Goal: Information Seeking & Learning: Learn about a topic

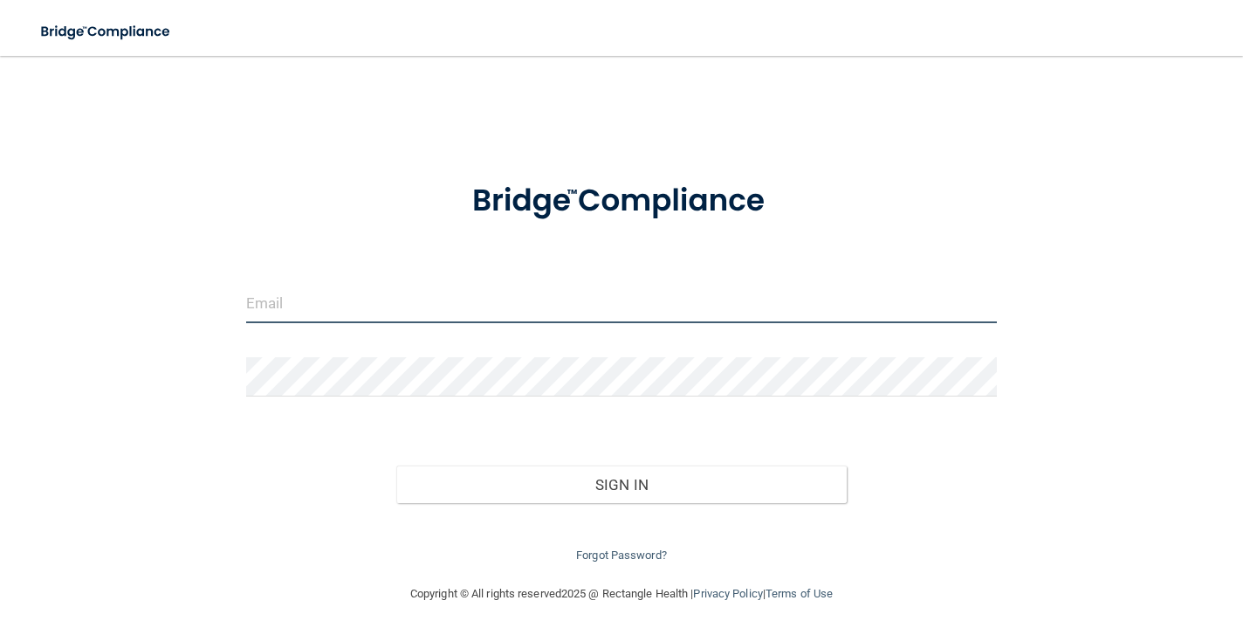
type input "[EMAIL_ADDRESS][DOMAIN_NAME]"
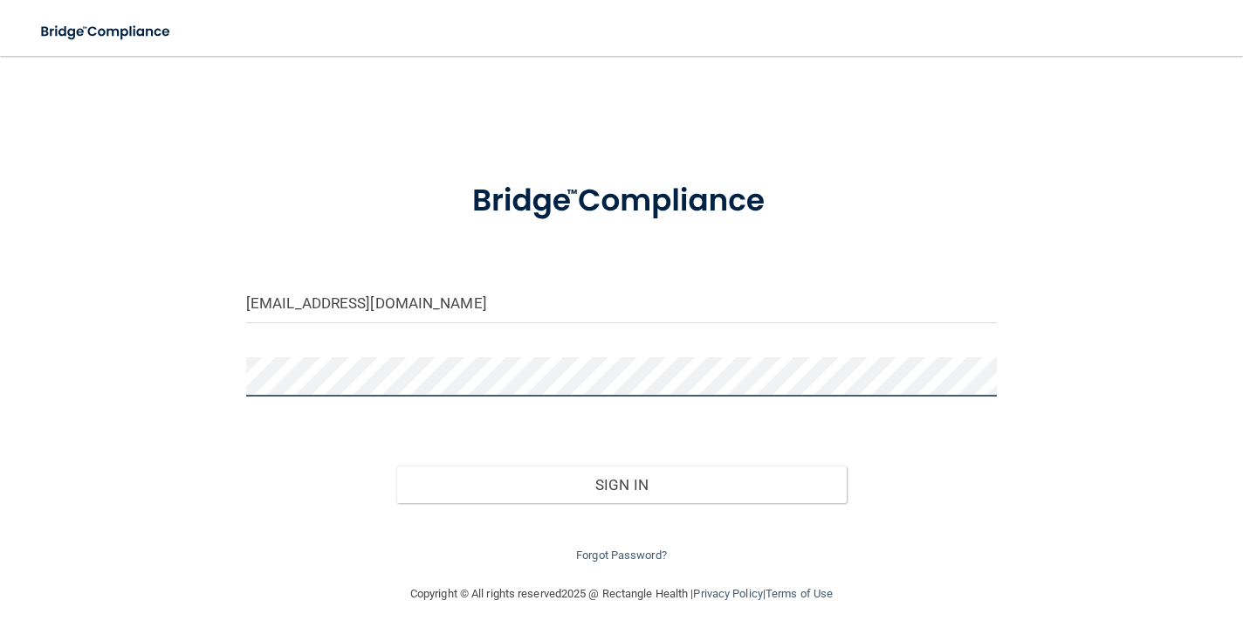
click at [621, 480] on button "Sign In" at bounding box center [621, 484] width 451 height 38
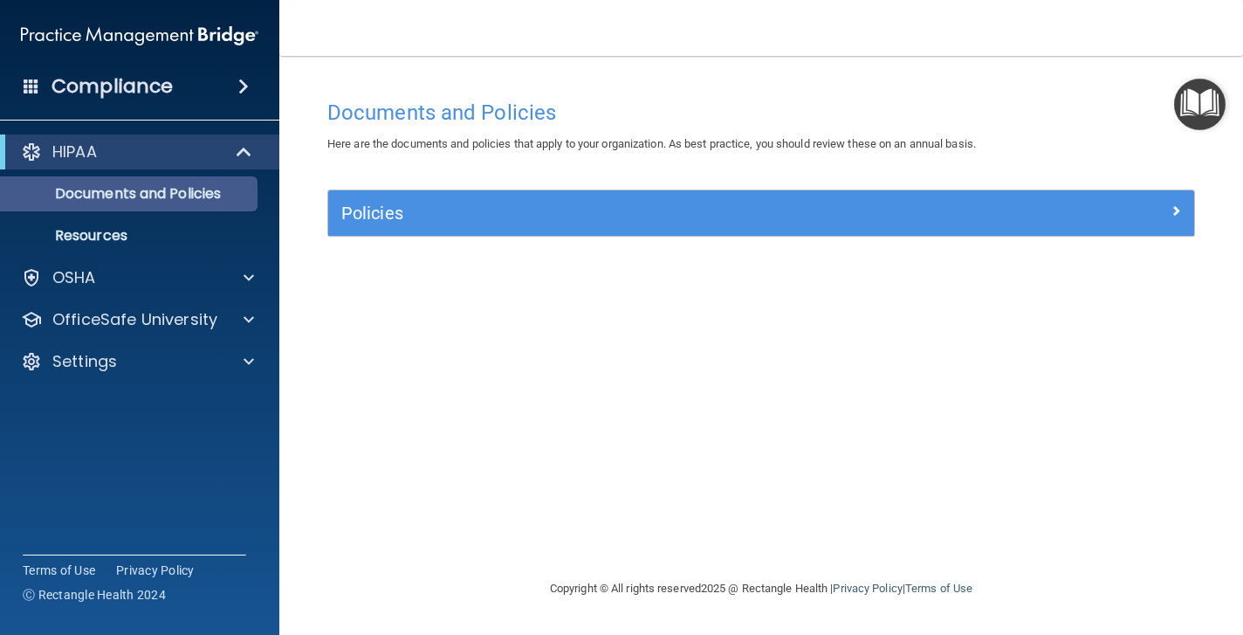
click at [235, 200] on p "Documents and Policies" at bounding box center [130, 193] width 238 height 17
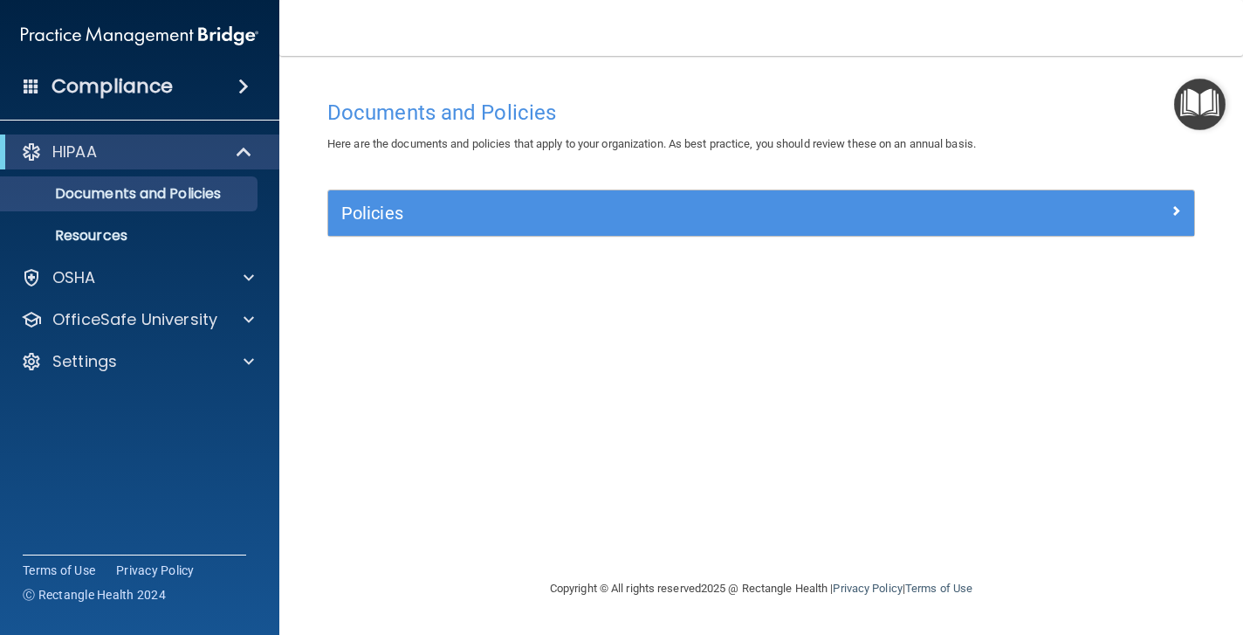
click at [423, 203] on h5 "Policies" at bounding box center [652, 212] width 623 height 19
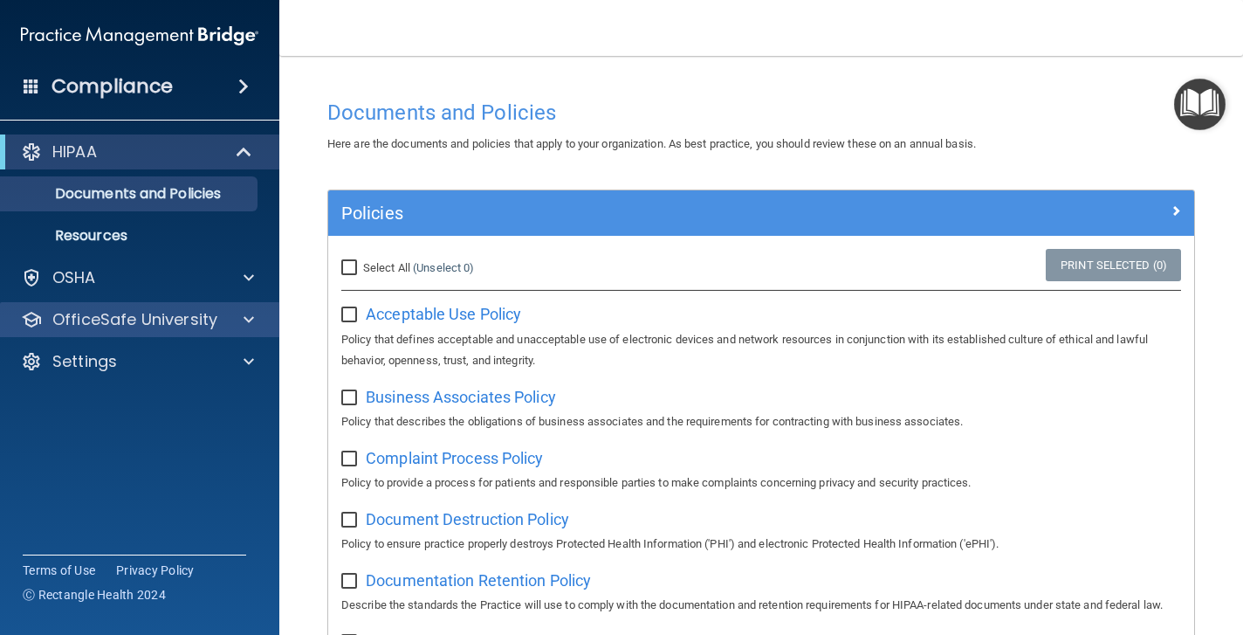
click at [251, 331] on div "OfficeSafe University" at bounding box center [140, 319] width 280 height 35
click at [250, 316] on span at bounding box center [249, 319] width 10 height 21
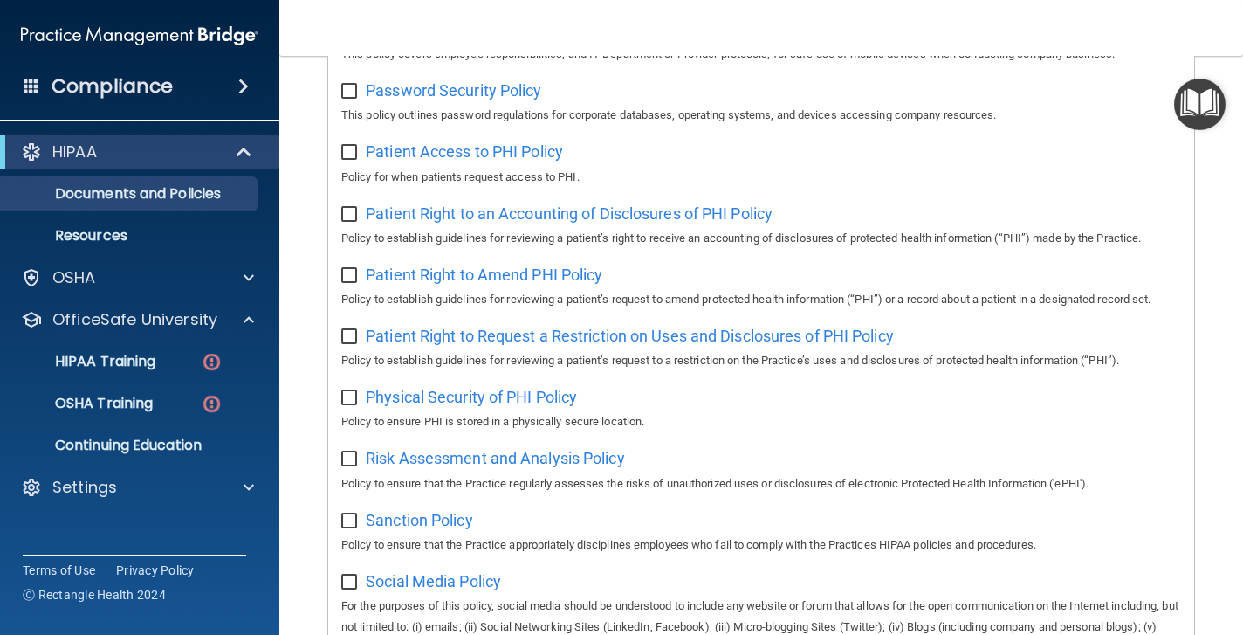
scroll to position [493, 0]
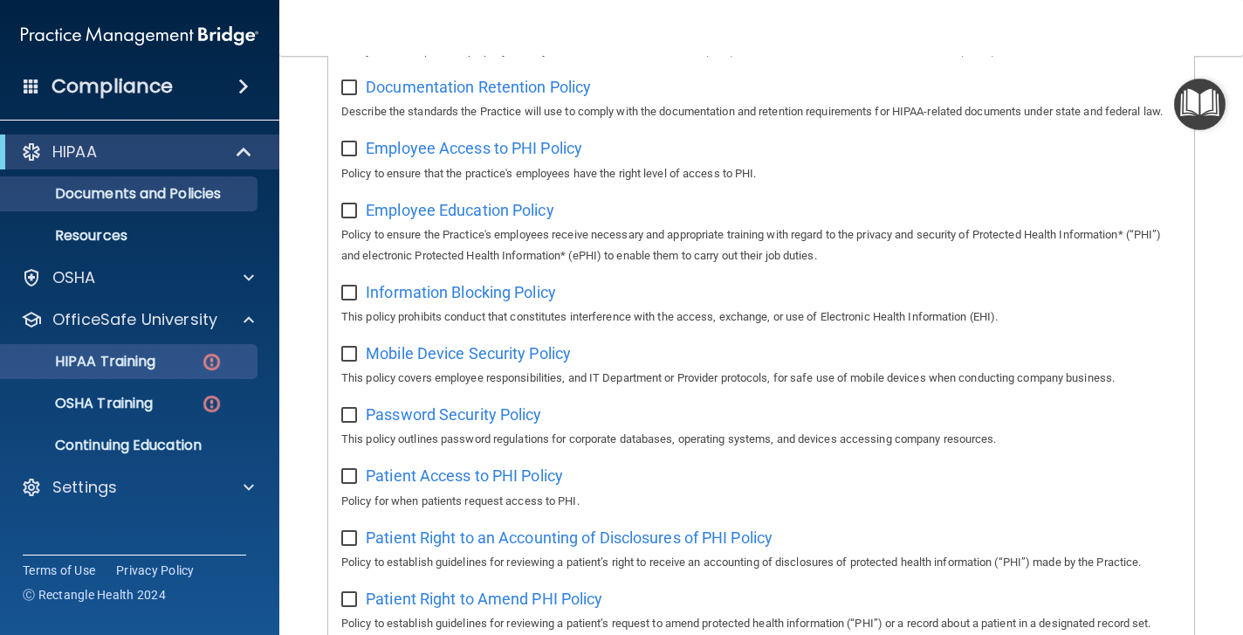
click at [127, 361] on p "HIPAA Training" at bounding box center [83, 361] width 144 height 17
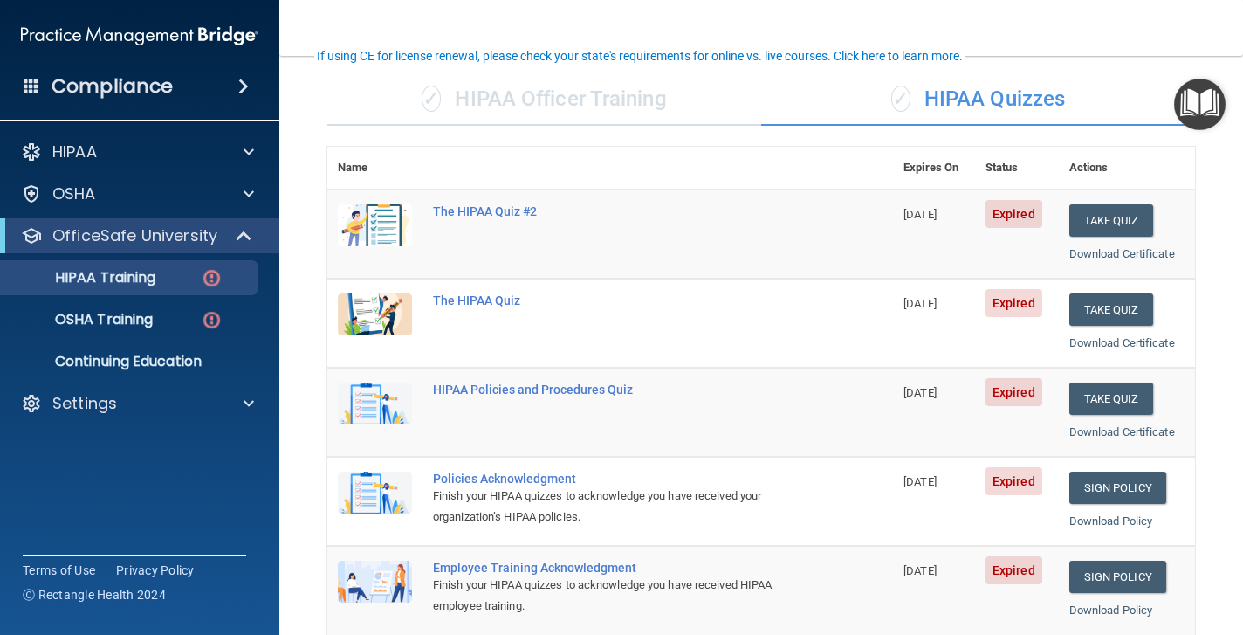
scroll to position [120, 0]
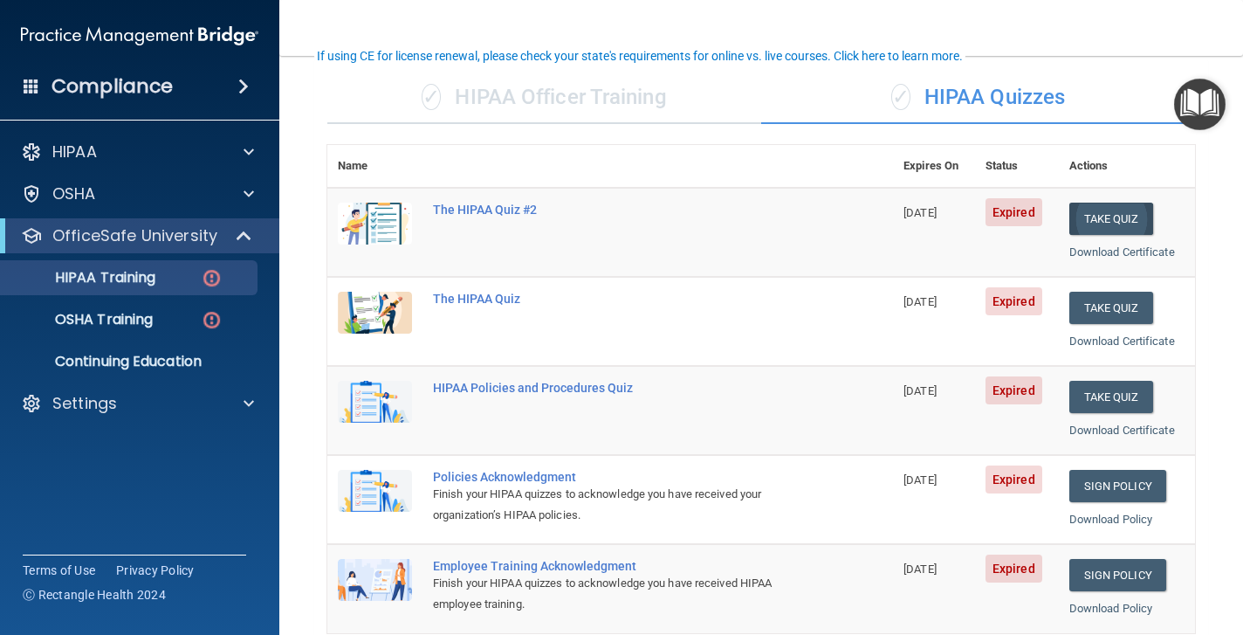
click at [1122, 215] on button "Take Quiz" at bounding box center [1112, 219] width 84 height 32
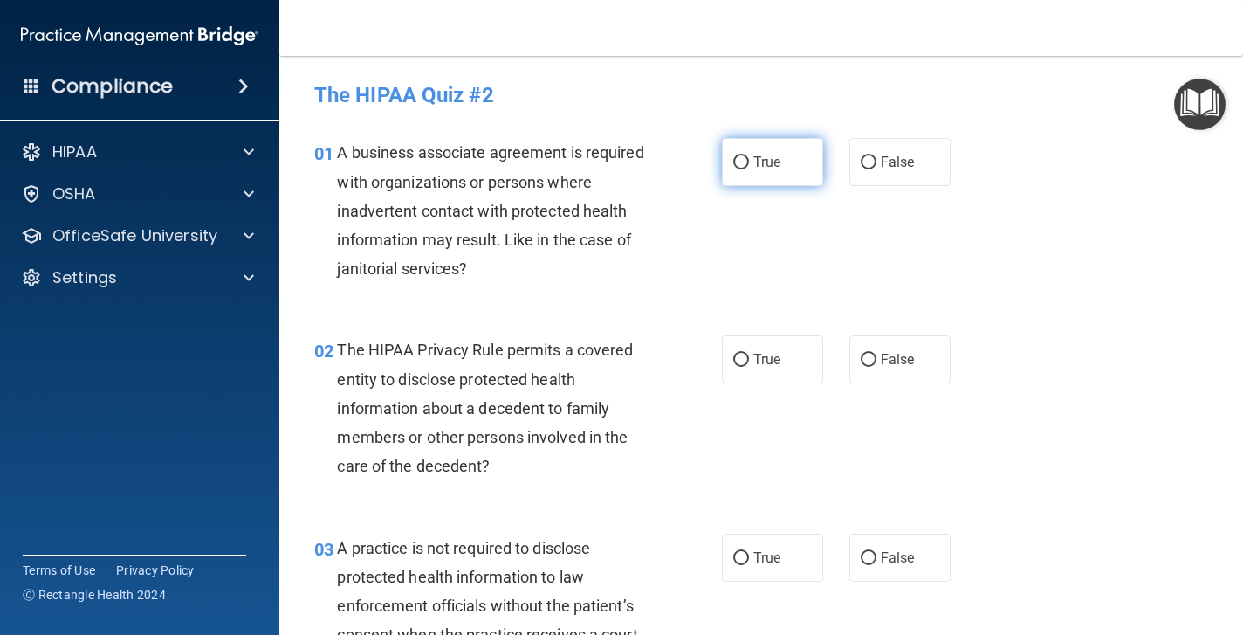
click at [742, 162] on input "True" at bounding box center [741, 162] width 16 height 13
radio input "true"
click at [743, 354] on input "True" at bounding box center [741, 360] width 16 height 13
radio input "true"
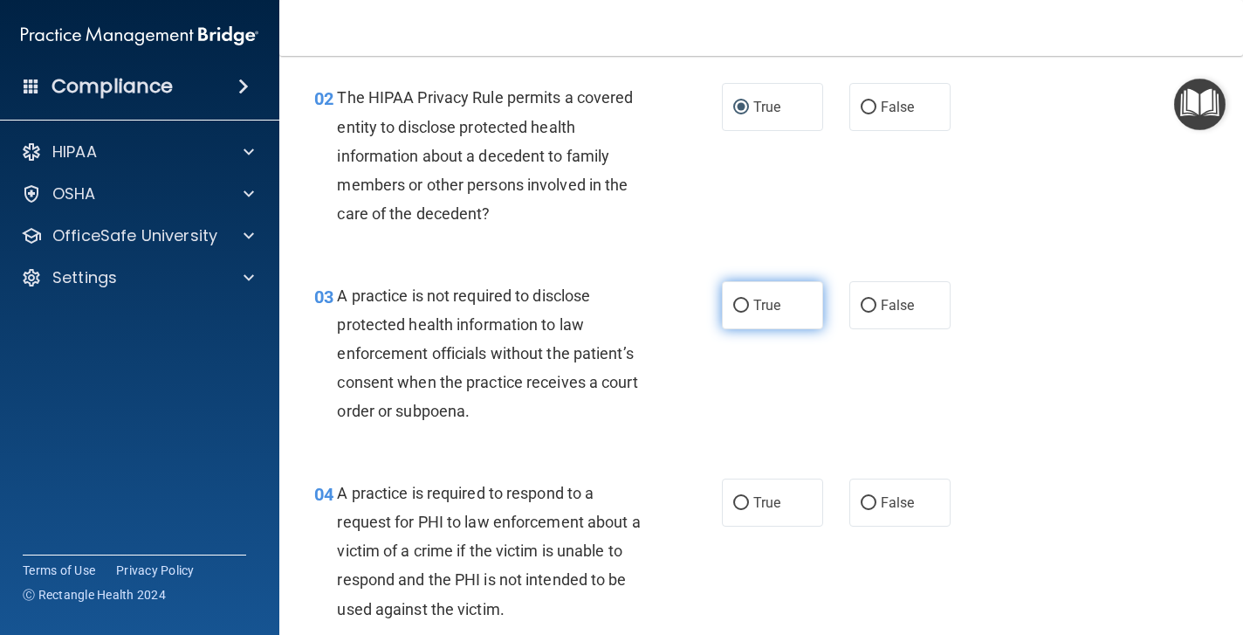
scroll to position [253, 0]
click at [870, 301] on input "False" at bounding box center [869, 305] width 16 height 13
radio input "true"
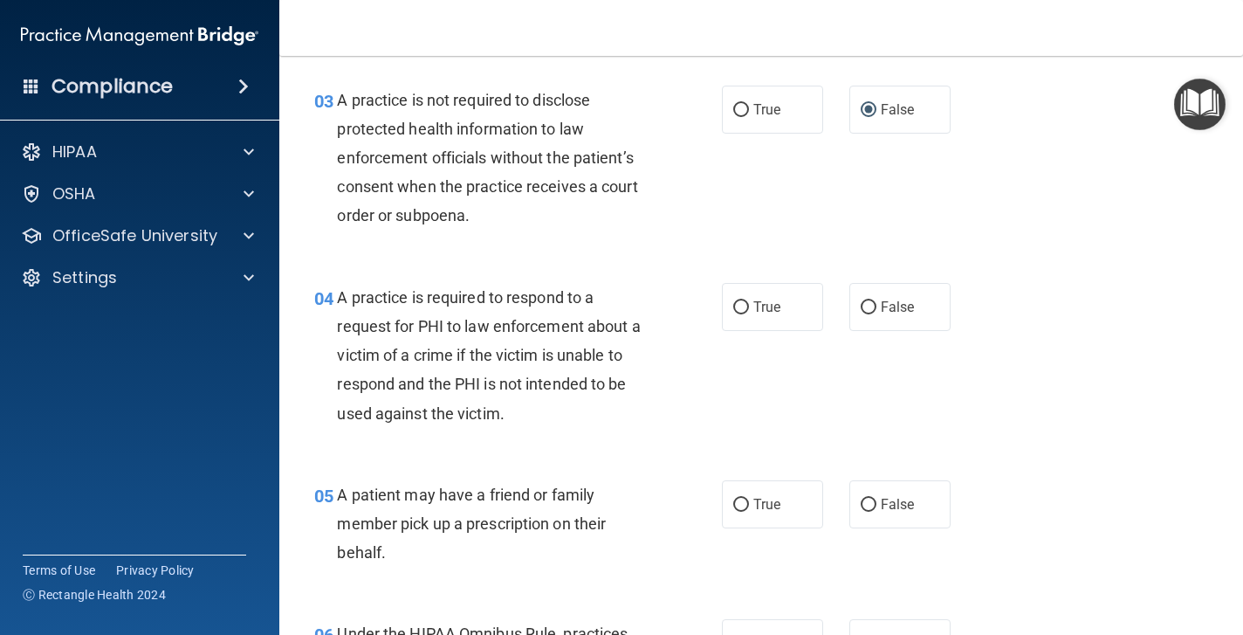
scroll to position [460, 0]
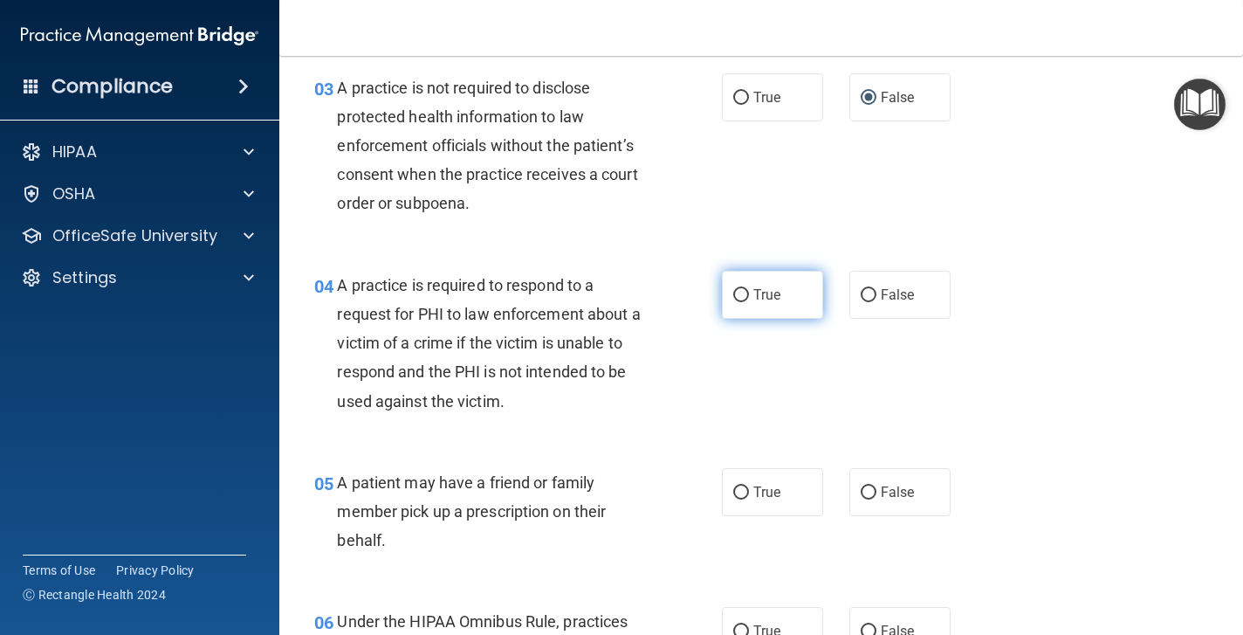
click at [745, 289] on input "True" at bounding box center [741, 295] width 16 height 13
radio input "true"
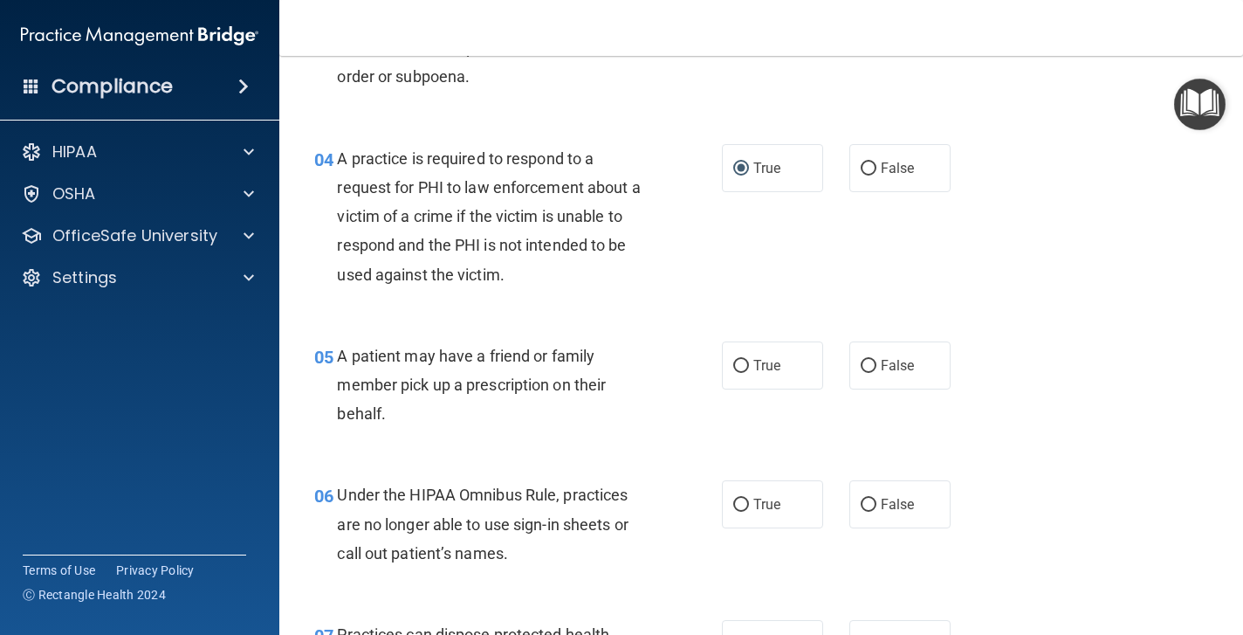
scroll to position [594, 0]
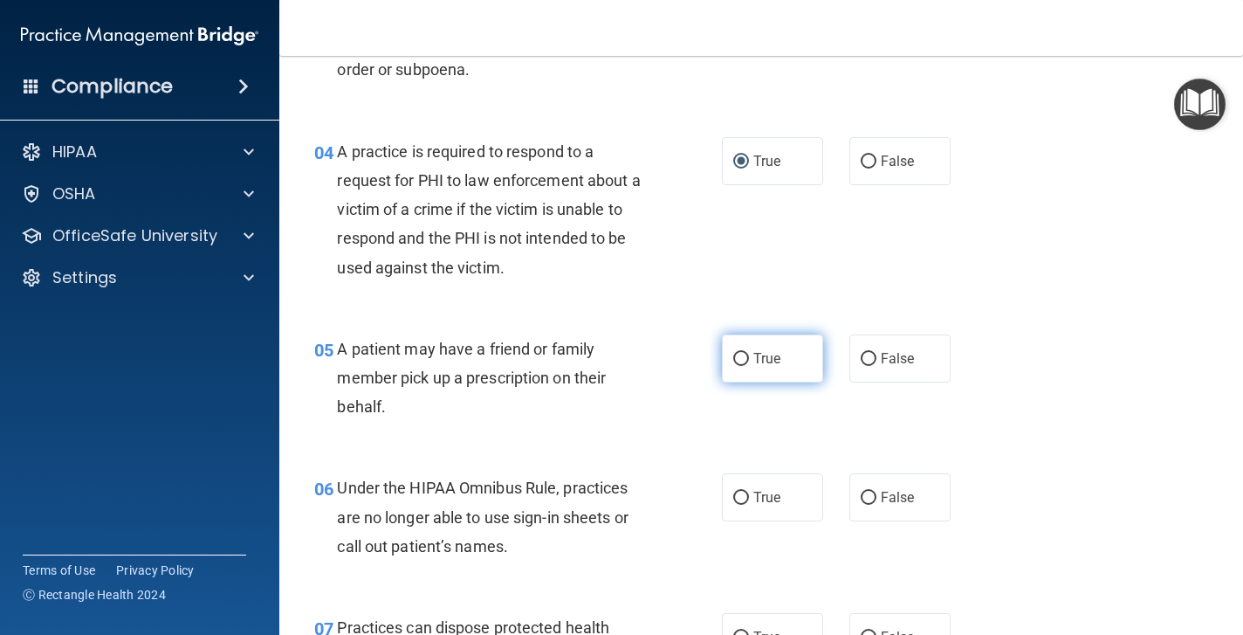
click at [743, 353] on input "True" at bounding box center [741, 359] width 16 height 13
radio input "true"
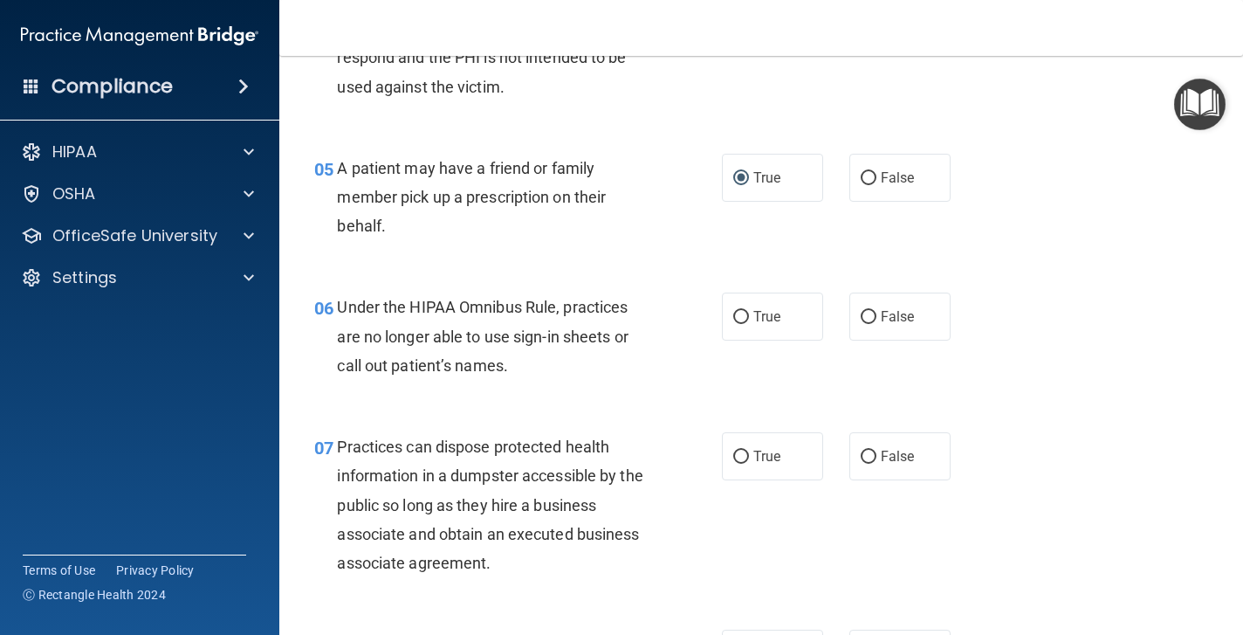
scroll to position [775, 0]
click at [867, 310] on input "False" at bounding box center [869, 316] width 16 height 13
radio input "true"
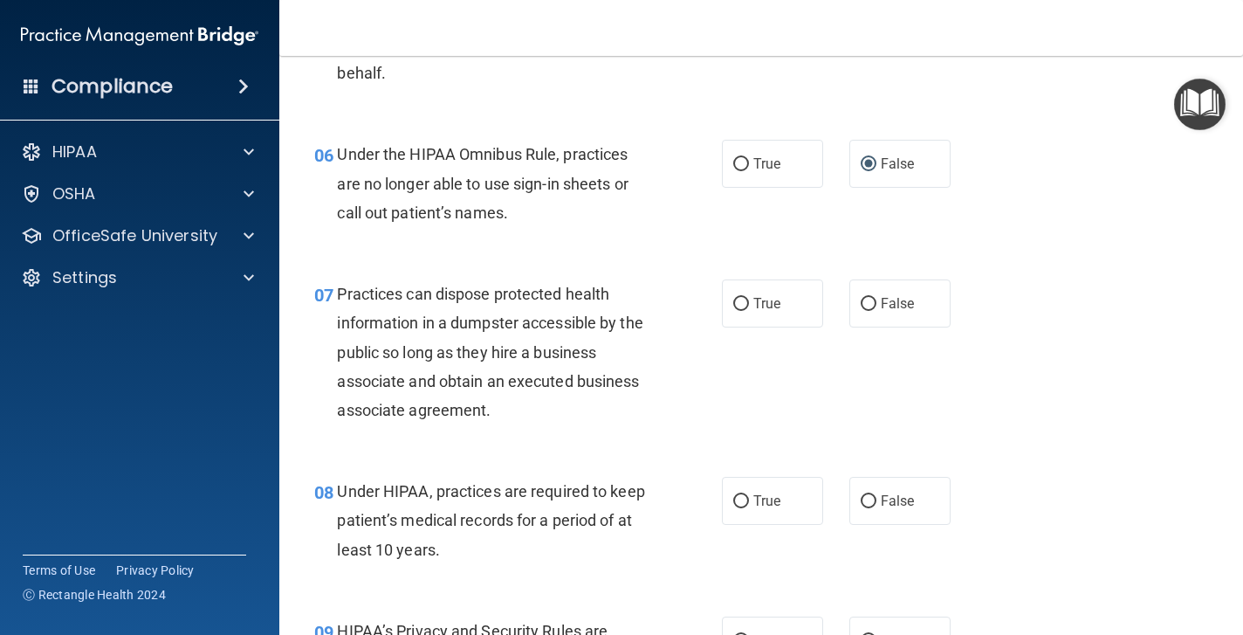
scroll to position [928, 0]
click at [864, 297] on input "False" at bounding box center [869, 303] width 16 height 13
radio input "true"
click at [746, 494] on input "True" at bounding box center [741, 500] width 16 height 13
radio input "true"
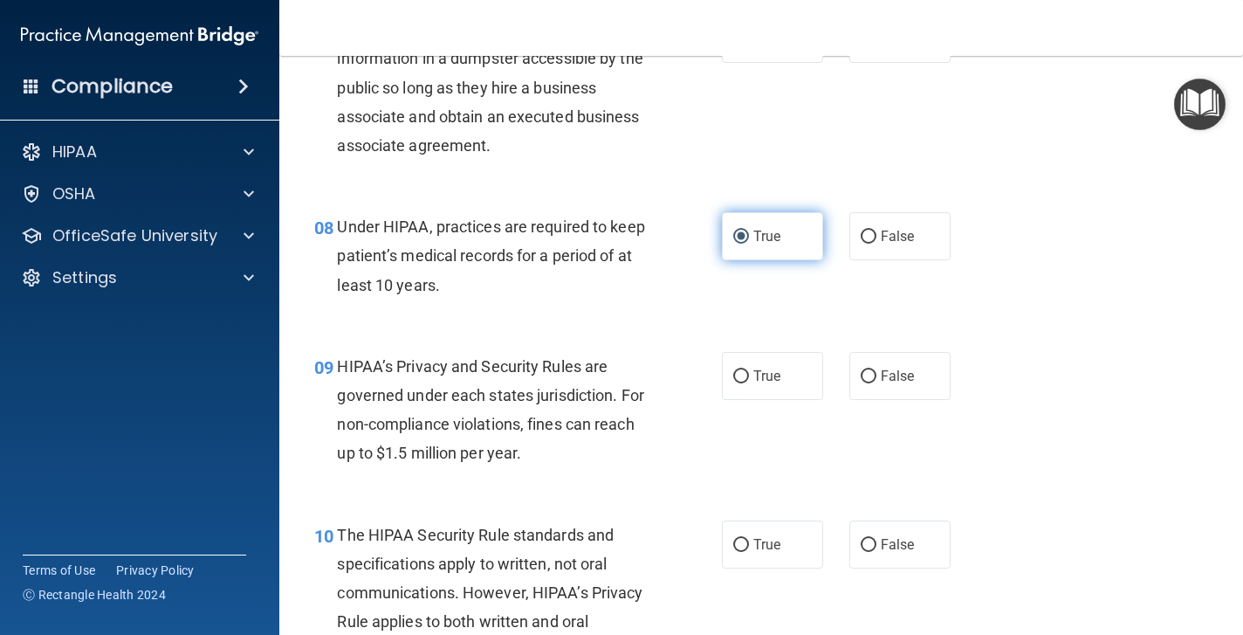
scroll to position [1197, 0]
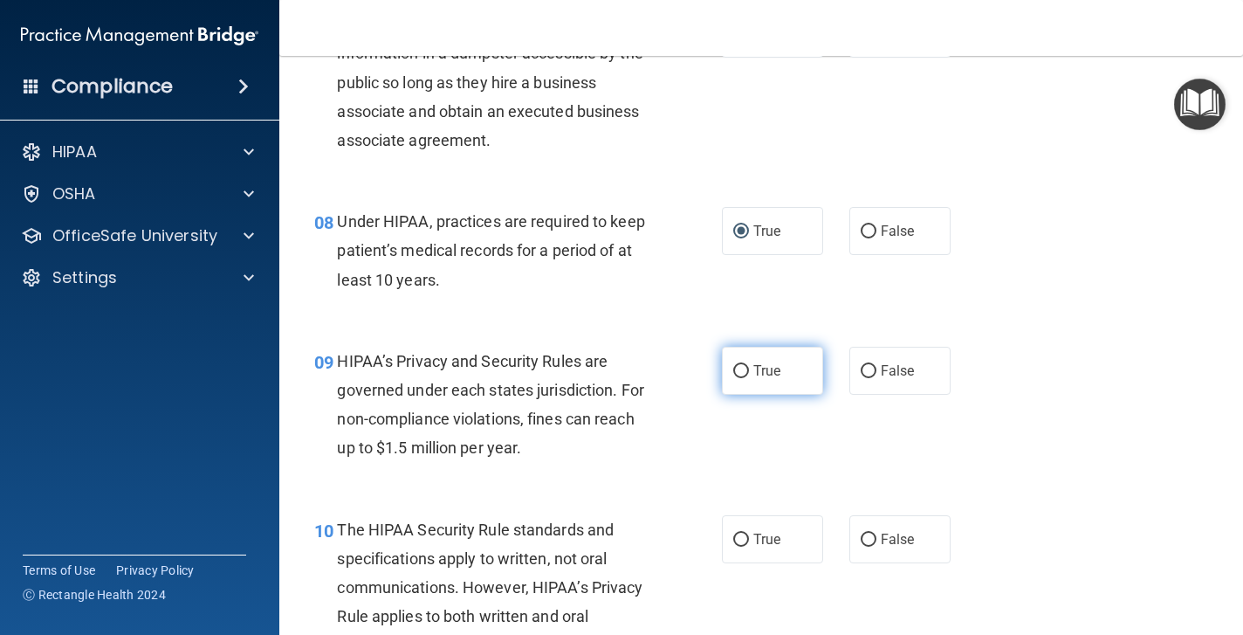
click at [745, 365] on input "True" at bounding box center [741, 371] width 16 height 13
radio input "true"
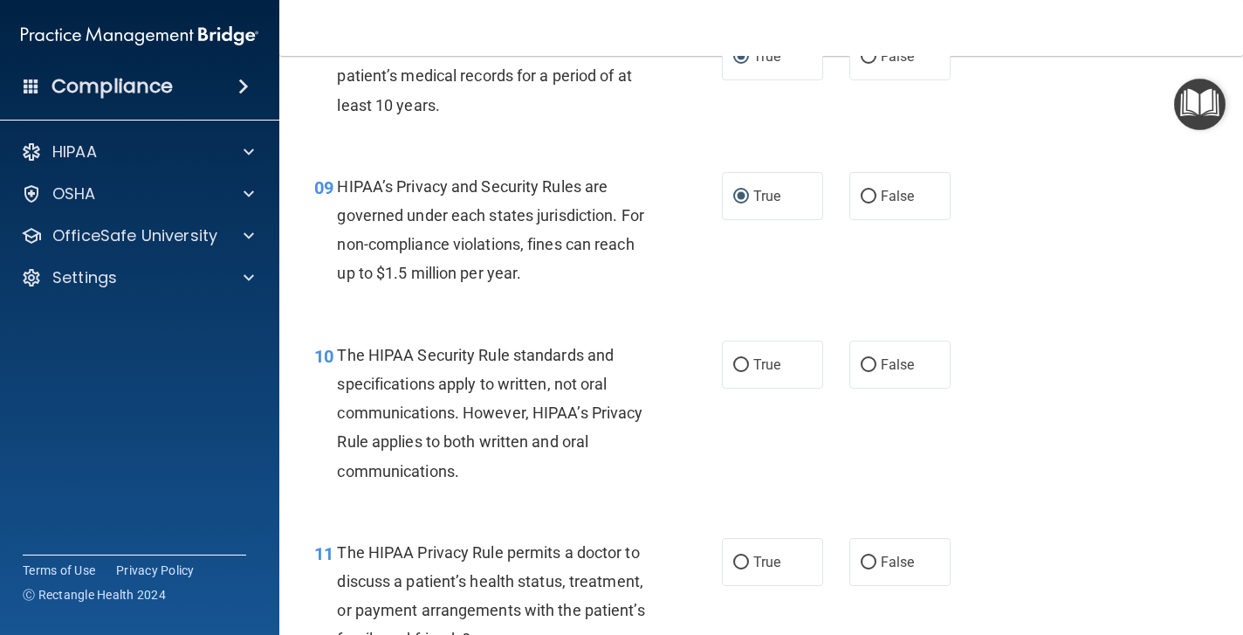
scroll to position [1378, 0]
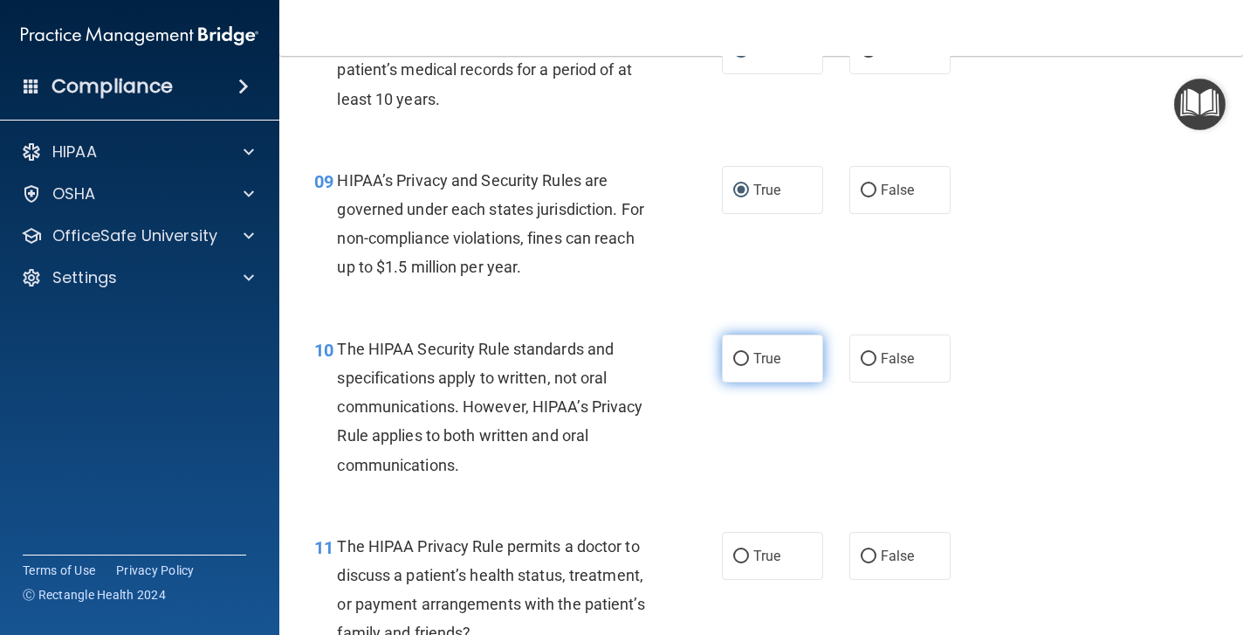
click at [742, 354] on input "True" at bounding box center [741, 359] width 16 height 13
radio input "true"
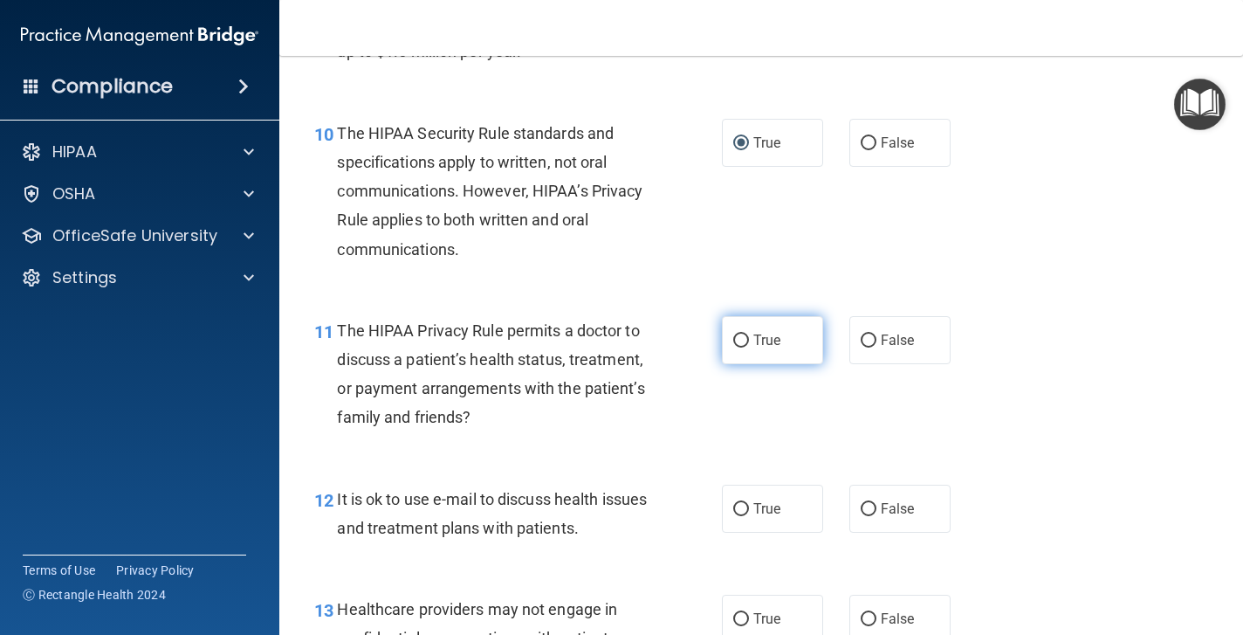
scroll to position [1593, 0]
click at [869, 335] on input "False" at bounding box center [869, 341] width 16 height 13
radio input "true"
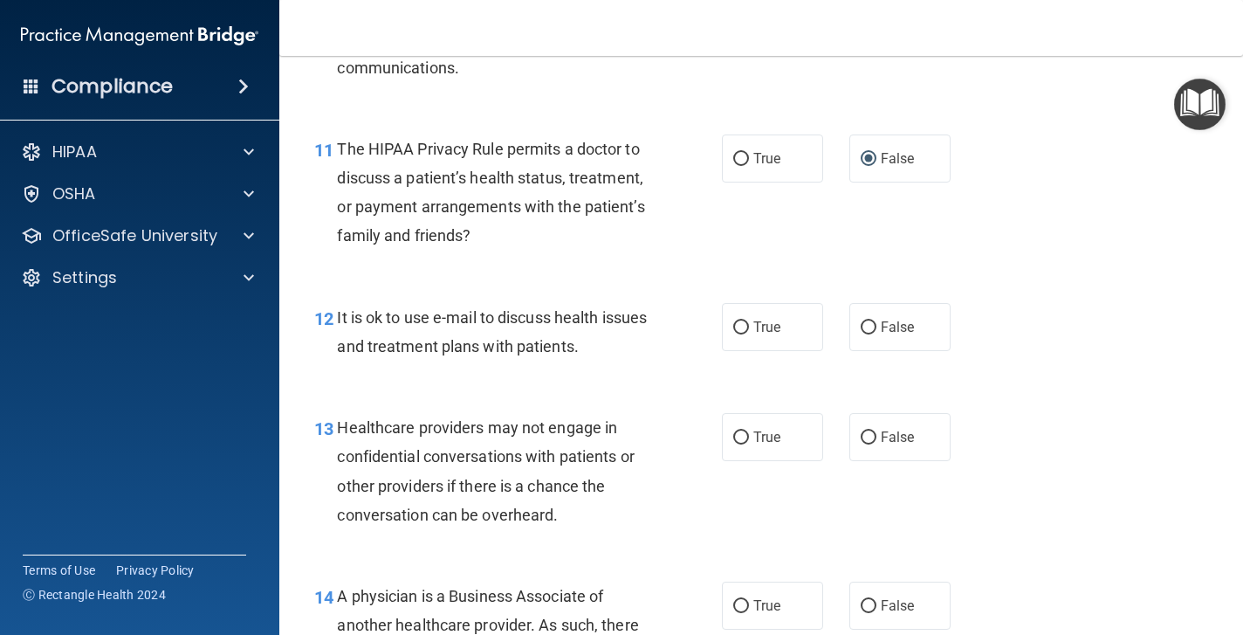
scroll to position [1778, 0]
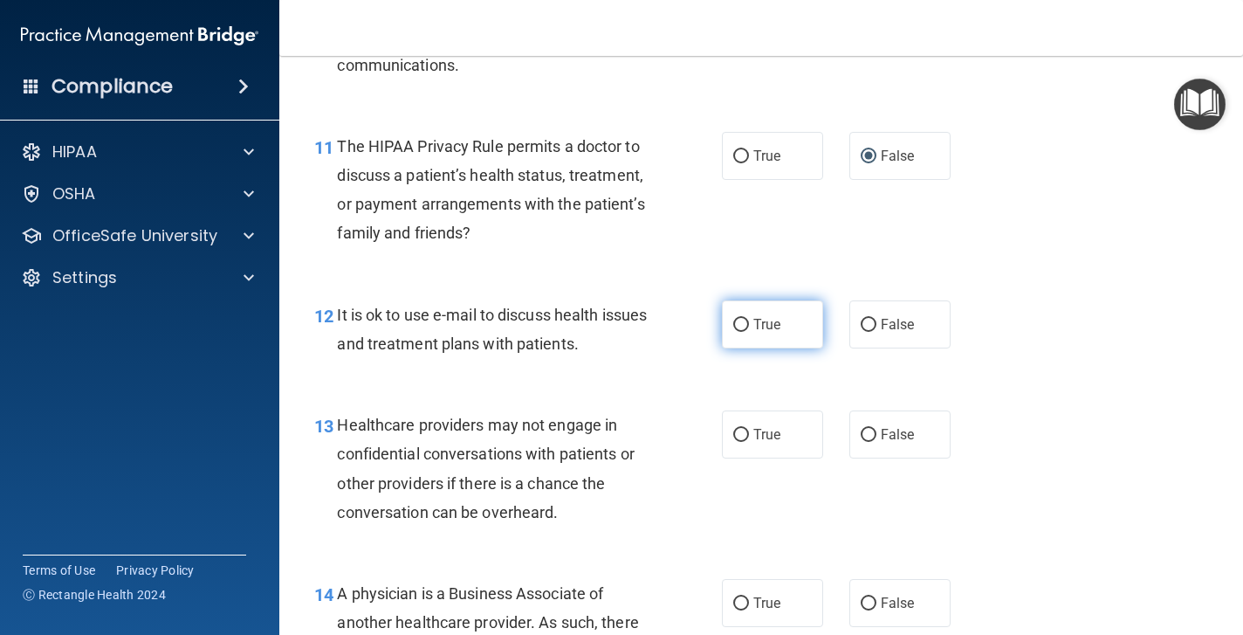
click at [737, 319] on input "True" at bounding box center [741, 325] width 16 height 13
radio input "true"
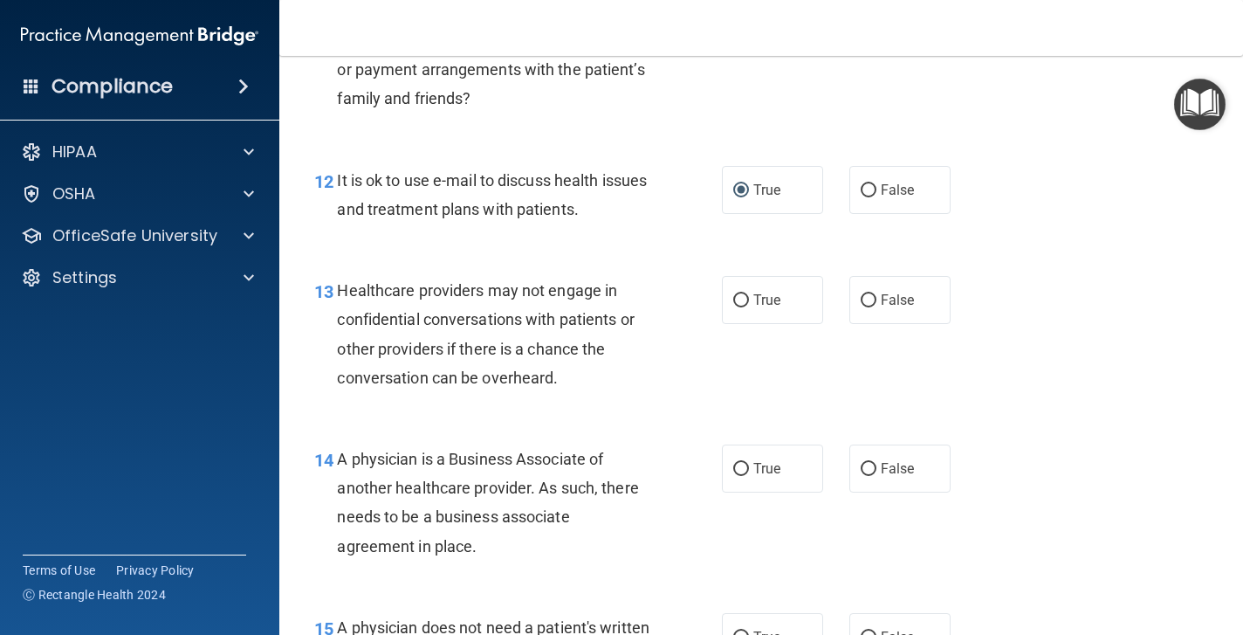
scroll to position [1911, 0]
click at [739, 295] on input "True" at bounding box center [741, 301] width 16 height 13
radio input "true"
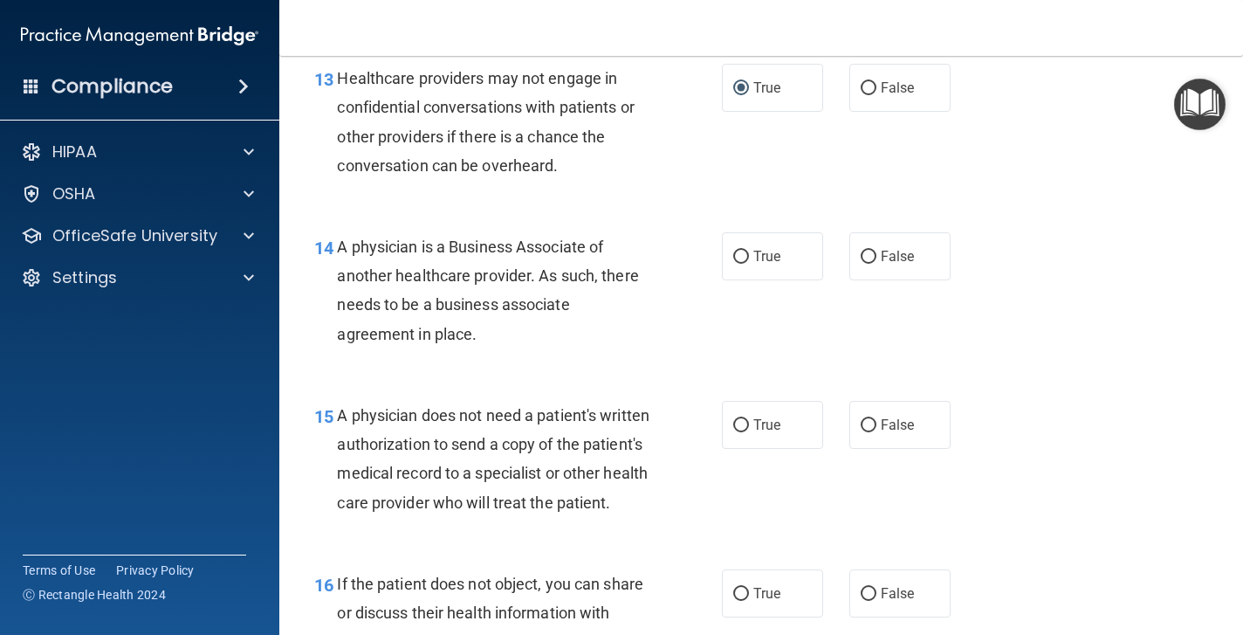
scroll to position [2126, 0]
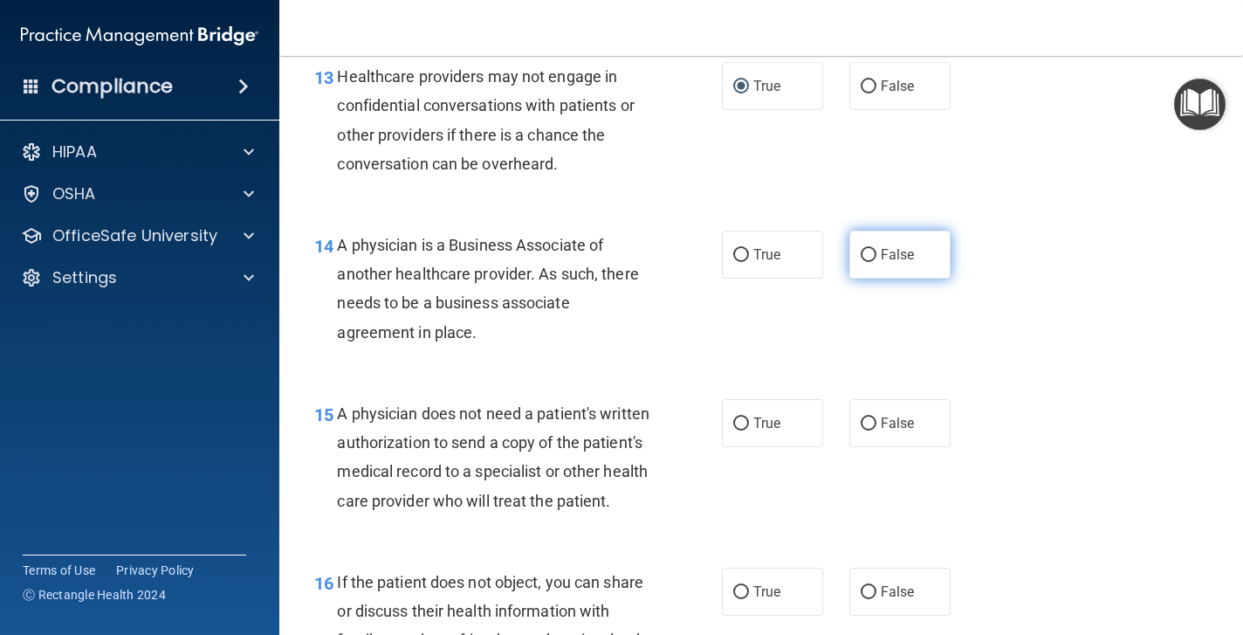
click at [870, 249] on input "False" at bounding box center [869, 255] width 16 height 13
radio input "true"
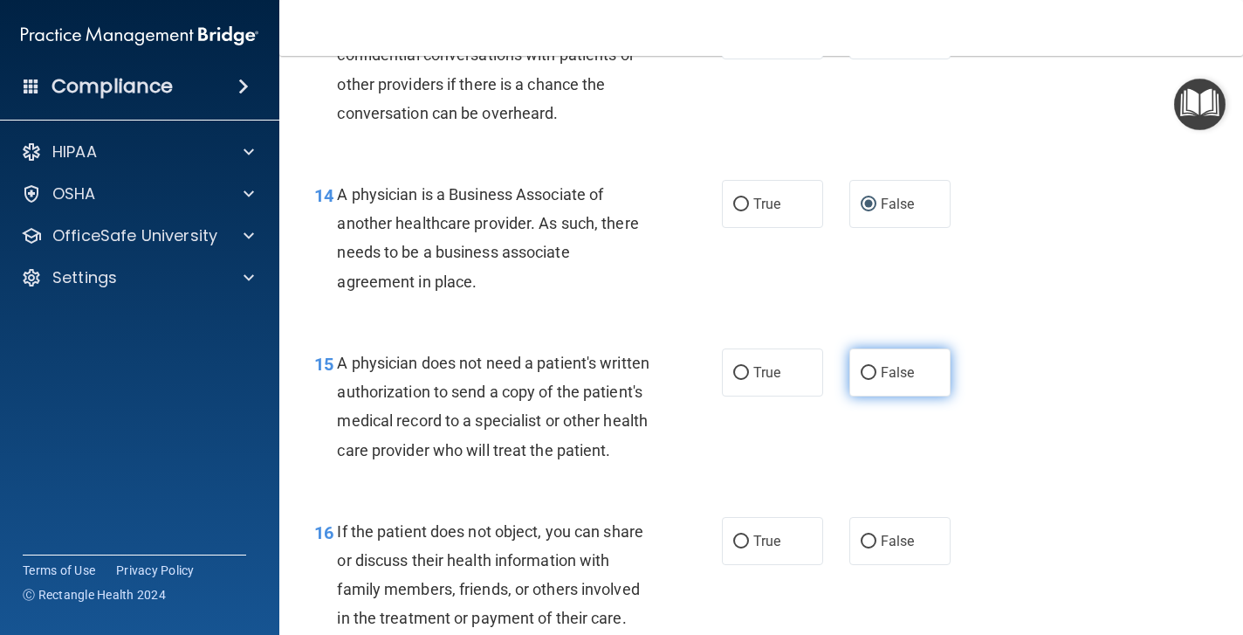
click at [865, 367] on input "False" at bounding box center [869, 373] width 16 height 13
radio input "true"
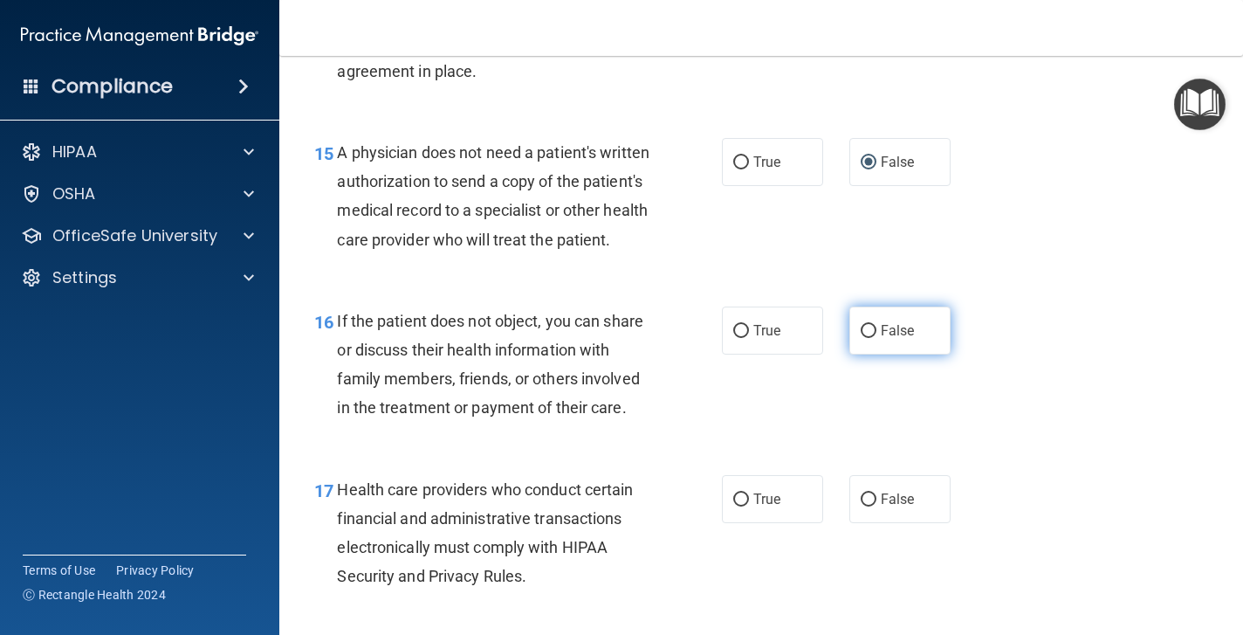
scroll to position [2388, 0]
click at [735, 337] on input "True" at bounding box center [741, 330] width 16 height 13
radio input "true"
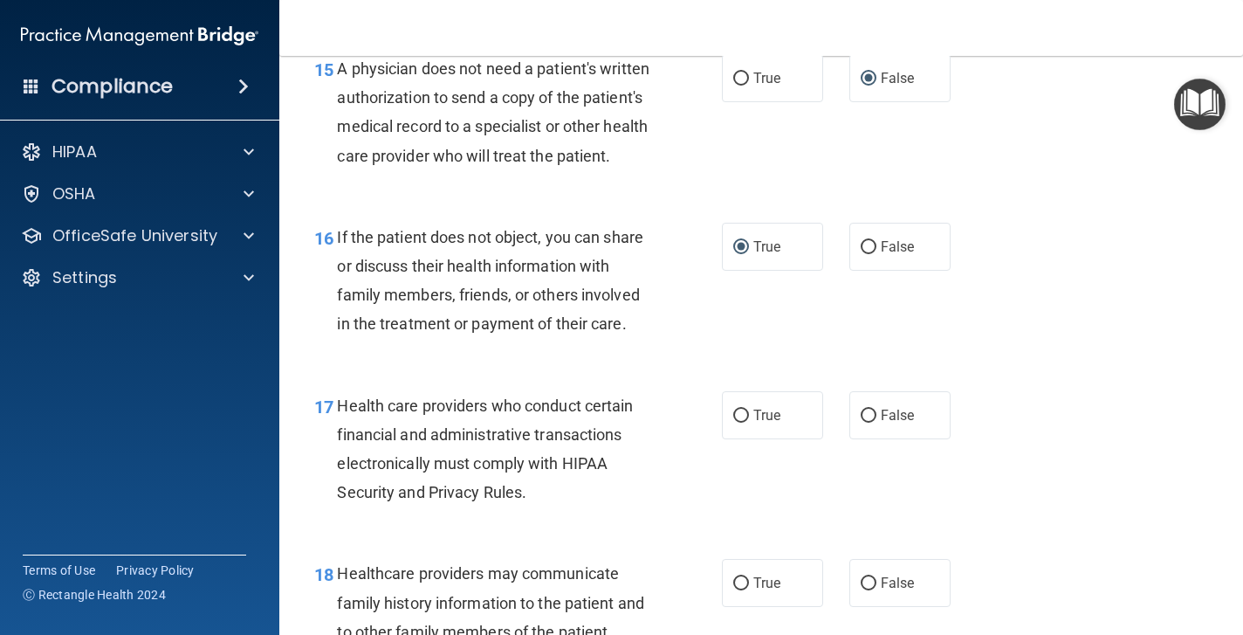
scroll to position [2488, 0]
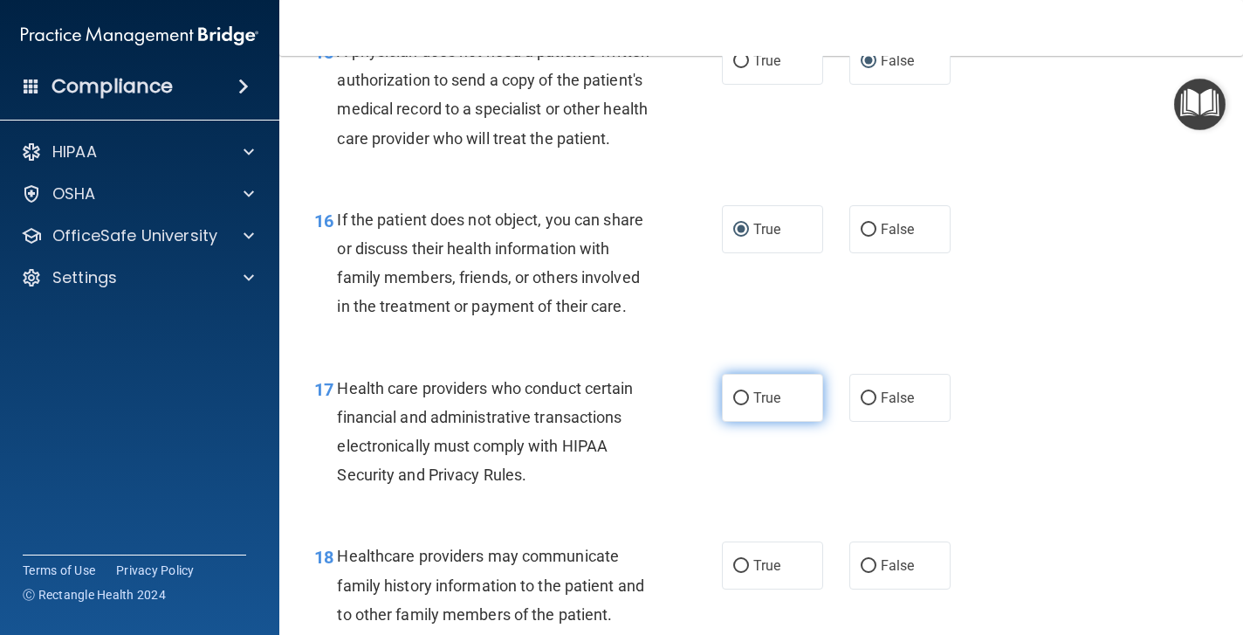
click at [742, 405] on input "True" at bounding box center [741, 398] width 16 height 13
radio input "true"
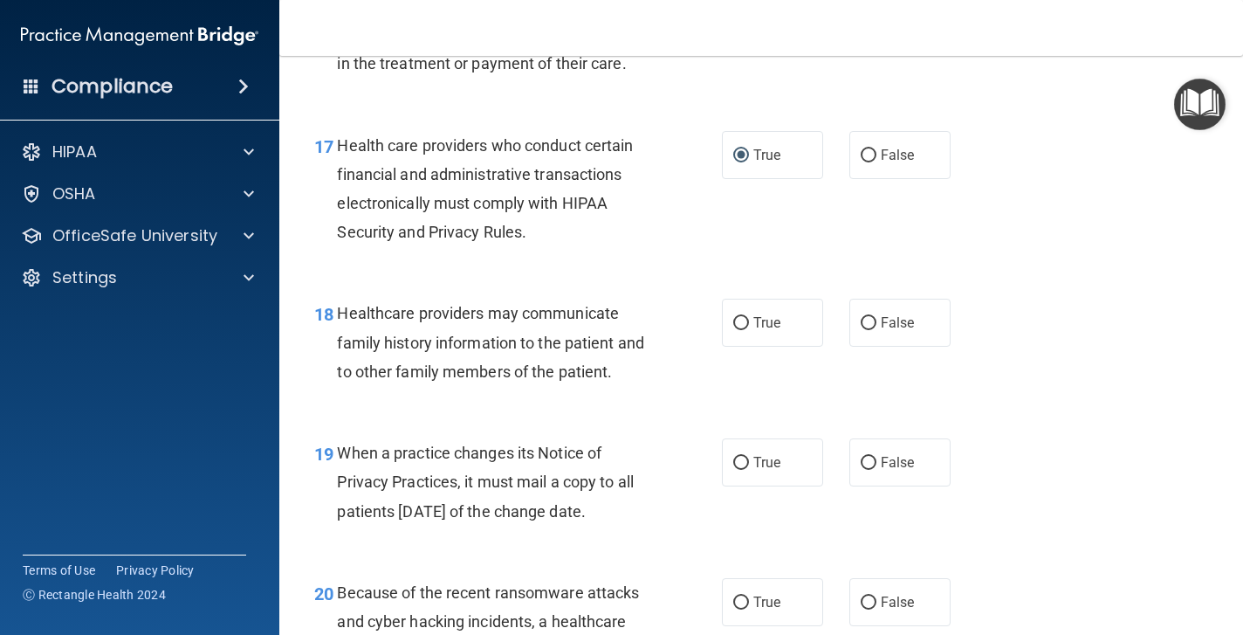
scroll to position [2733, 0]
click at [870, 328] on input "False" at bounding box center [869, 321] width 16 height 13
radio input "true"
click at [875, 468] on input "False" at bounding box center [869, 461] width 16 height 13
radio input "true"
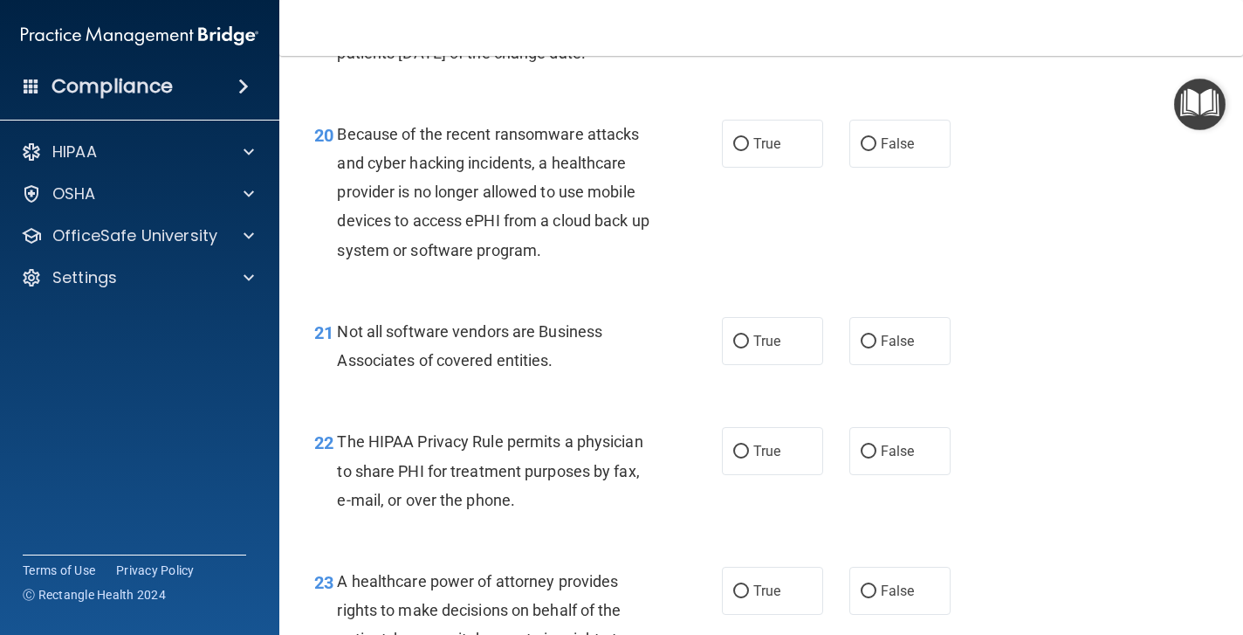
scroll to position [3214, 0]
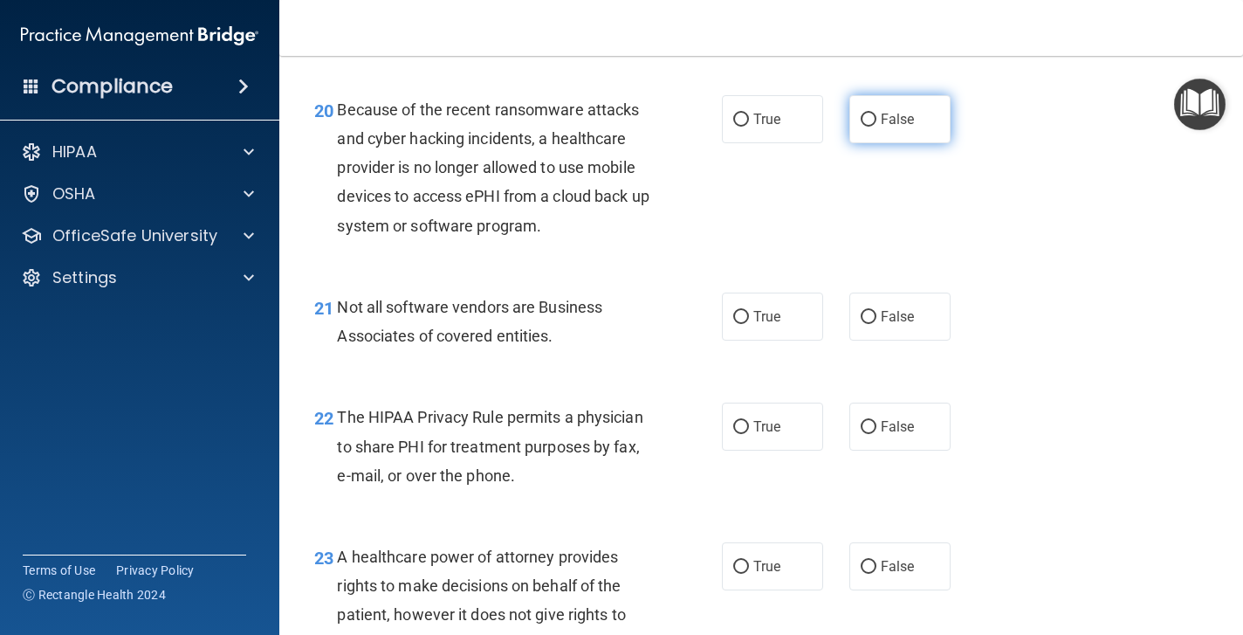
click at [871, 127] on input "False" at bounding box center [869, 120] width 16 height 13
radio input "true"
click at [740, 324] on input "True" at bounding box center [741, 317] width 16 height 13
radio input "true"
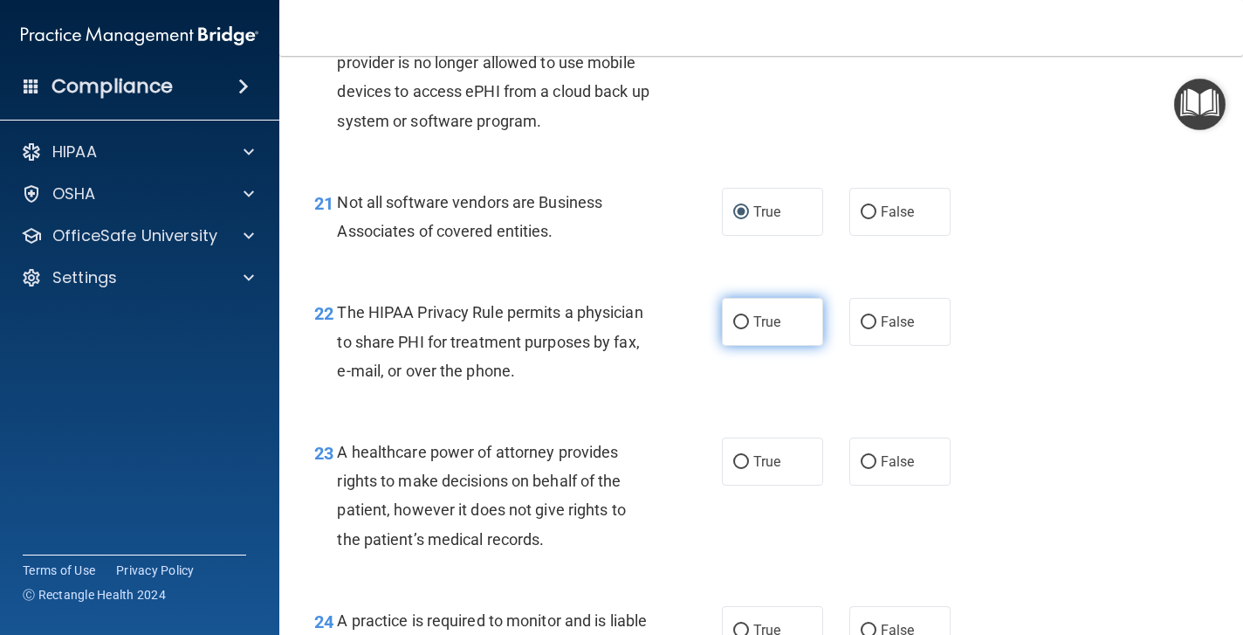
click at [740, 329] on input "True" at bounding box center [741, 322] width 16 height 13
radio input "true"
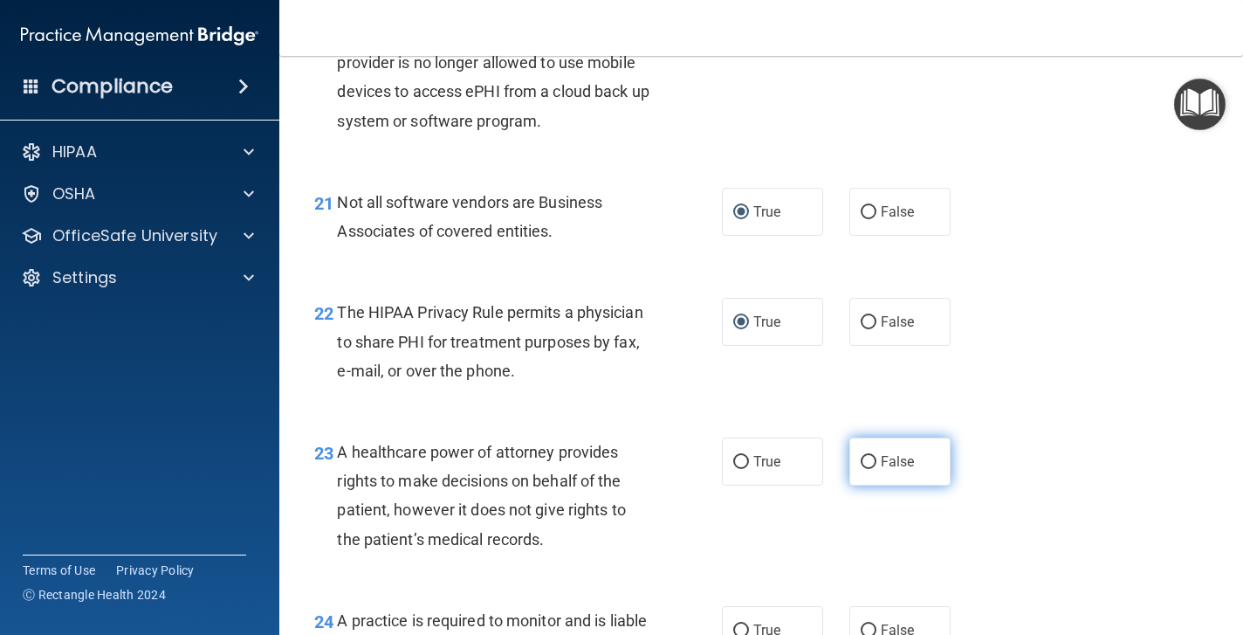
click at [872, 469] on input "False" at bounding box center [869, 462] width 16 height 13
radio input "true"
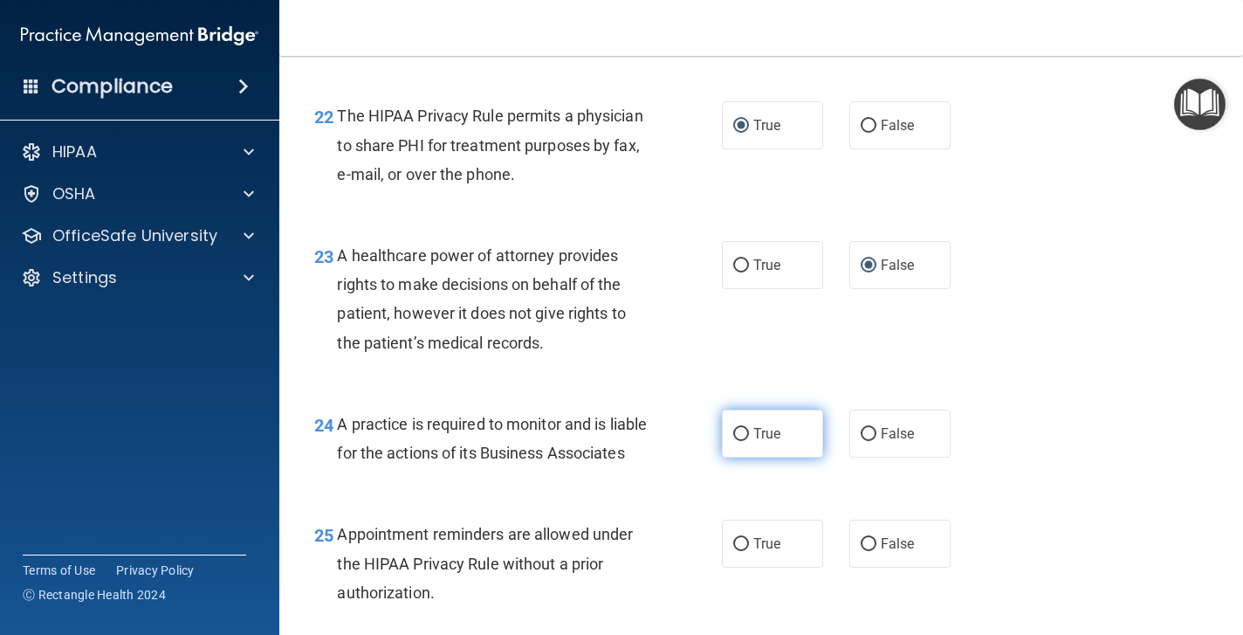
scroll to position [3516, 0]
click at [740, 440] on input "True" at bounding box center [741, 433] width 16 height 13
radio input "true"
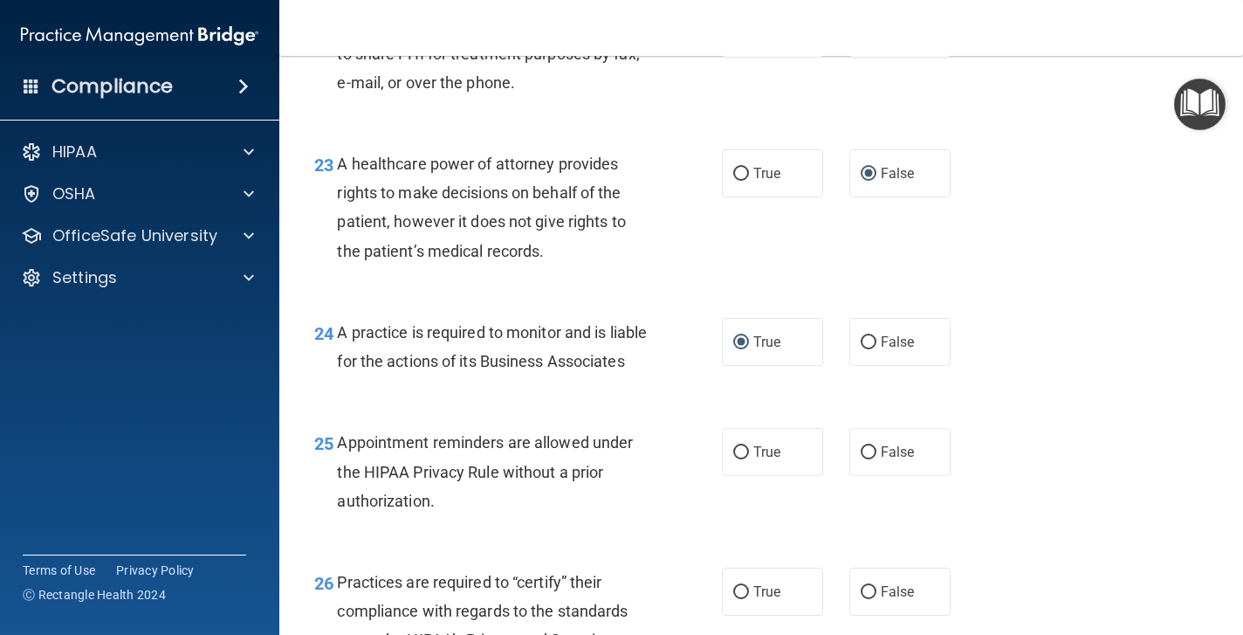
scroll to position [3609, 0]
click at [743, 458] on input "True" at bounding box center [741, 450] width 16 height 13
radio input "true"
click at [874, 343] on label "False" at bounding box center [900, 340] width 101 height 48
click at [874, 343] on input "False" at bounding box center [869, 340] width 16 height 13
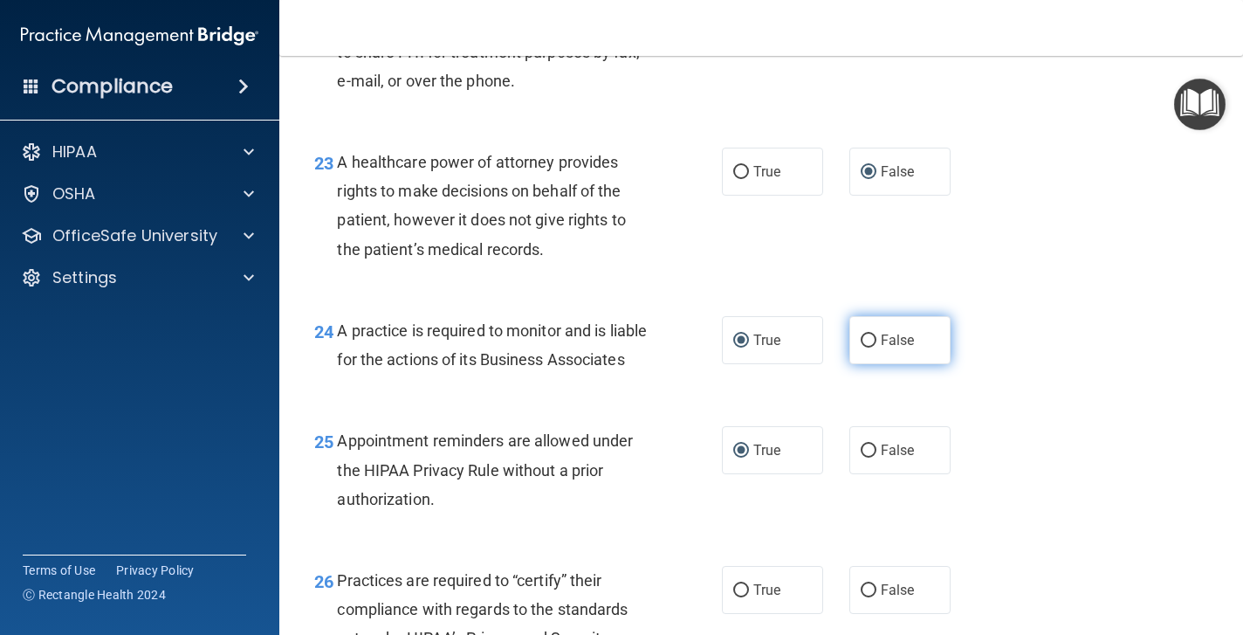
radio input "true"
radio input "false"
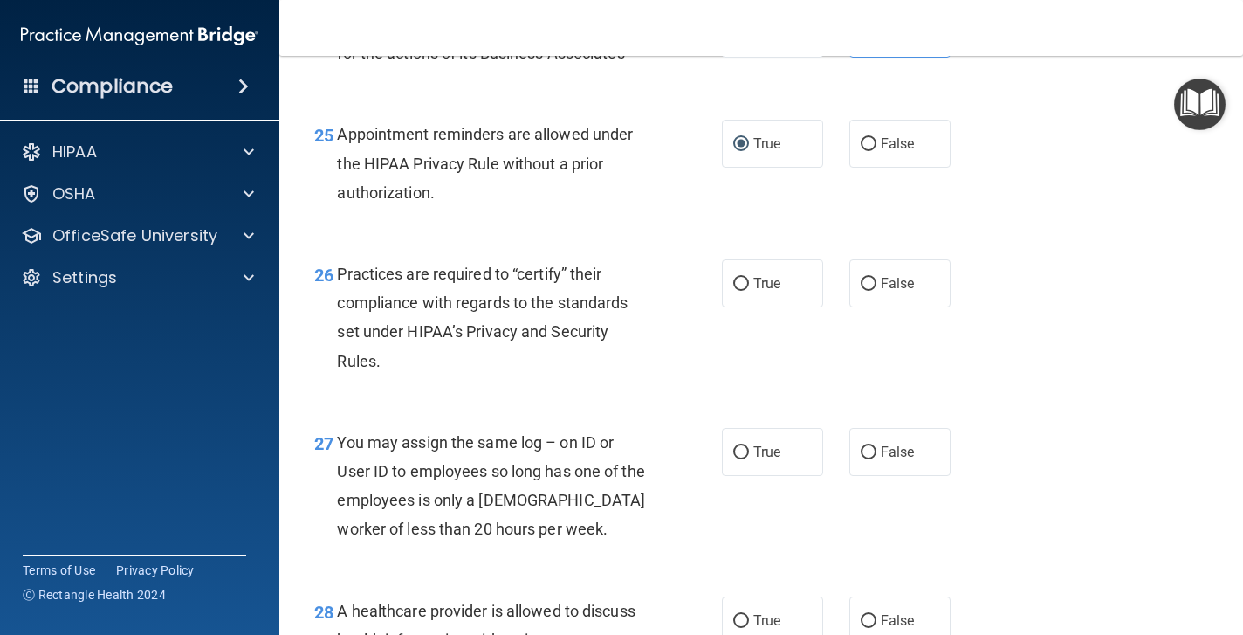
scroll to position [3918, 0]
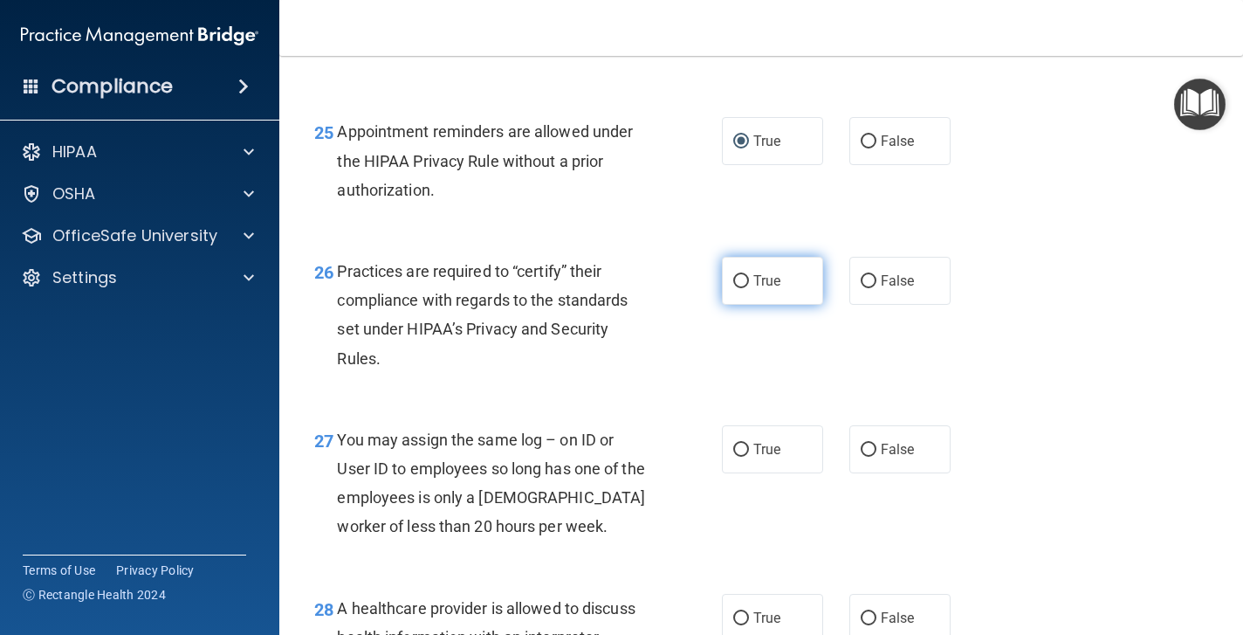
click at [745, 288] on input "True" at bounding box center [741, 281] width 16 height 13
radio input "true"
click at [1170, 383] on div "26 Practices are required to “certify” their compliance with regards to the sta…" at bounding box center [761, 319] width 920 height 169
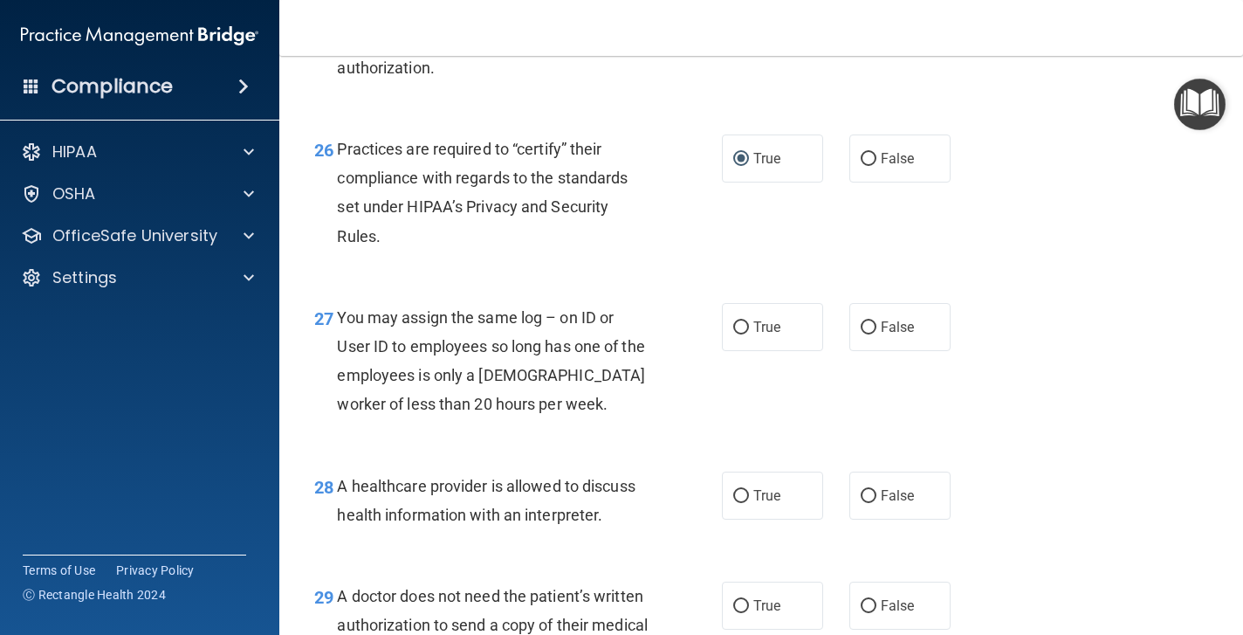
scroll to position [4044, 0]
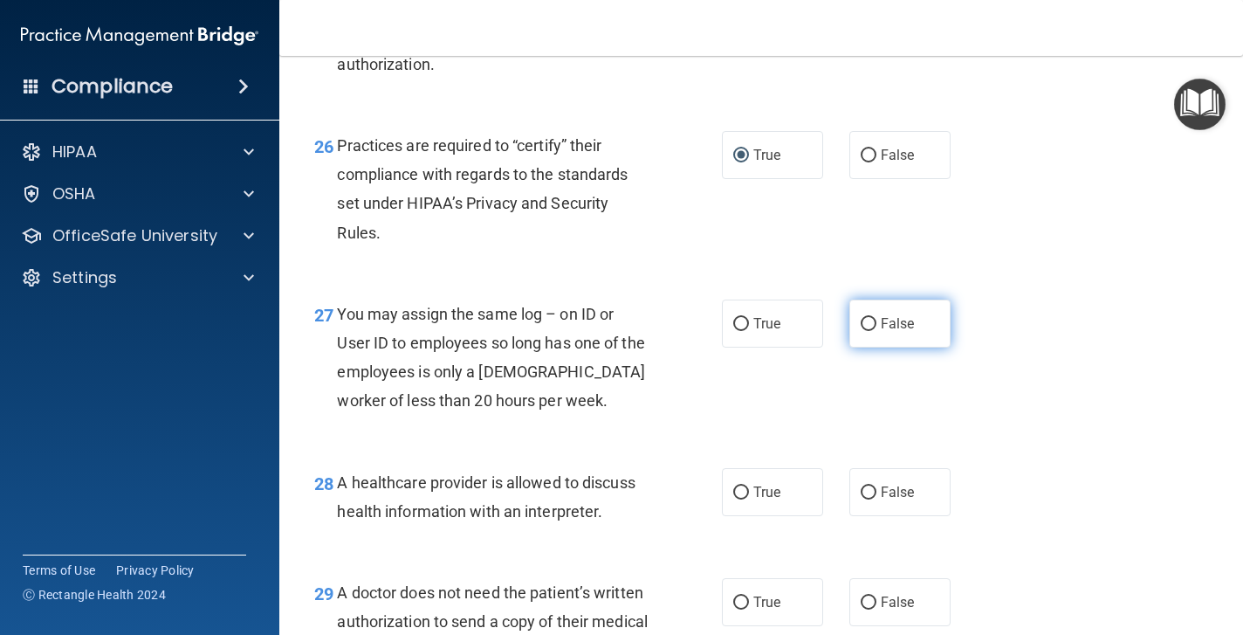
click at [872, 331] on input "False" at bounding box center [869, 324] width 16 height 13
radio input "true"
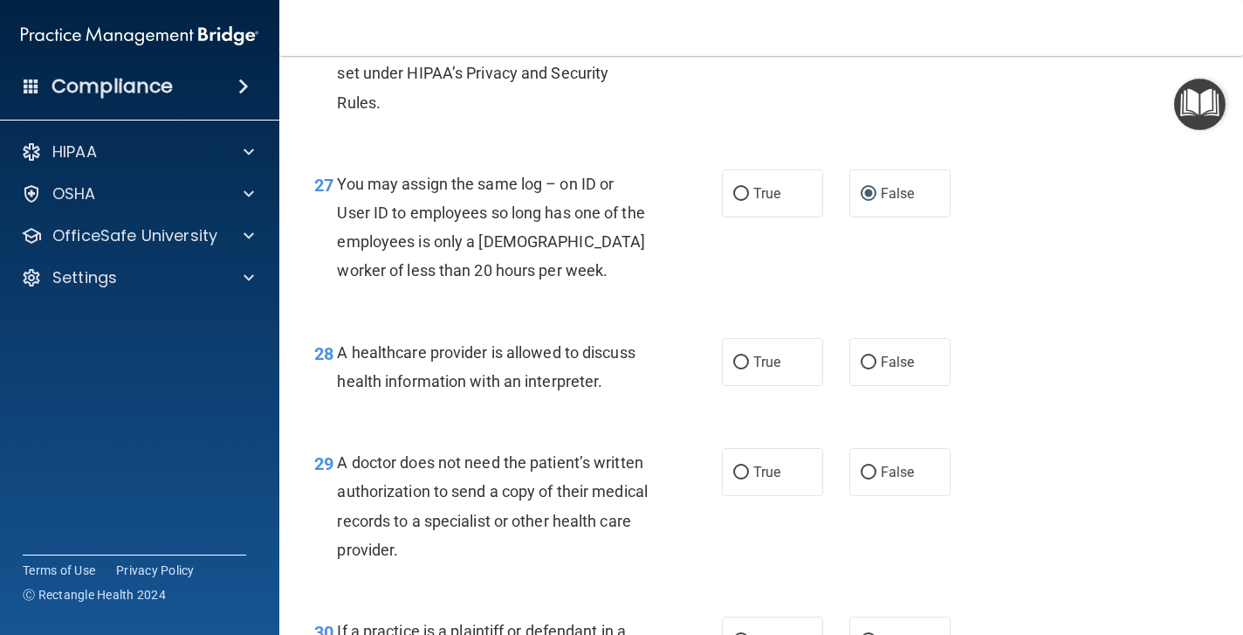
scroll to position [4186, 0]
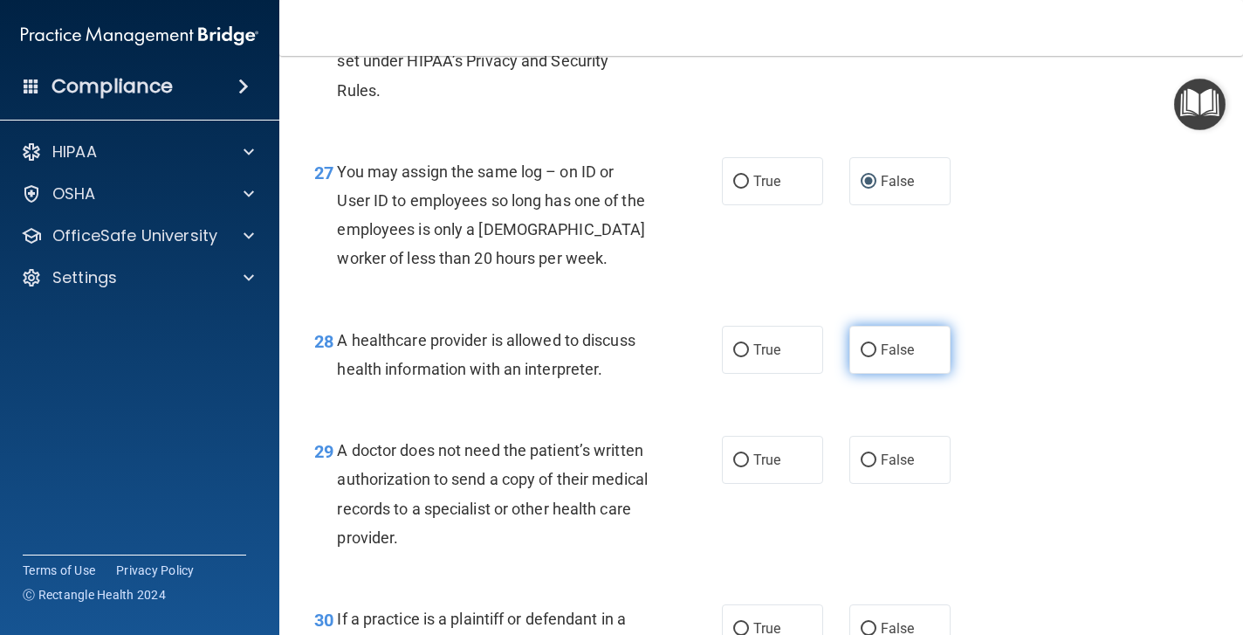
click at [868, 357] on input "False" at bounding box center [869, 350] width 16 height 13
radio input "true"
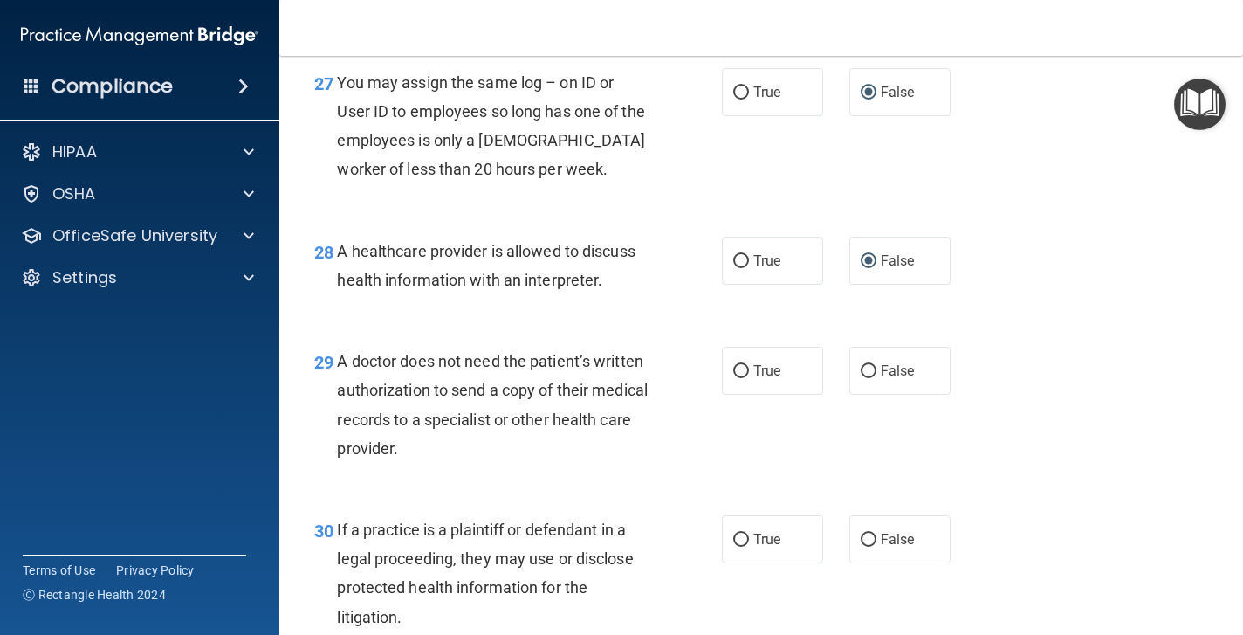
scroll to position [4309, 0]
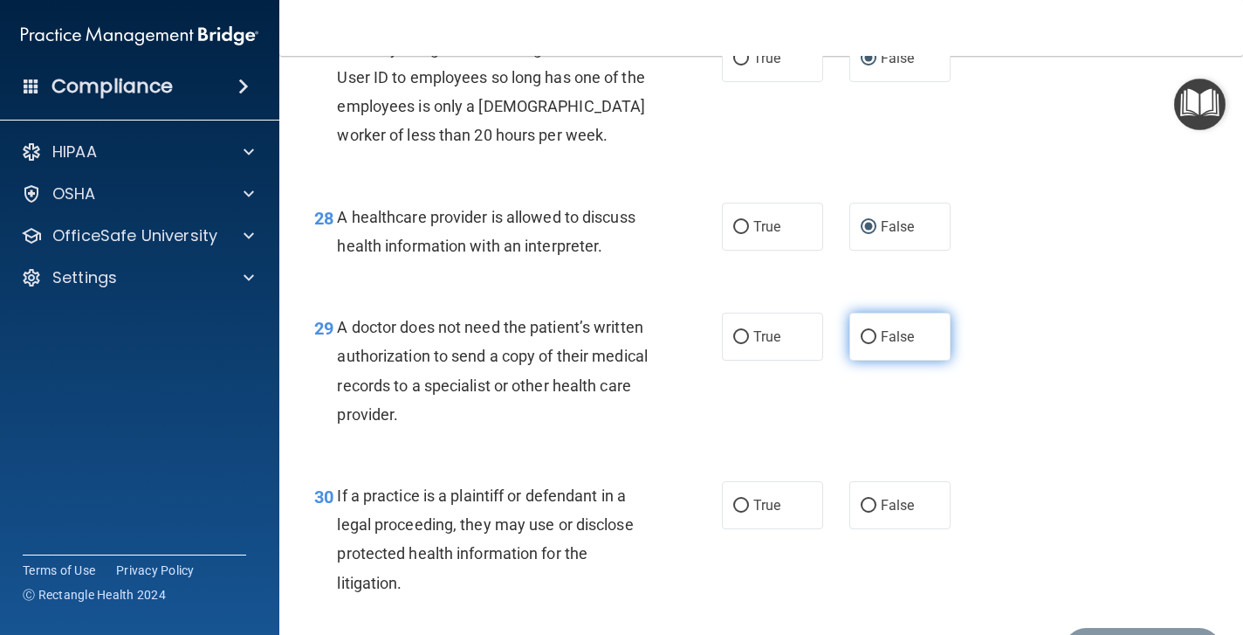
click at [868, 344] on input "False" at bounding box center [869, 337] width 16 height 13
radio input "true"
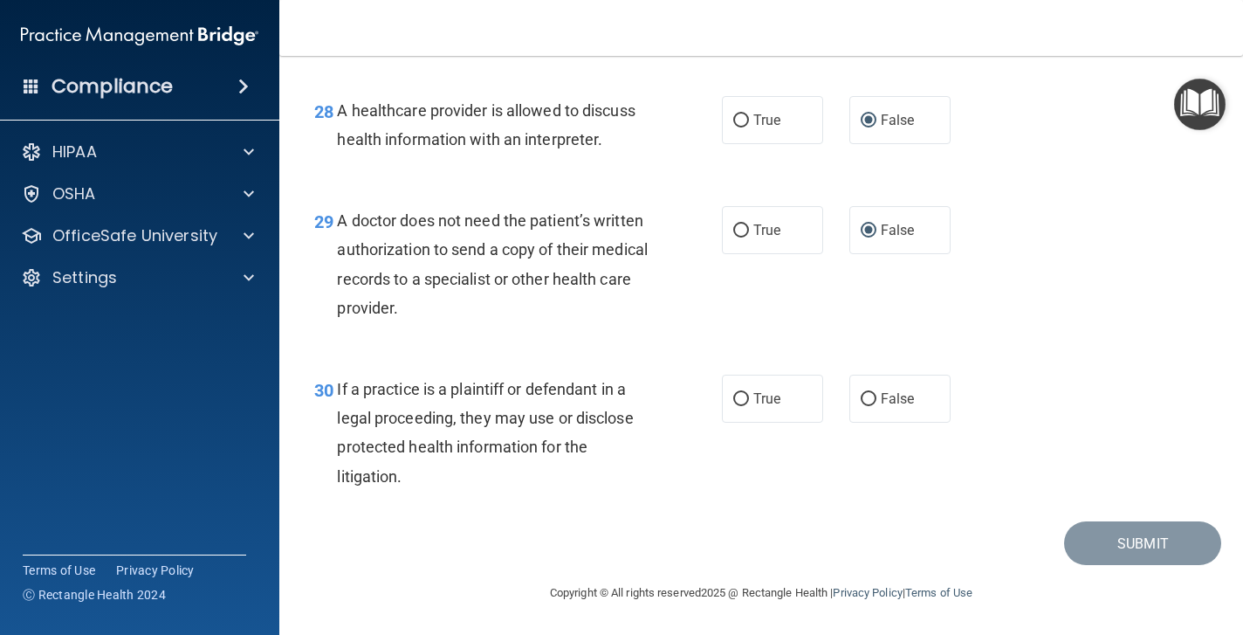
scroll to position [4451, 0]
click at [740, 398] on input "True" at bounding box center [741, 399] width 16 height 13
radio input "true"
click at [1115, 542] on button "Submit" at bounding box center [1142, 543] width 157 height 45
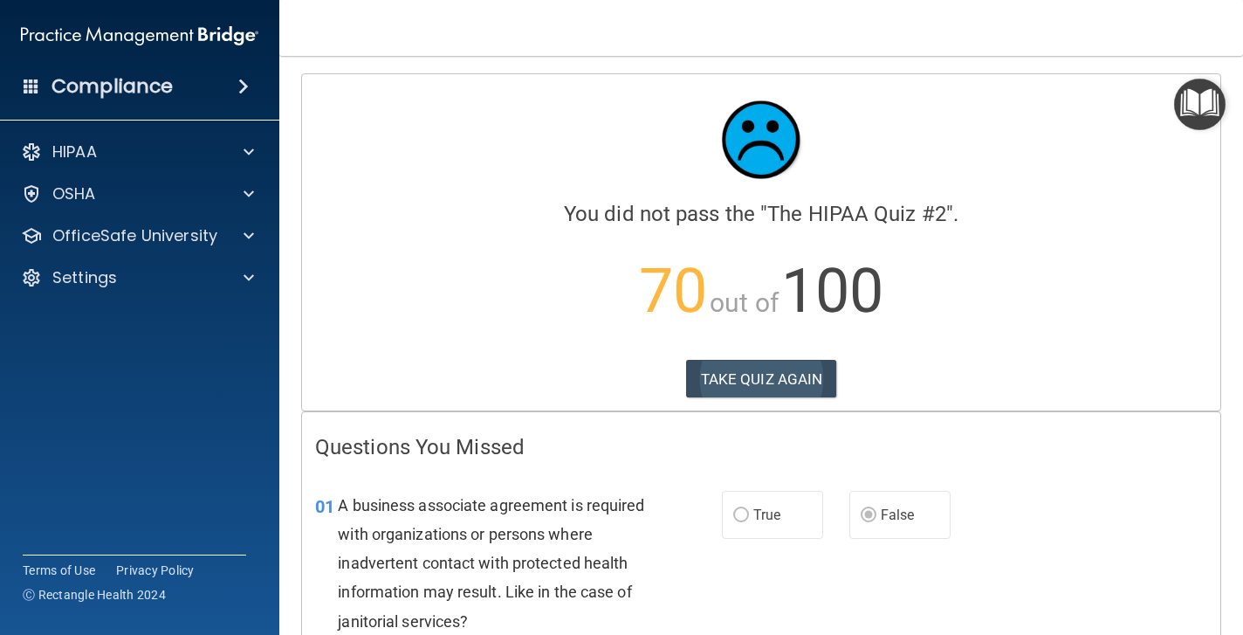
click at [795, 373] on button "TAKE QUIZ AGAIN" at bounding box center [761, 379] width 151 height 38
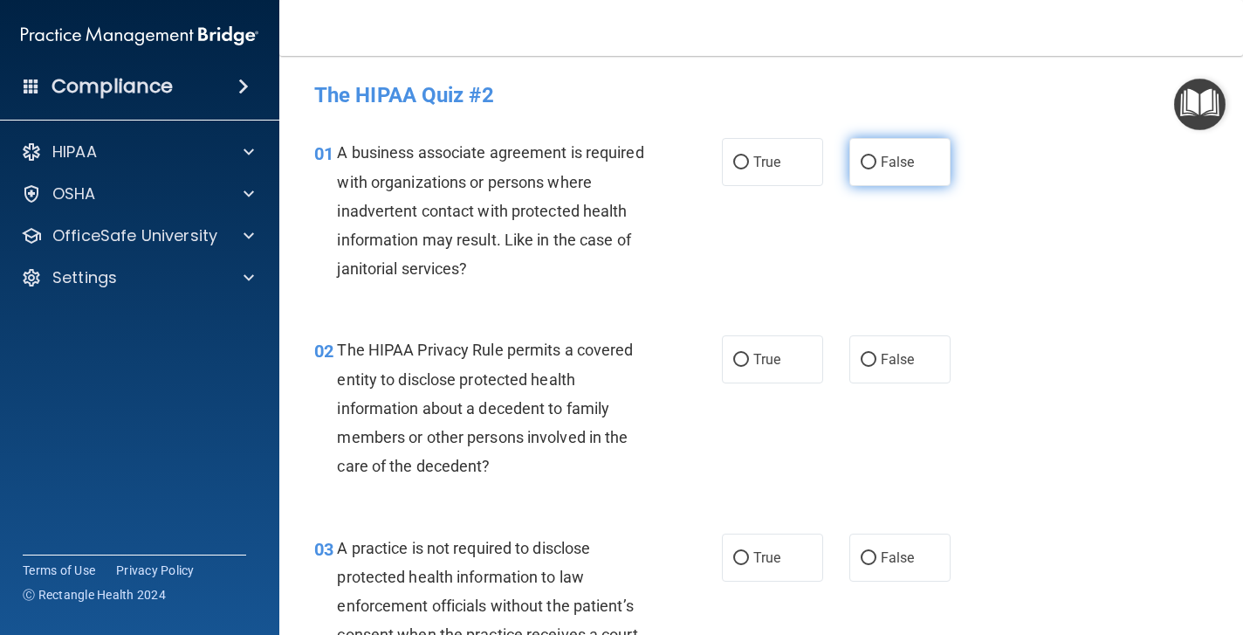
click at [872, 157] on input "False" at bounding box center [869, 162] width 16 height 13
radio input "true"
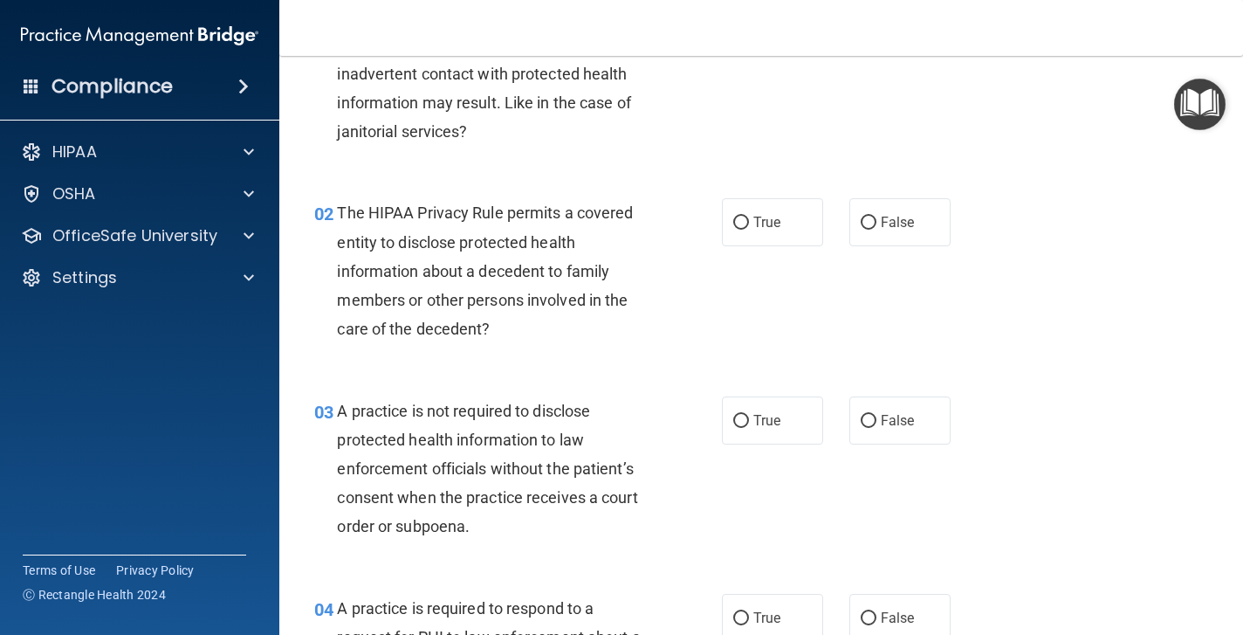
scroll to position [138, 0]
click at [868, 217] on input "False" at bounding box center [869, 222] width 16 height 13
radio input "true"
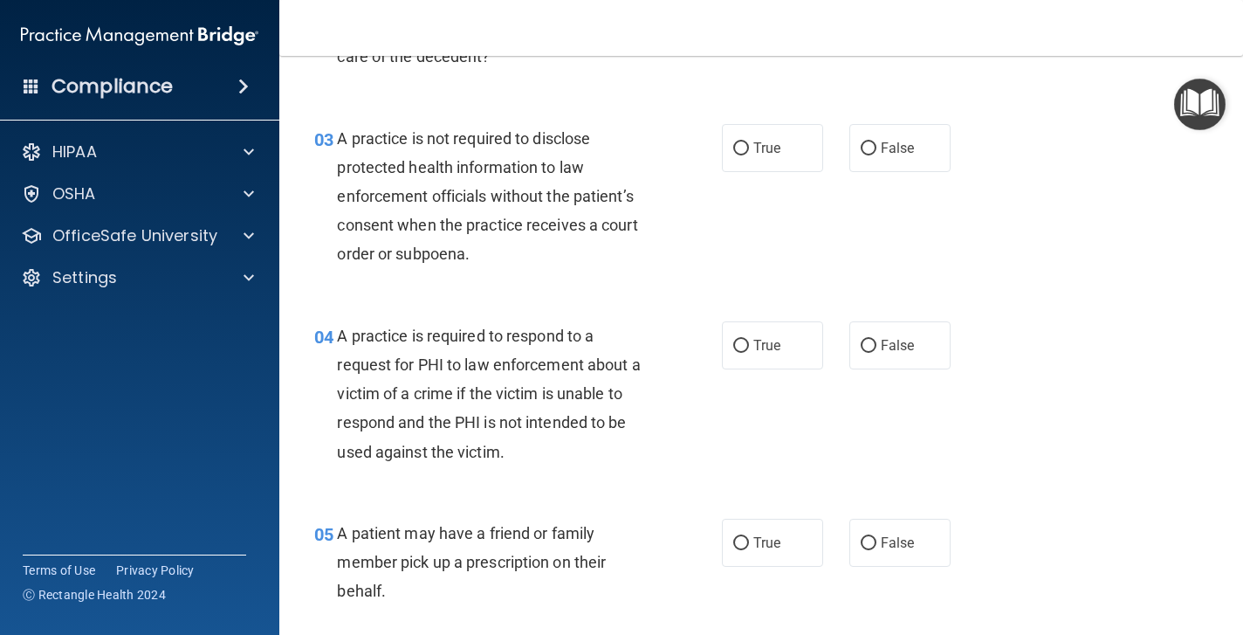
scroll to position [410, 0]
click at [876, 138] on label "False" at bounding box center [900, 147] width 101 height 48
click at [876, 141] on input "False" at bounding box center [869, 147] width 16 height 13
radio input "true"
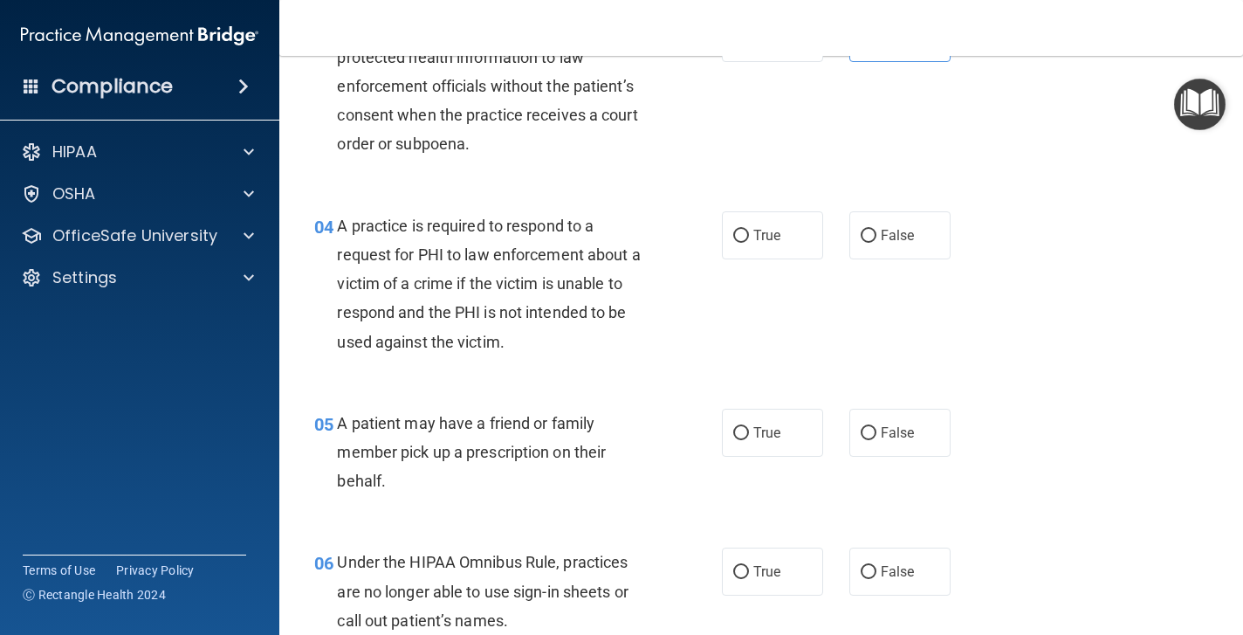
scroll to position [519, 0]
click at [740, 223] on label "True" at bounding box center [772, 236] width 101 height 48
click at [740, 231] on input "True" at bounding box center [741, 237] width 16 height 13
radio input "true"
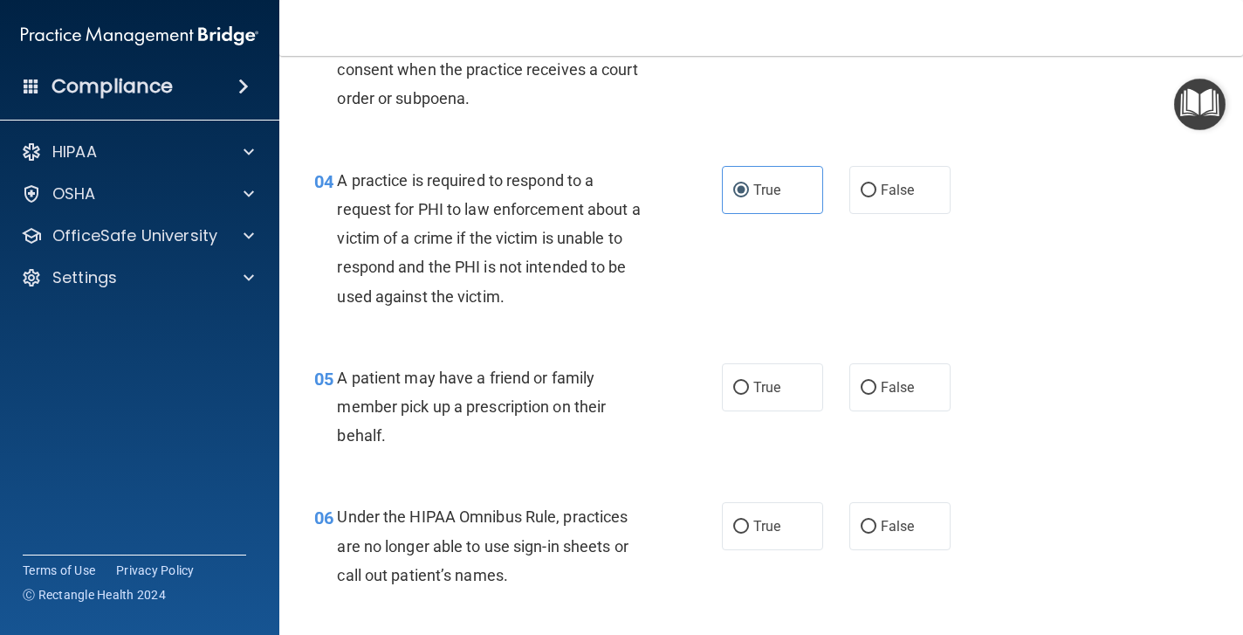
scroll to position [566, 0]
click at [742, 381] on input "True" at bounding box center [741, 387] width 16 height 13
radio input "true"
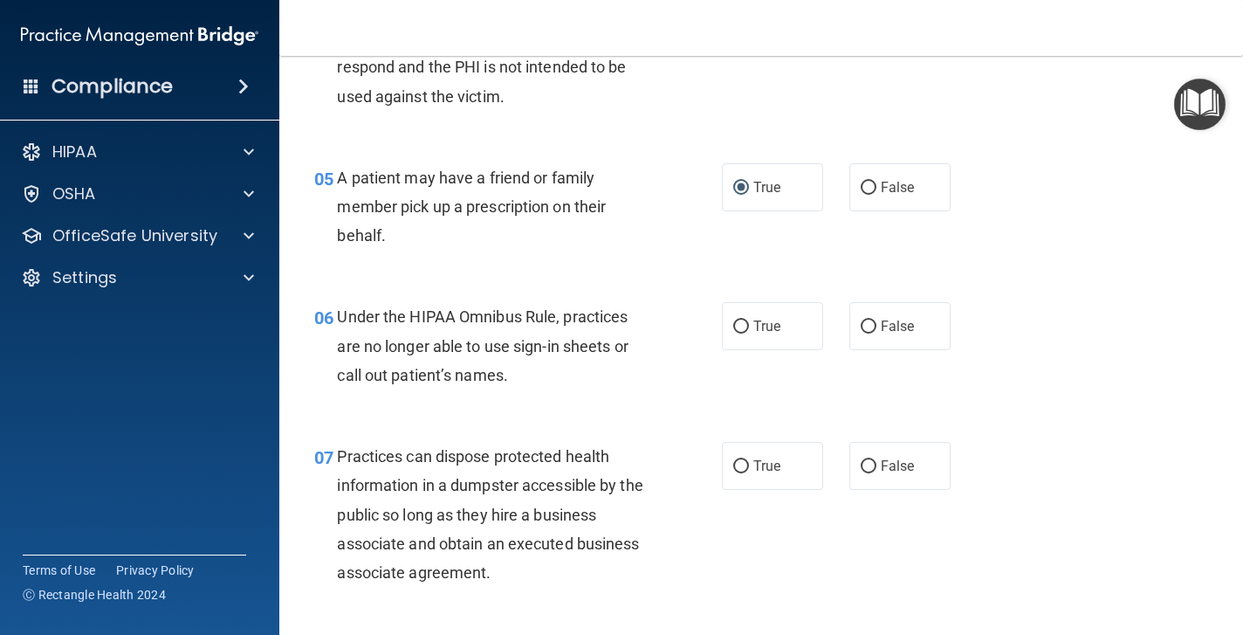
scroll to position [763, 0]
click at [871, 322] on input "False" at bounding box center [869, 328] width 16 height 13
radio input "true"
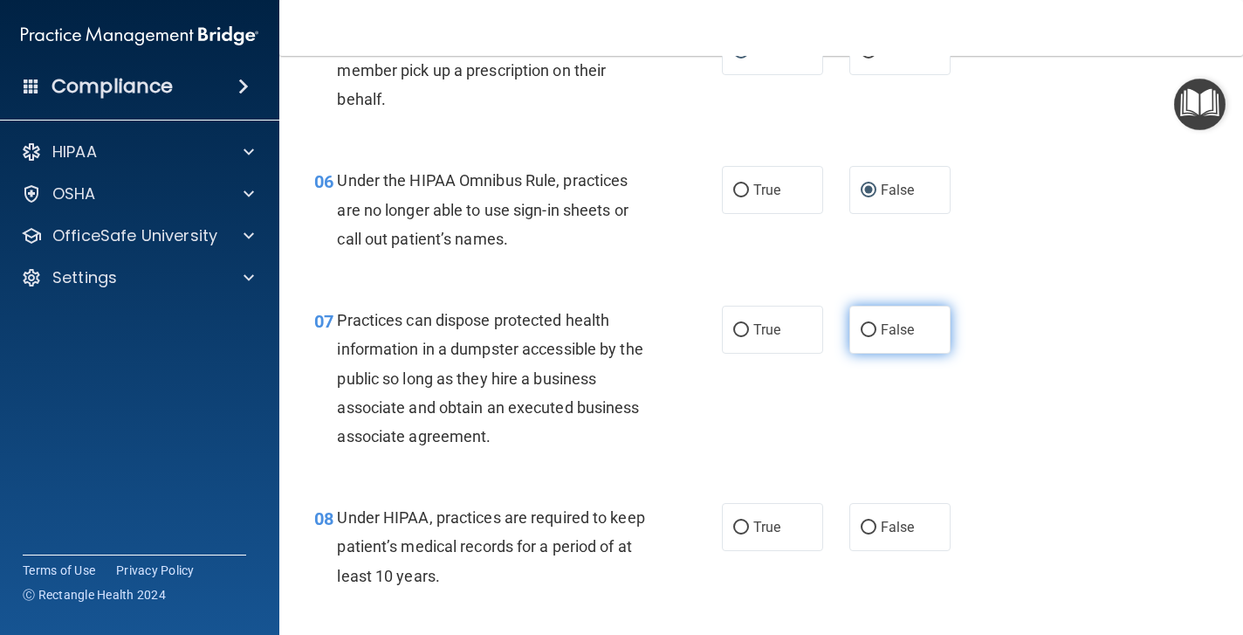
scroll to position [903, 0]
click at [869, 322] on input "False" at bounding box center [869, 328] width 16 height 13
radio input "true"
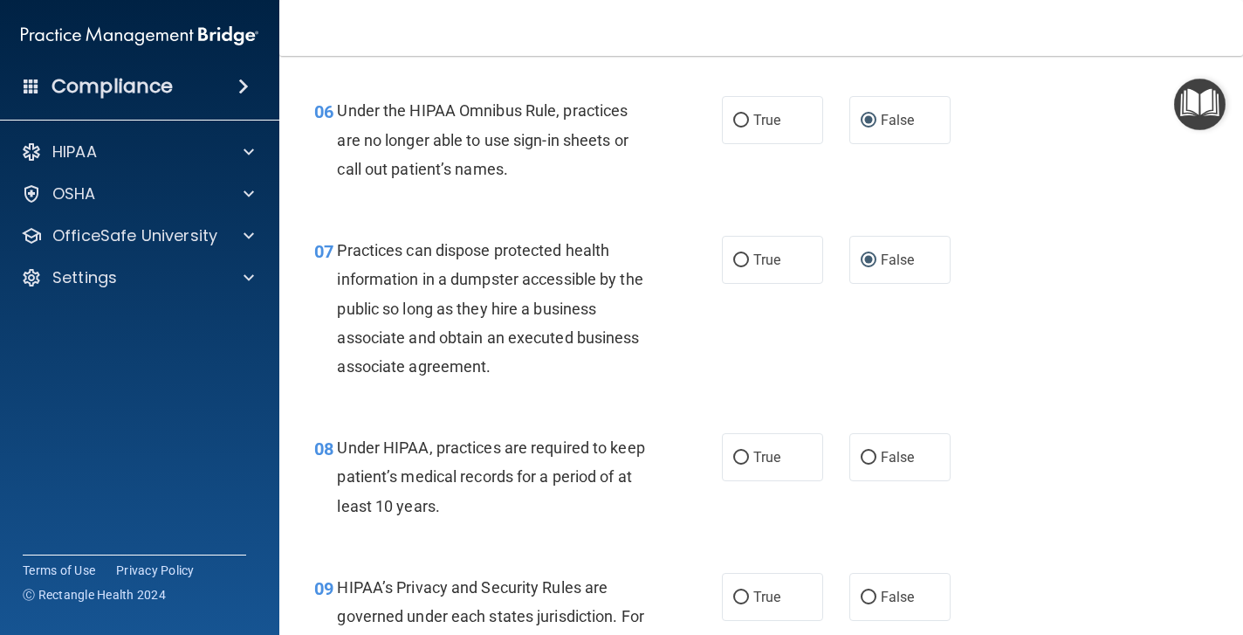
scroll to position [1000, 0]
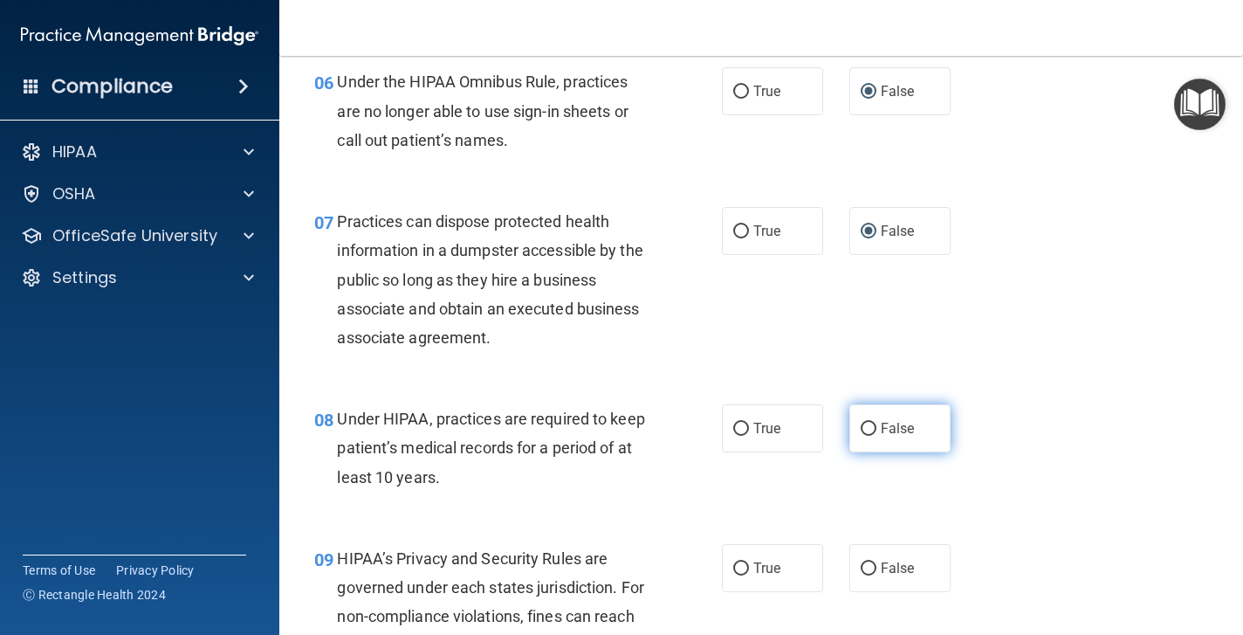
click at [868, 423] on input "False" at bounding box center [869, 429] width 16 height 13
radio input "true"
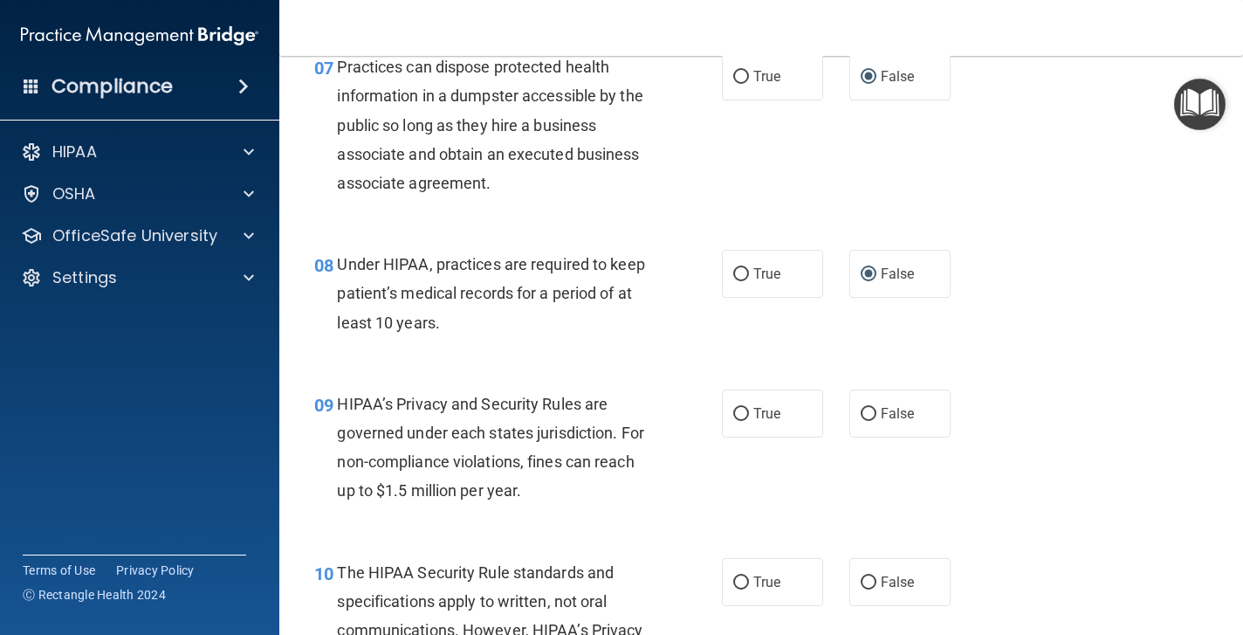
scroll to position [1153, 0]
click at [867, 409] on input "False" at bounding box center [869, 415] width 16 height 13
radio input "true"
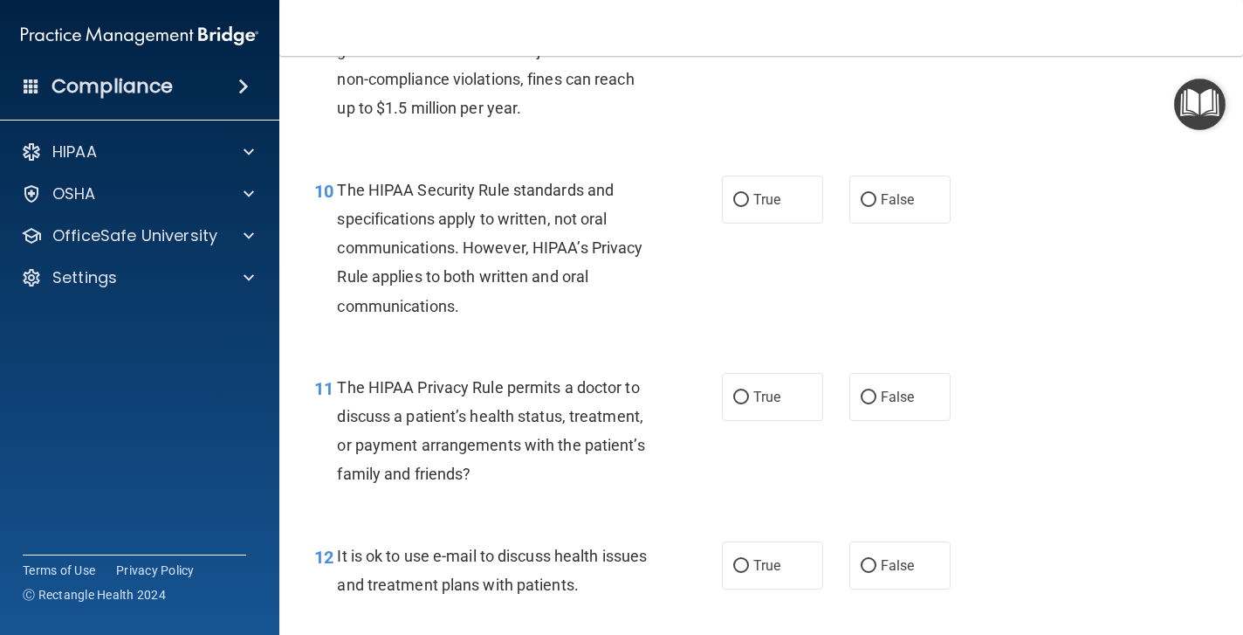
scroll to position [1582, 0]
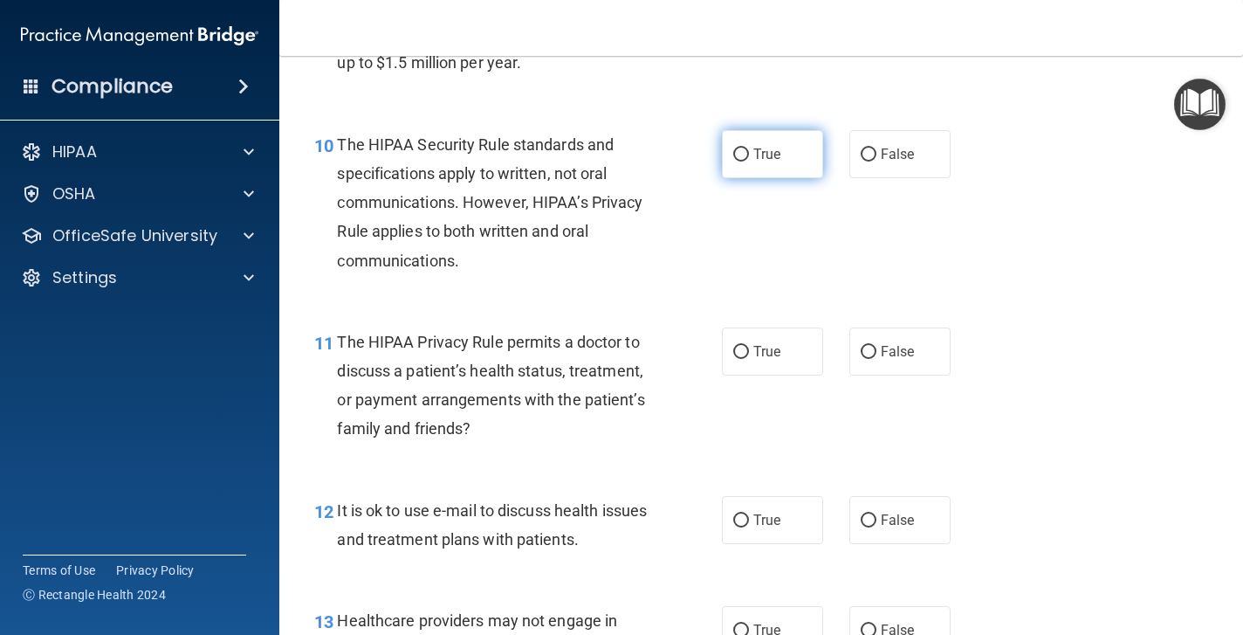
click at [736, 148] on input "True" at bounding box center [741, 154] width 16 height 13
radio input "true"
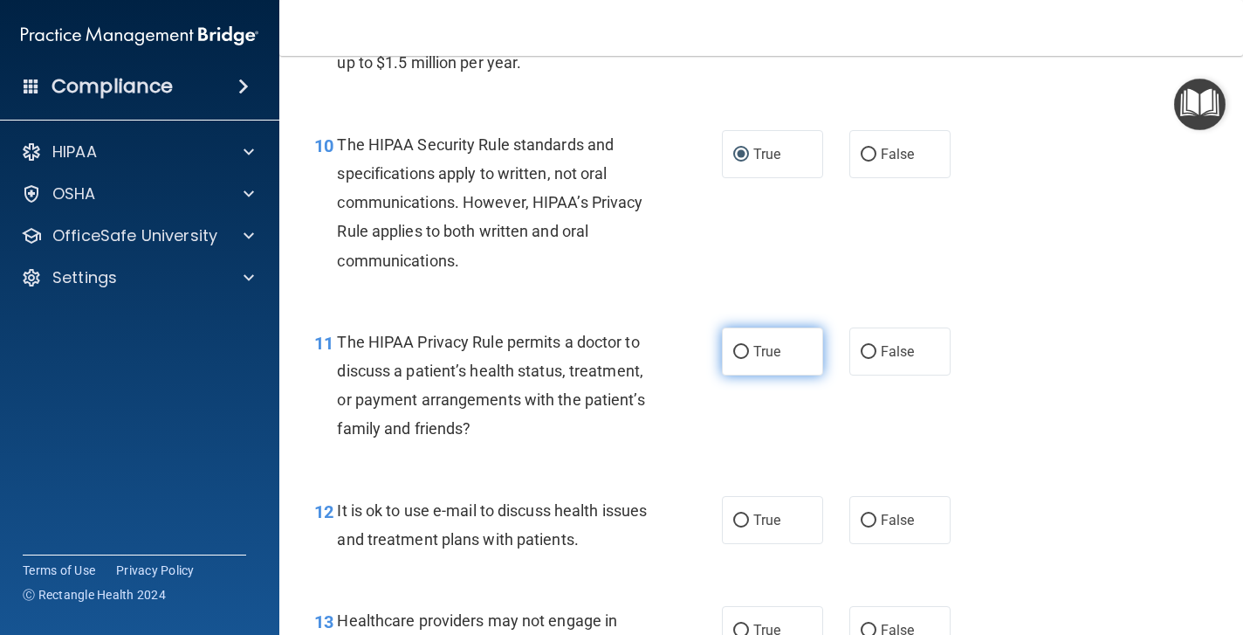
click at [742, 346] on input "True" at bounding box center [741, 352] width 16 height 13
radio input "true"
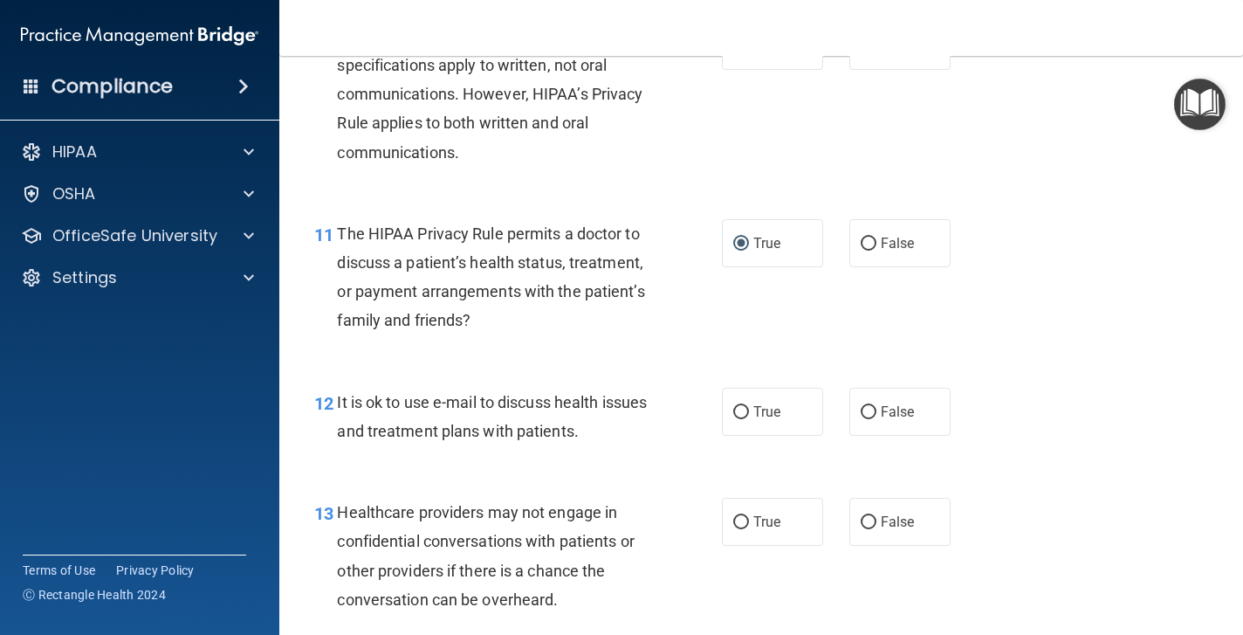
scroll to position [1695, 0]
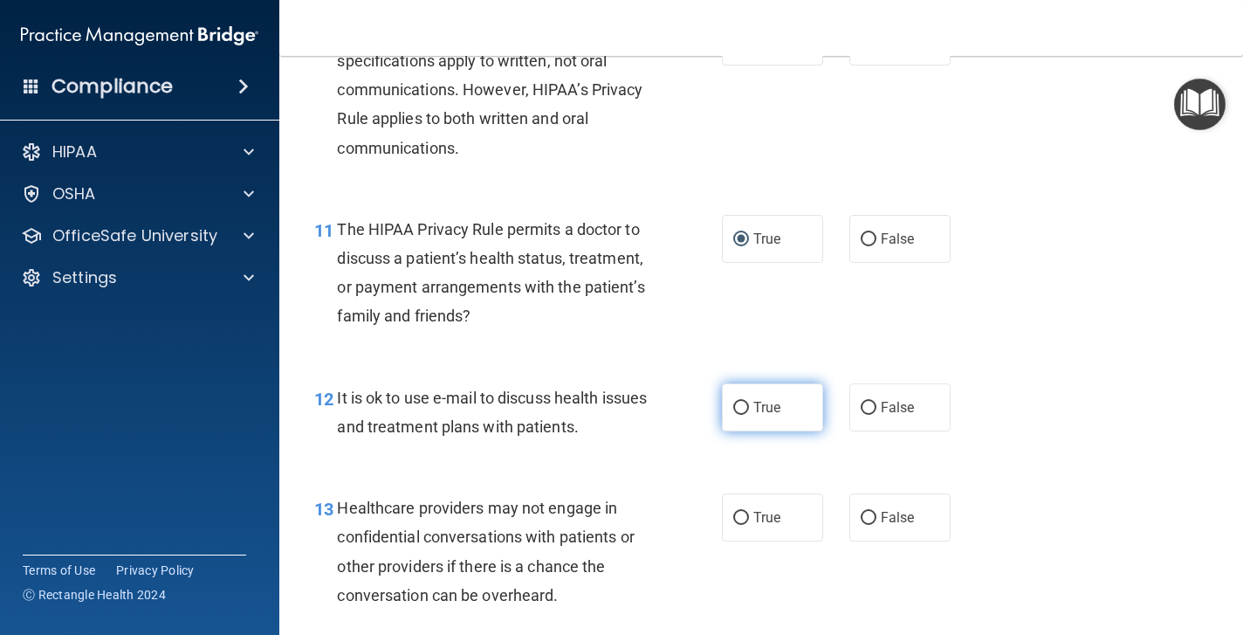
click at [737, 402] on input "True" at bounding box center [741, 408] width 16 height 13
radio input "true"
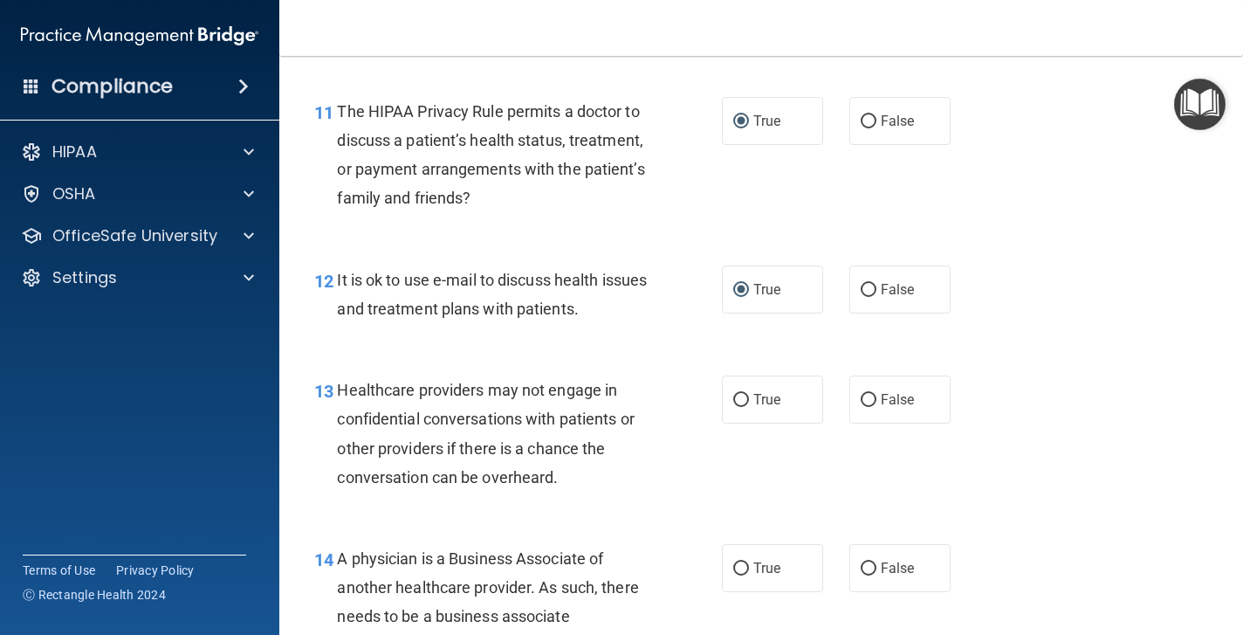
scroll to position [1827, 0]
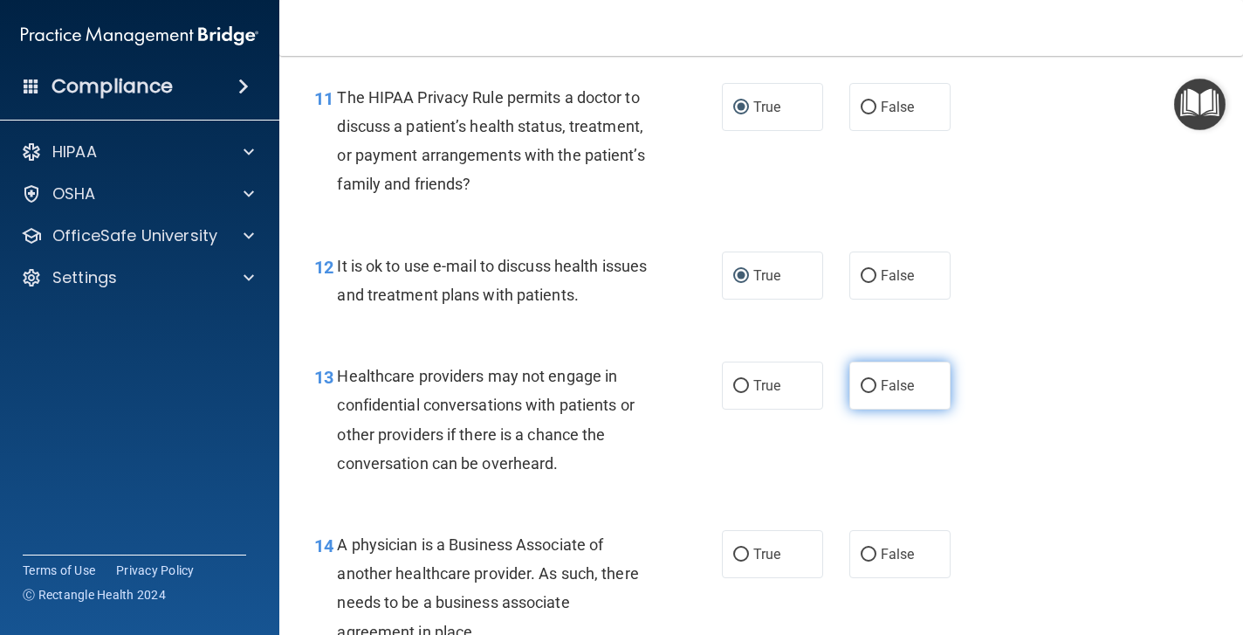
click at [869, 380] on input "False" at bounding box center [869, 386] width 16 height 13
radio input "true"
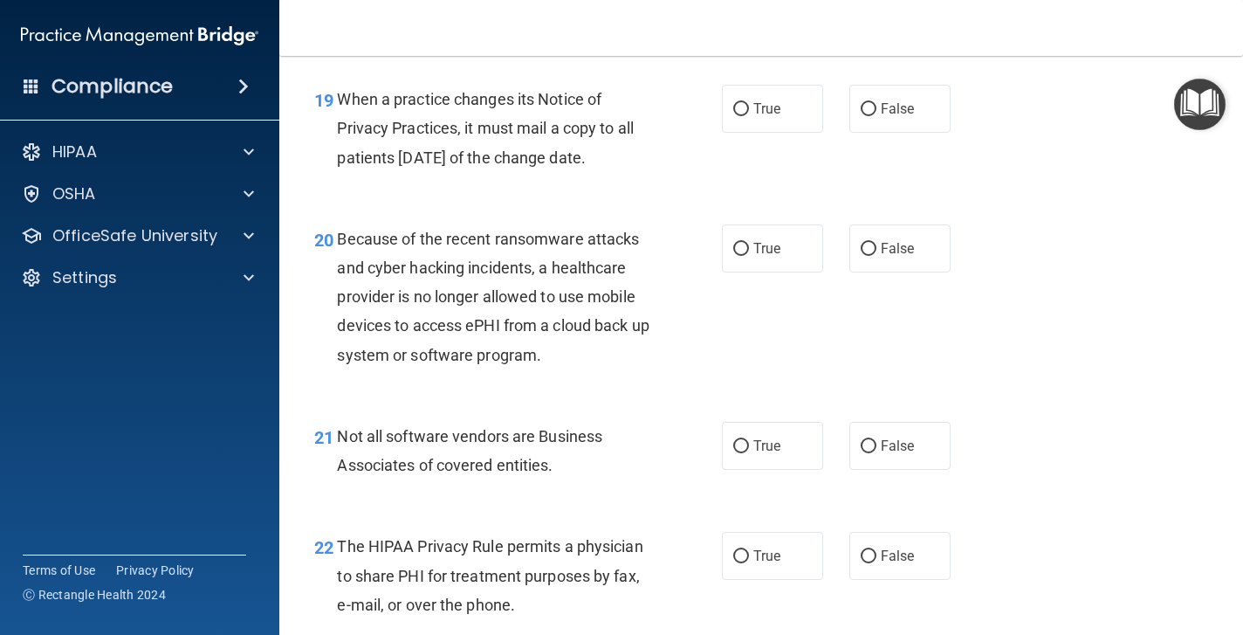
scroll to position [3087, 0]
click at [744, 451] on input "True" at bounding box center [741, 444] width 16 height 13
radio input "true"
click at [870, 254] on input "False" at bounding box center [869, 247] width 16 height 13
radio input "true"
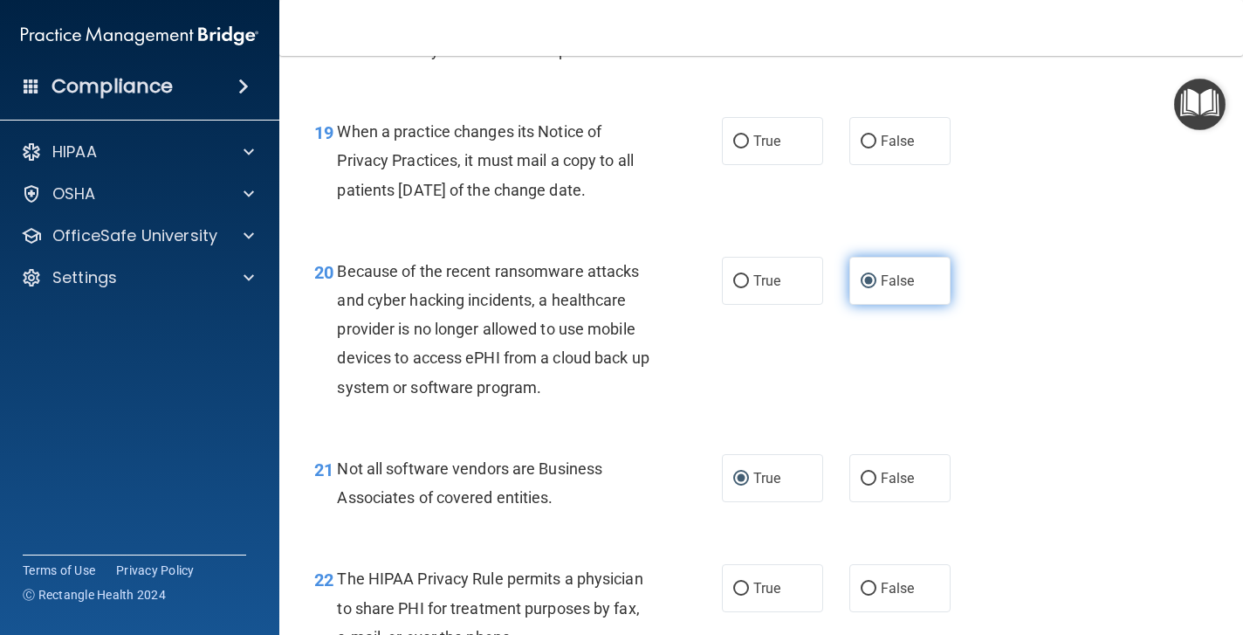
scroll to position [3052, 0]
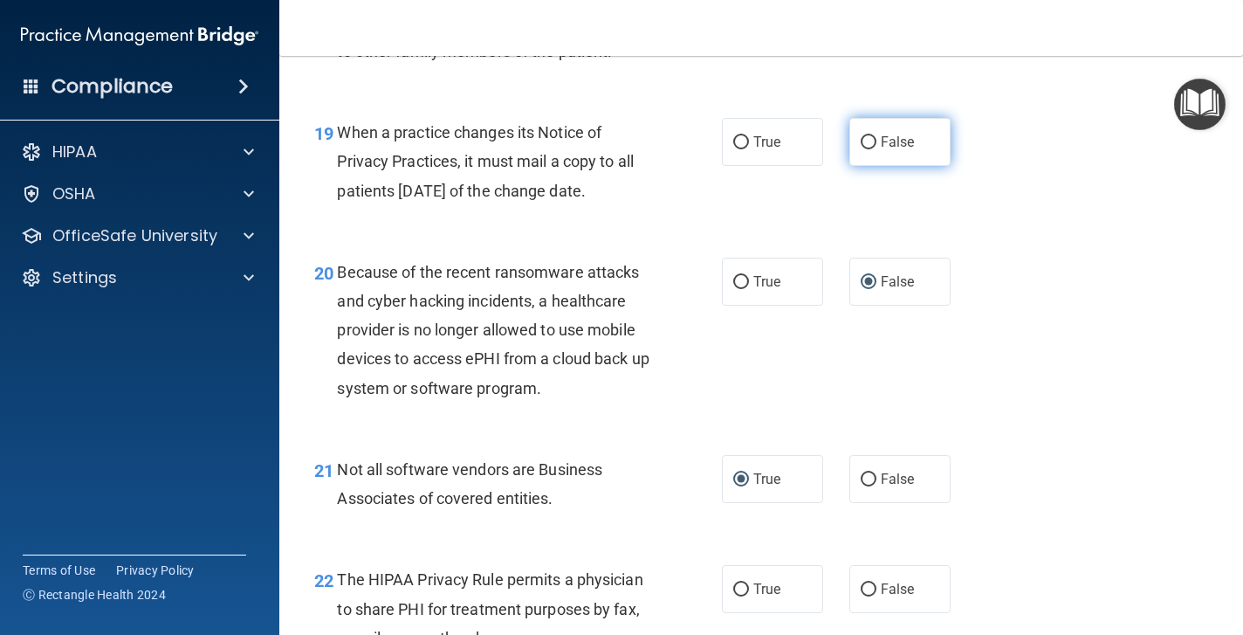
click at [869, 149] on input "False" at bounding box center [869, 142] width 16 height 13
radio input "true"
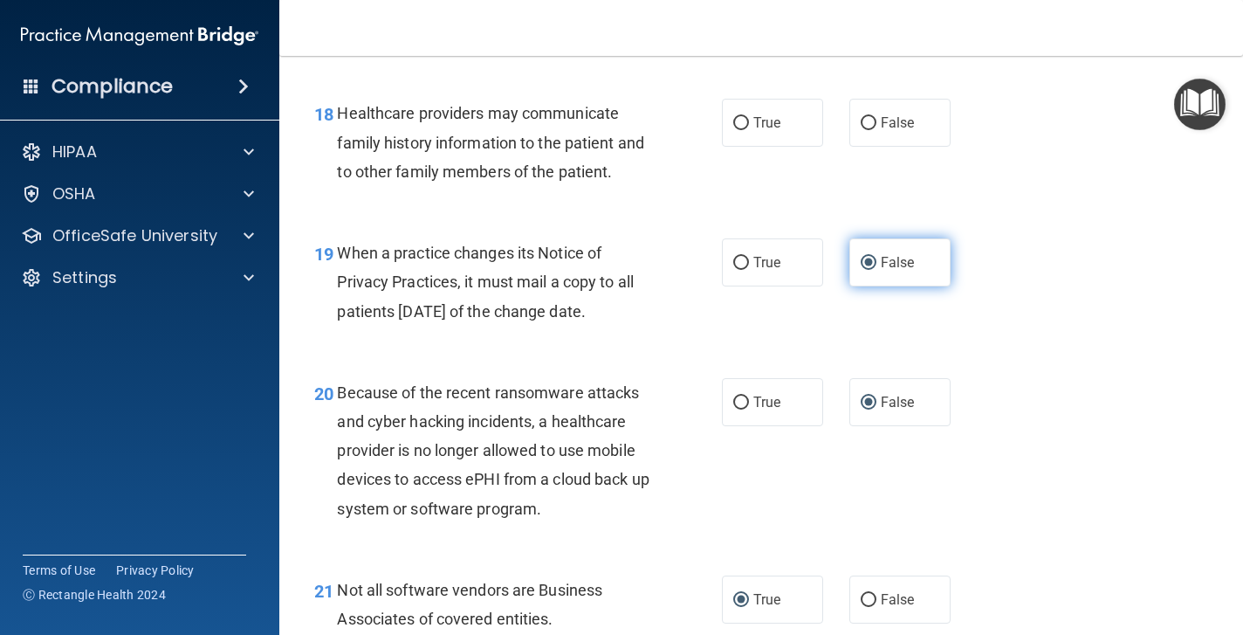
scroll to position [2918, 0]
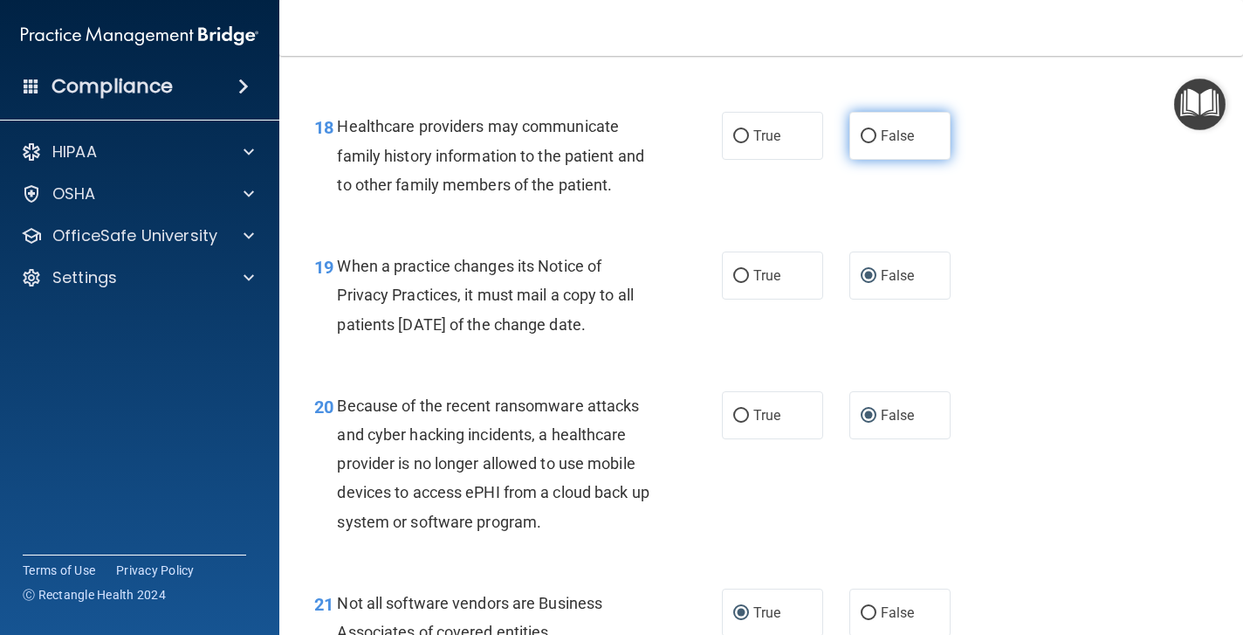
click at [867, 143] on input "False" at bounding box center [869, 136] width 16 height 13
radio input "true"
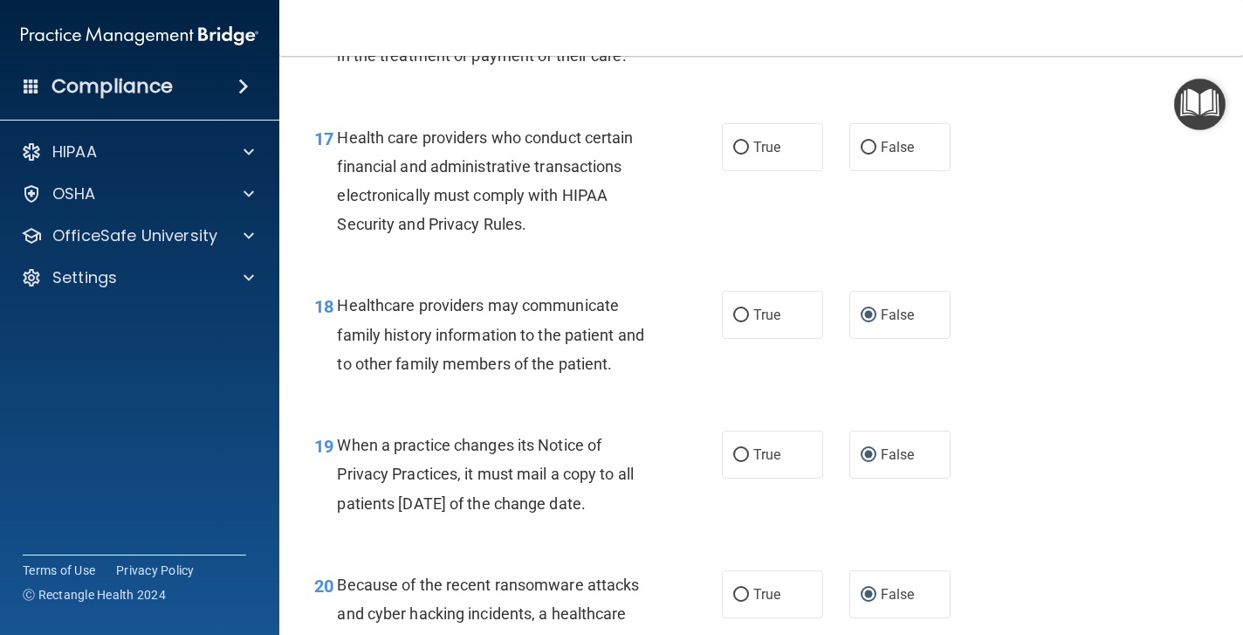
scroll to position [2728, 0]
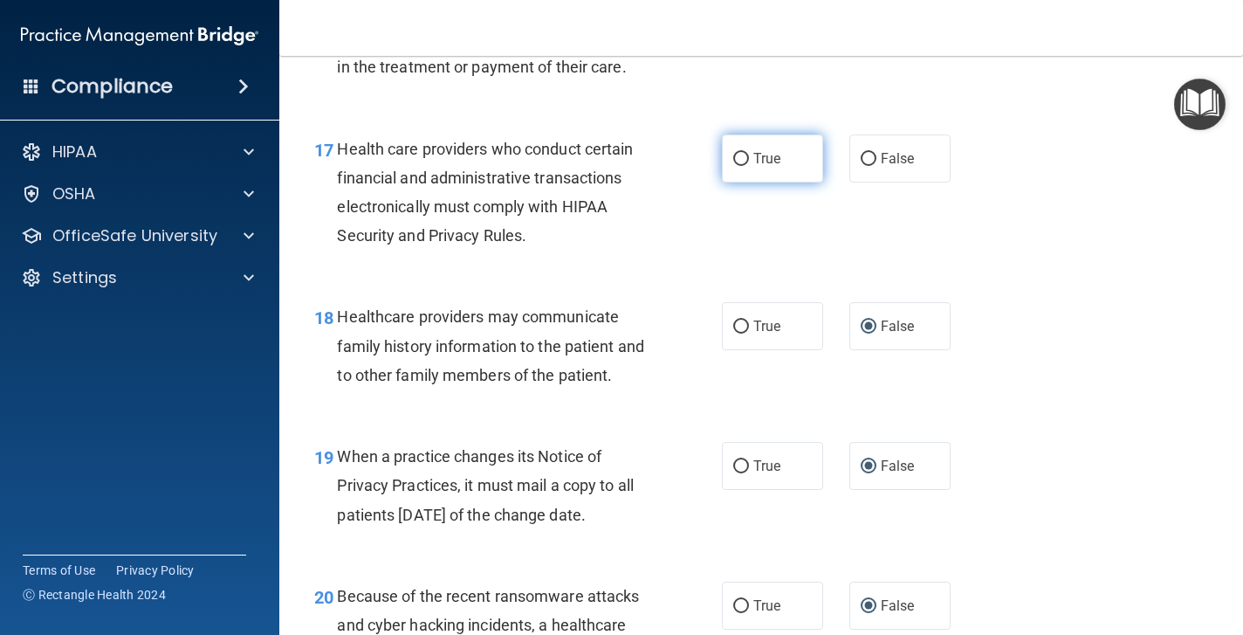
click at [739, 166] on input "True" at bounding box center [741, 159] width 16 height 13
radio input "true"
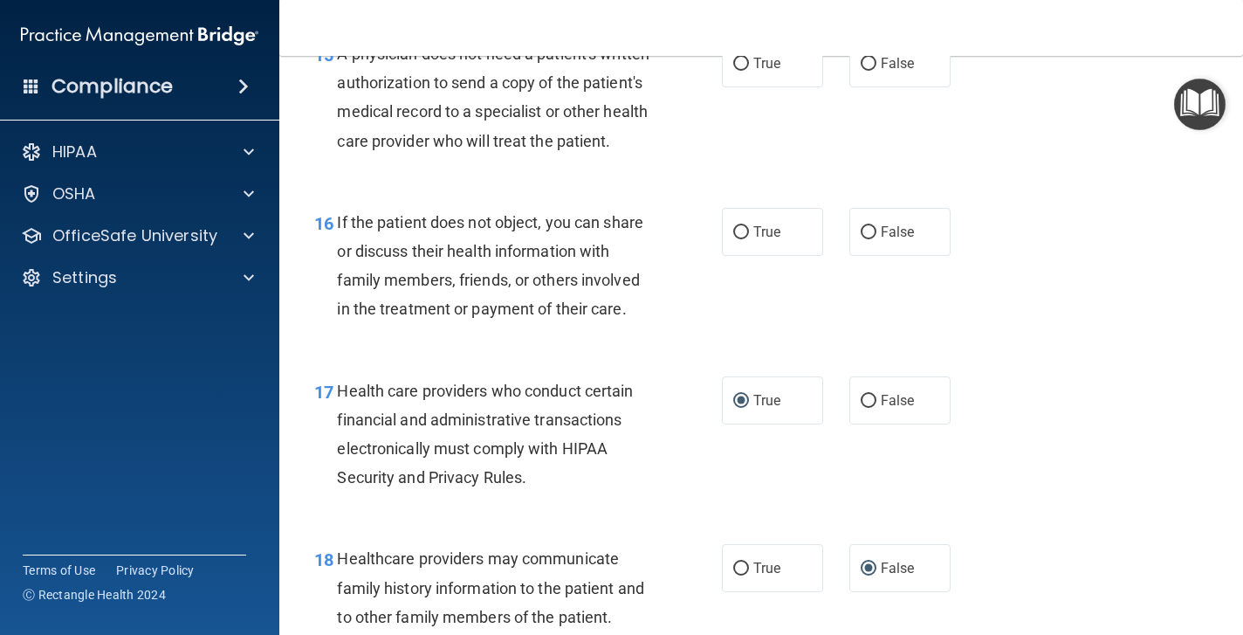
scroll to position [2477, 0]
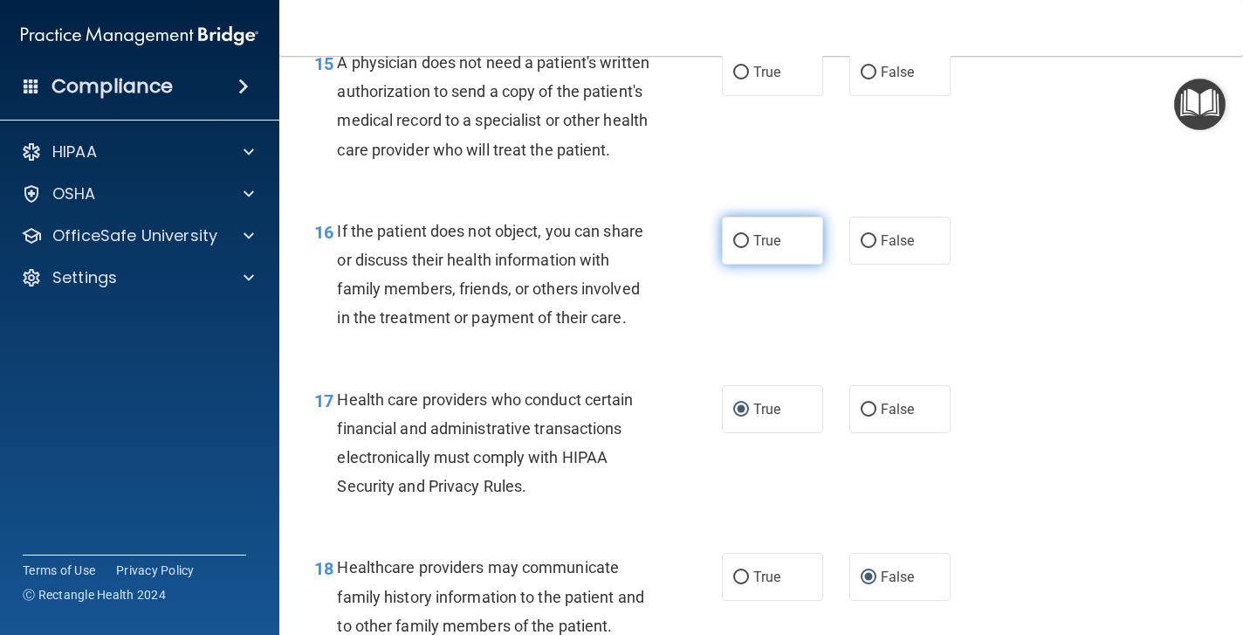
click at [740, 248] on input "True" at bounding box center [741, 241] width 16 height 13
radio input "true"
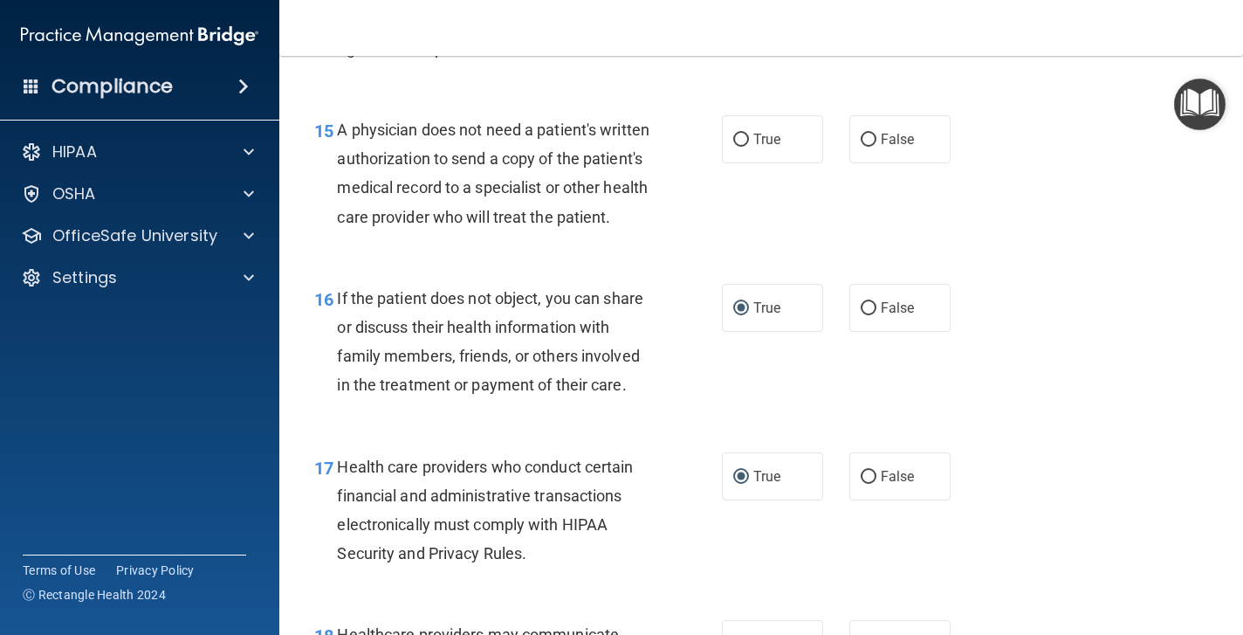
scroll to position [2406, 0]
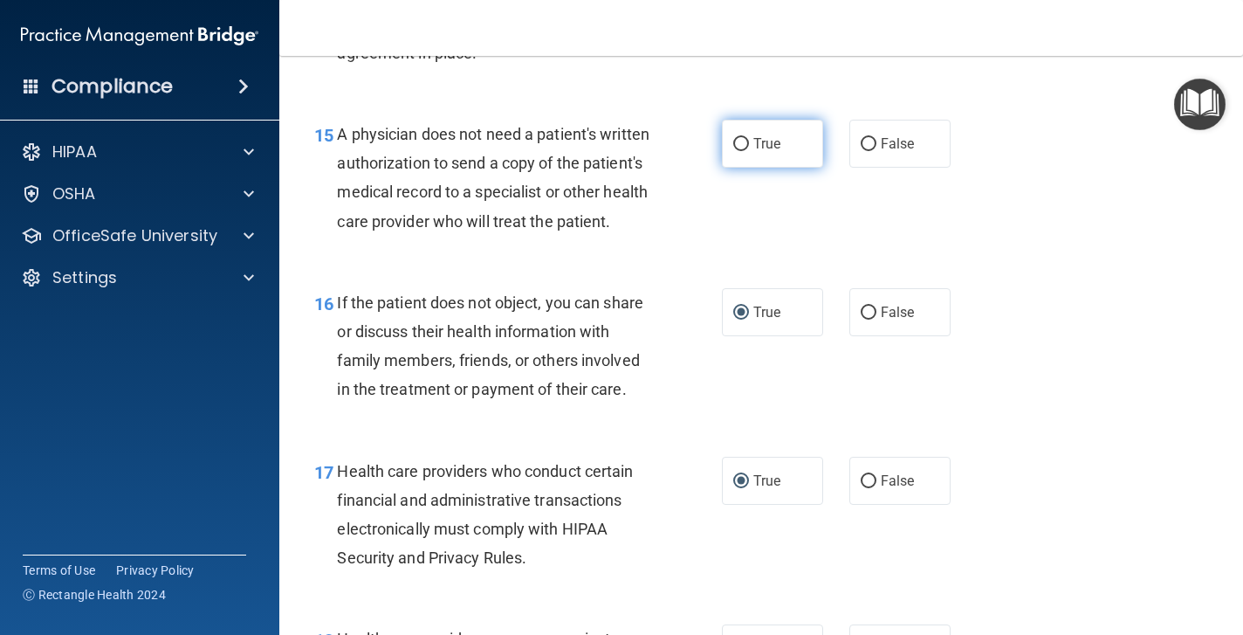
click at [741, 138] on input "True" at bounding box center [741, 144] width 16 height 13
radio input "true"
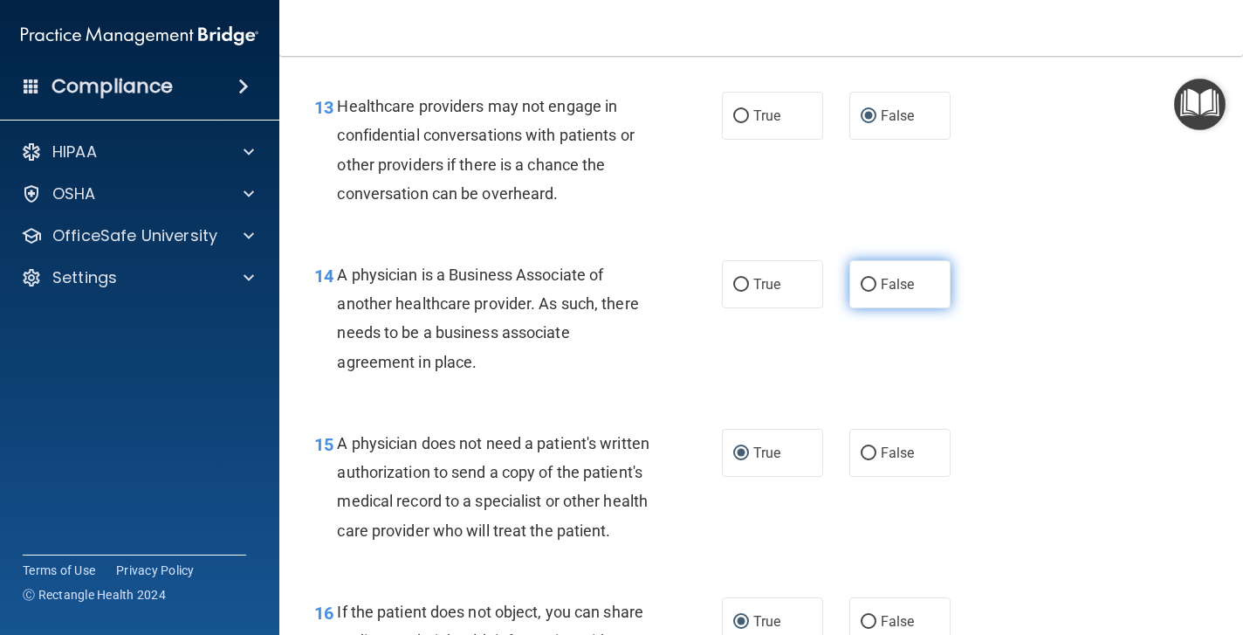
scroll to position [2095, 0]
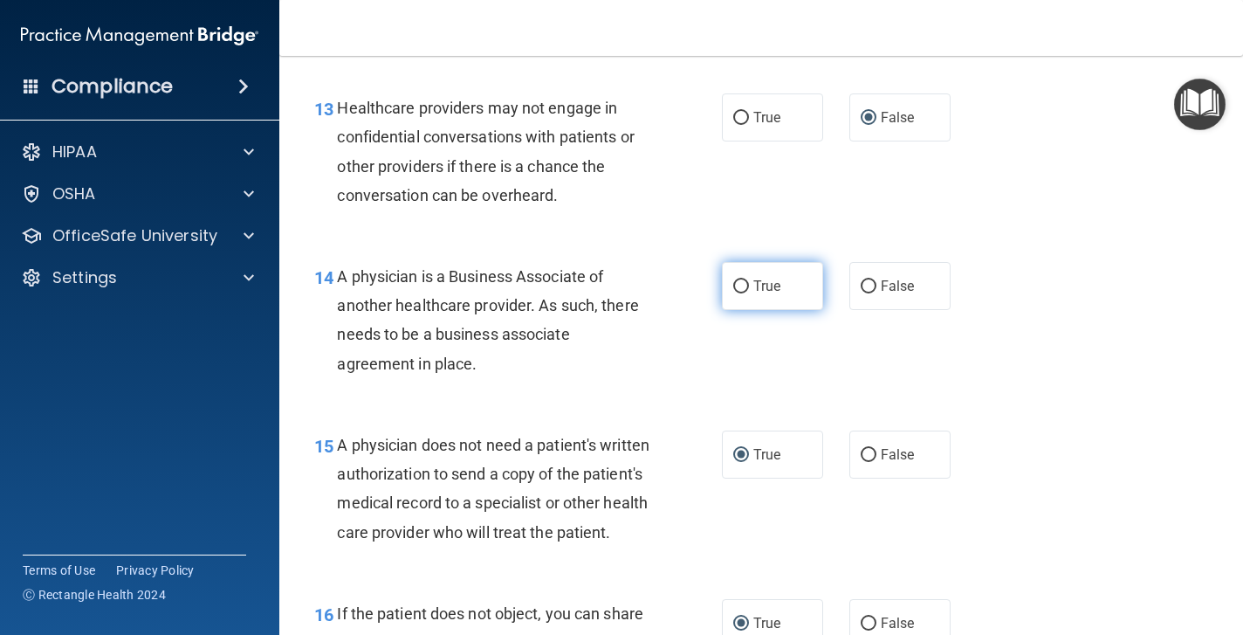
click at [739, 280] on input "True" at bounding box center [741, 286] width 16 height 13
radio input "true"
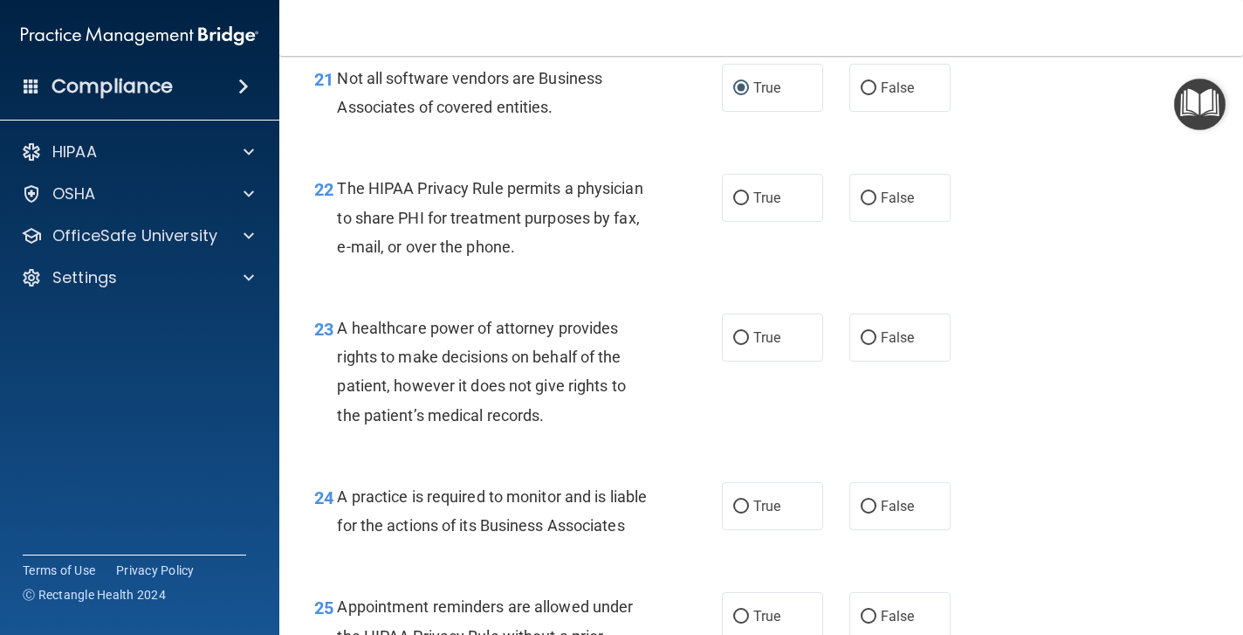
scroll to position [3449, 0]
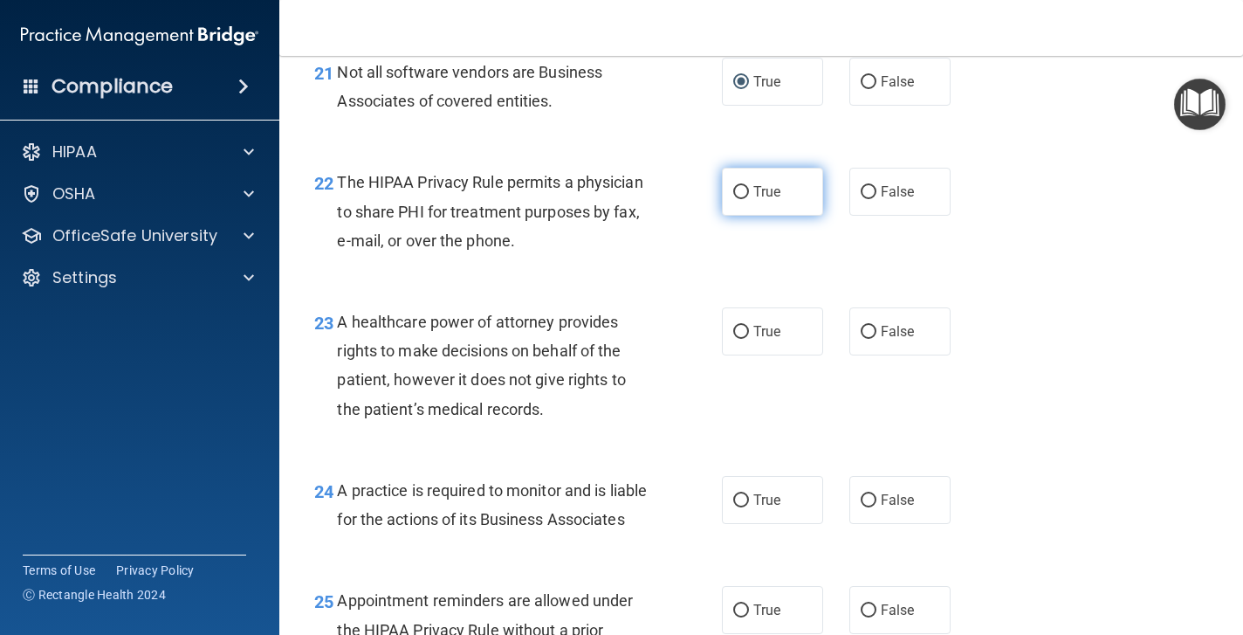
click at [740, 199] on input "True" at bounding box center [741, 192] width 16 height 13
radio input "true"
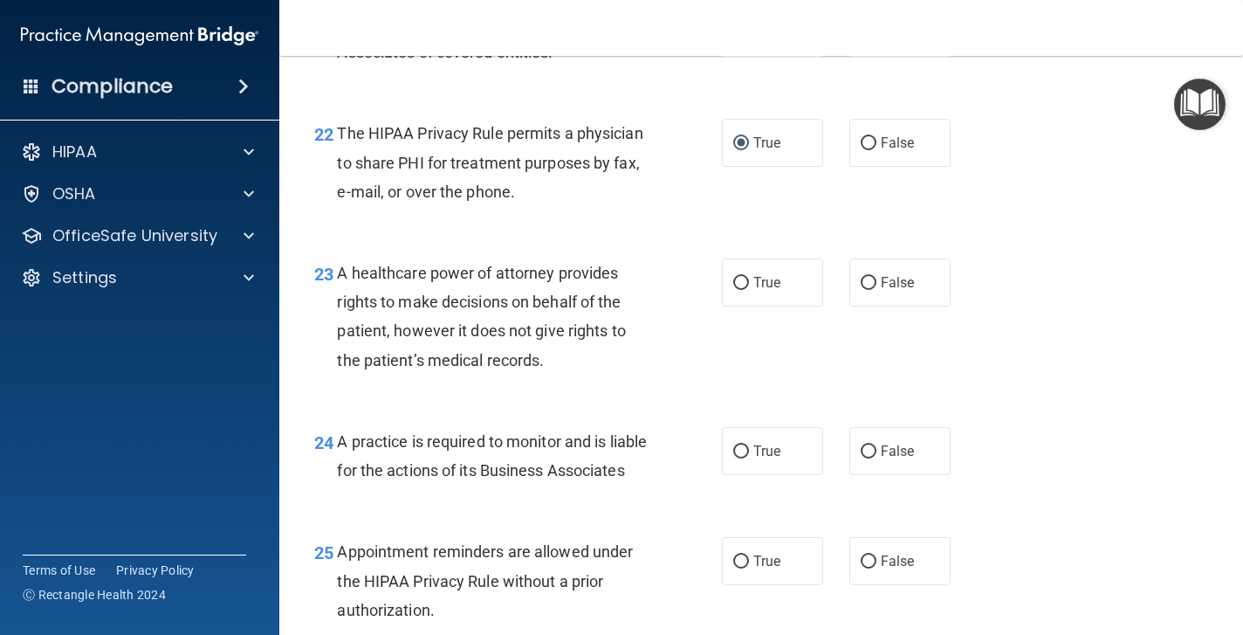
scroll to position [3499, 0]
click at [867, 289] on input "False" at bounding box center [869, 282] width 16 height 13
radio input "true"
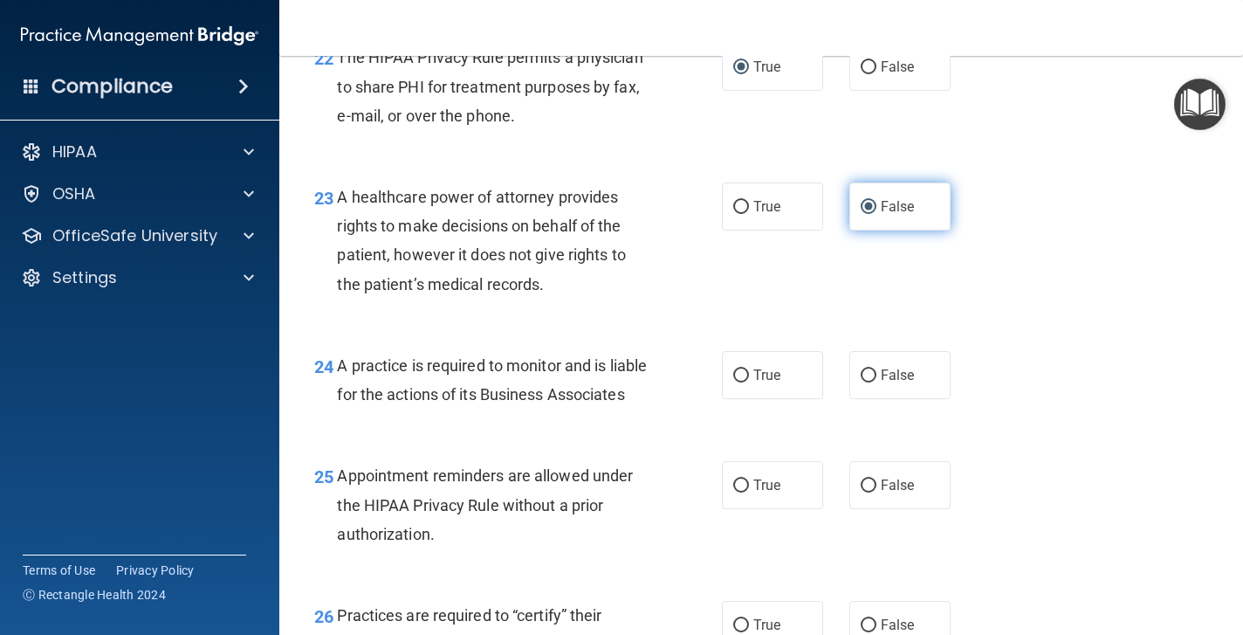
scroll to position [3631, 0]
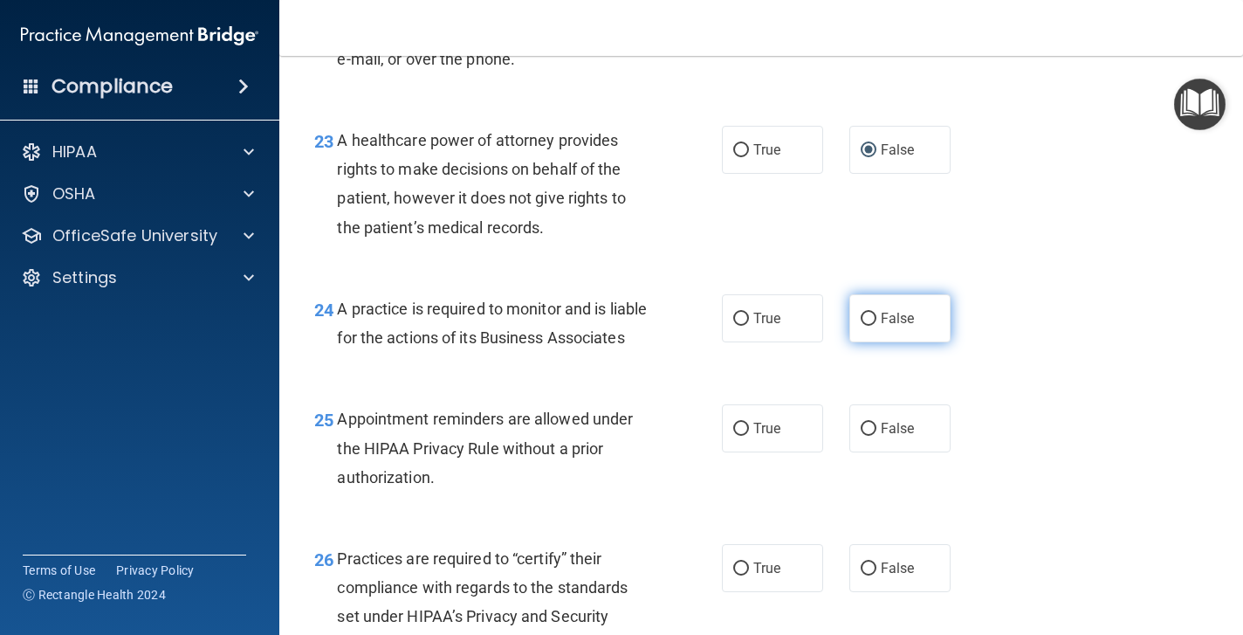
click at [865, 326] on input "False" at bounding box center [869, 319] width 16 height 13
radio input "true"
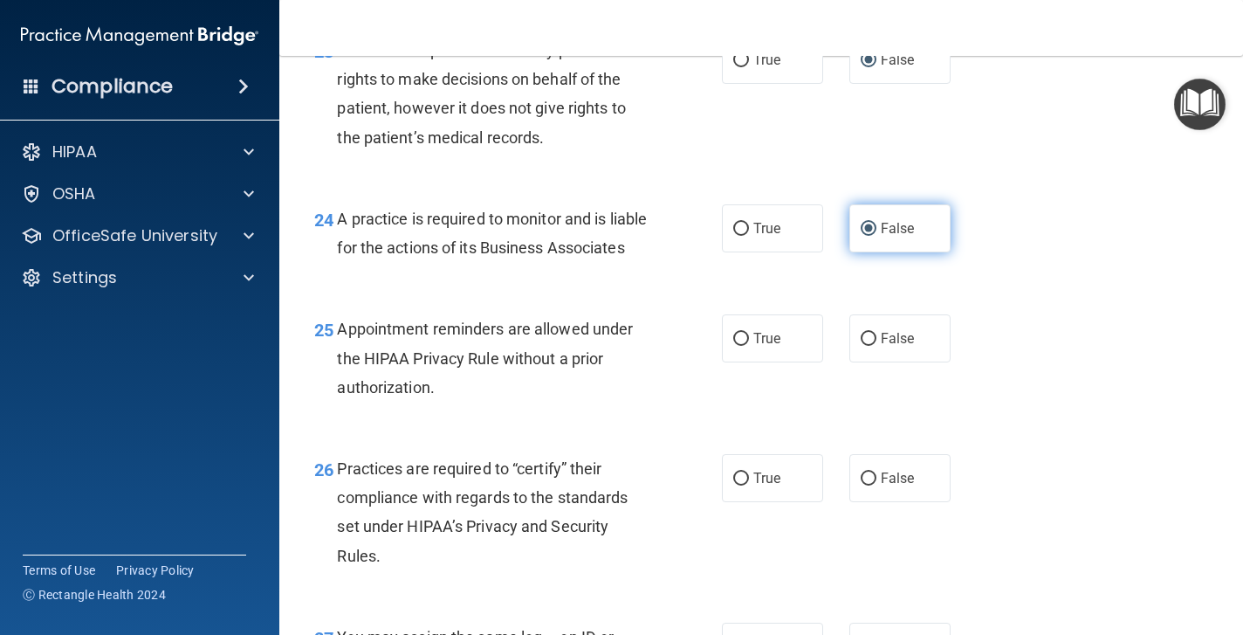
scroll to position [3762, 0]
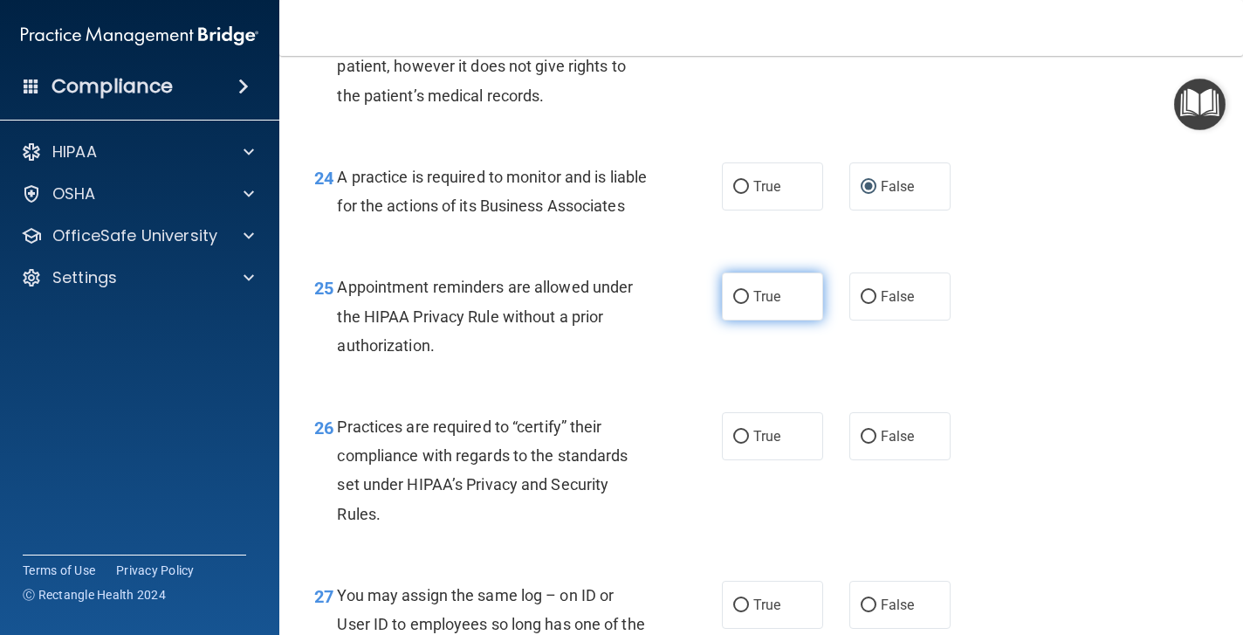
click at [742, 304] on input "True" at bounding box center [741, 297] width 16 height 13
radio input "true"
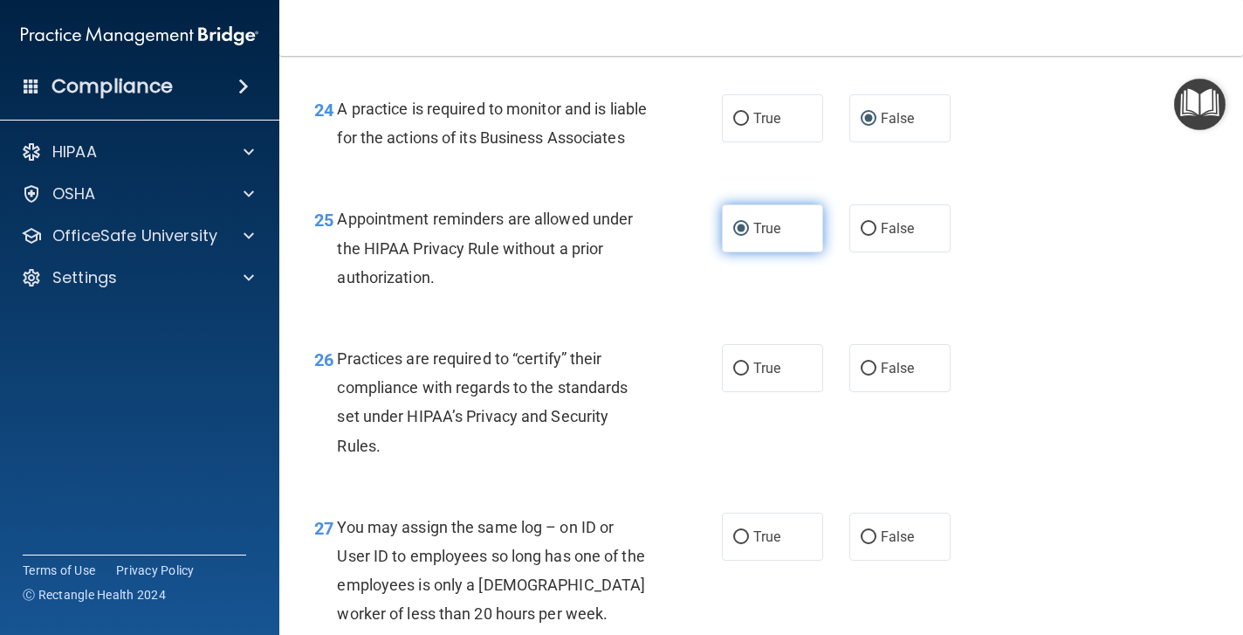
scroll to position [3837, 0]
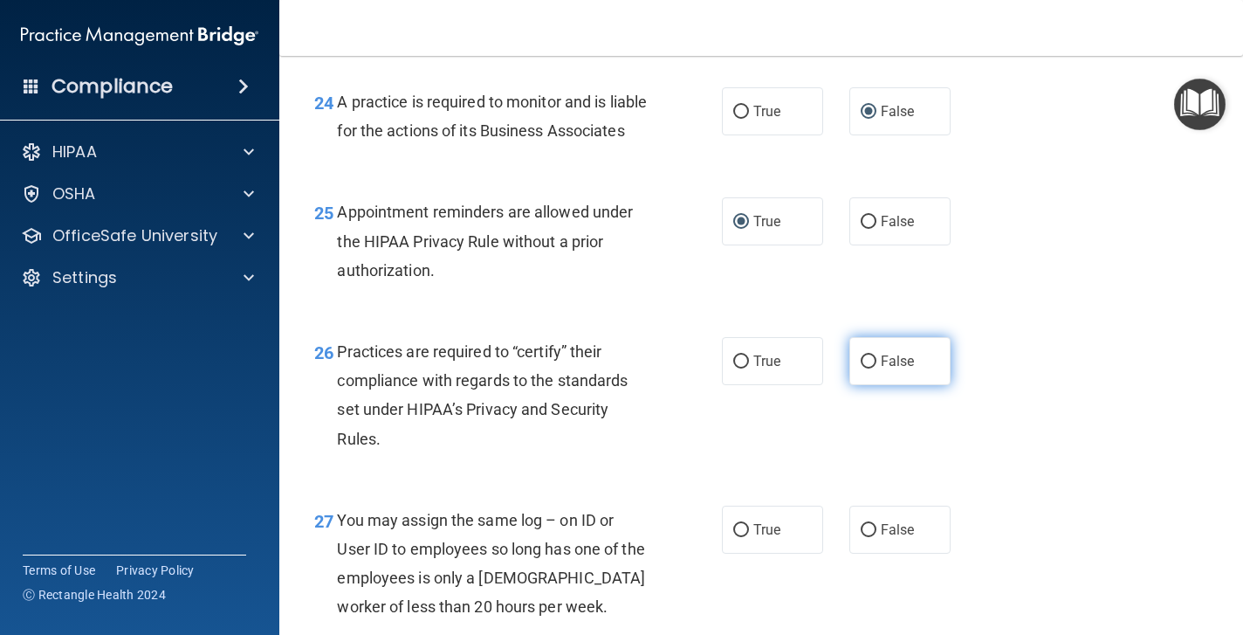
click at [869, 368] on input "False" at bounding box center [869, 361] width 16 height 13
radio input "true"
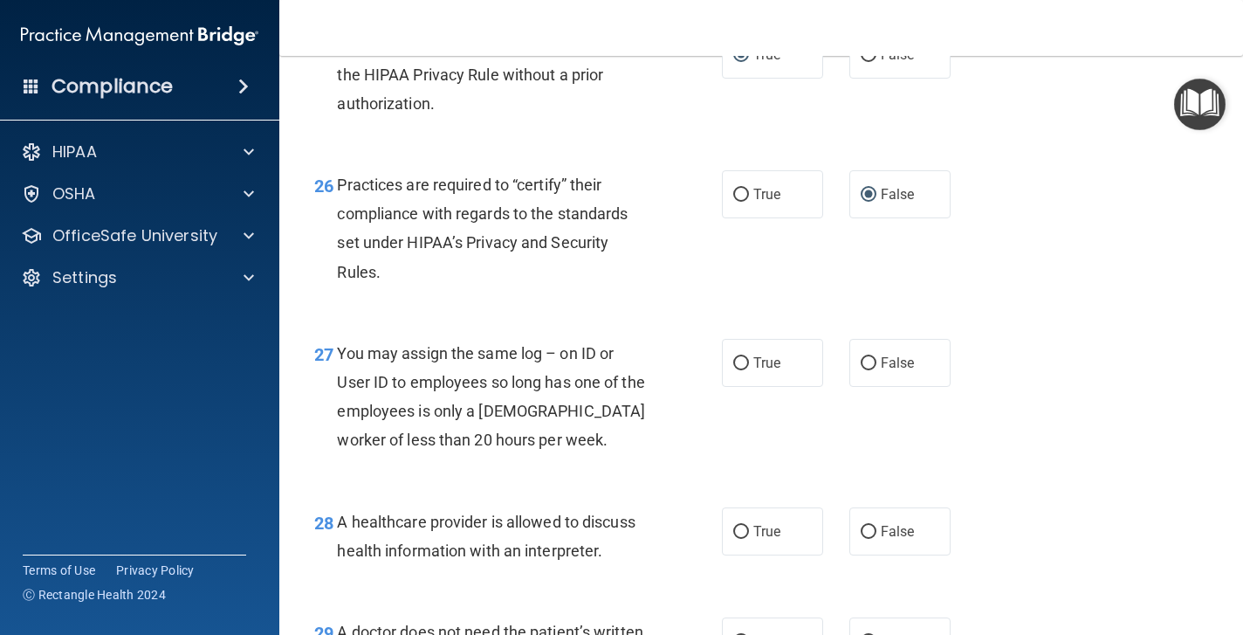
scroll to position [4050, 0]
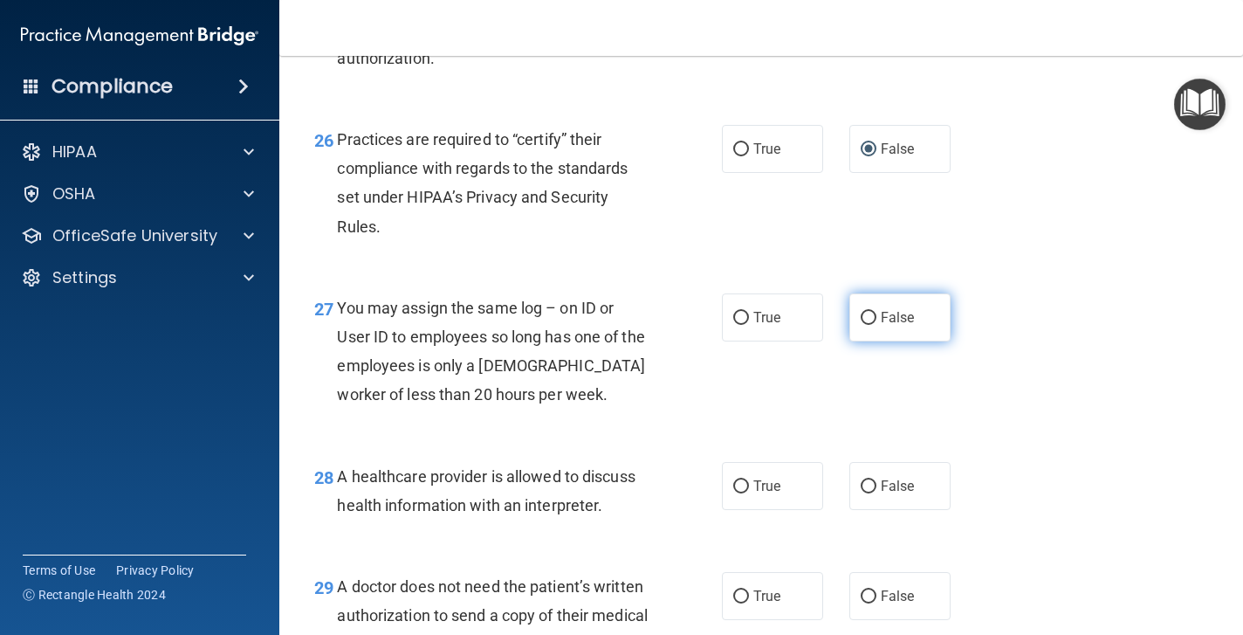
click at [871, 325] on input "False" at bounding box center [869, 318] width 16 height 13
radio input "true"
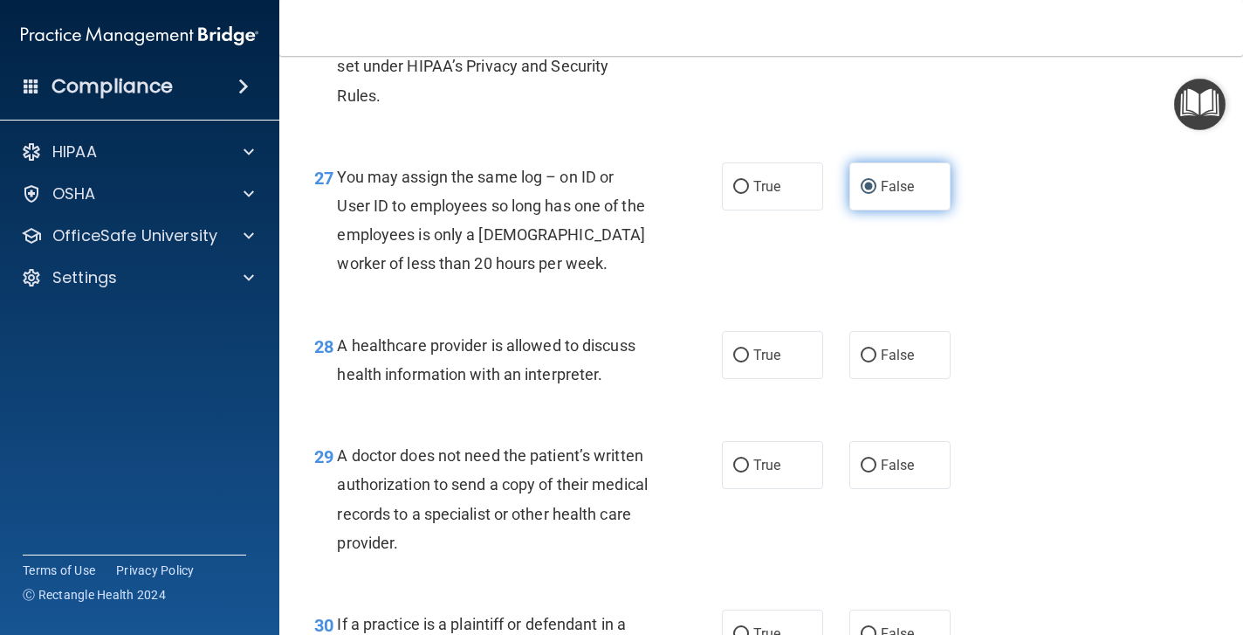
scroll to position [4187, 0]
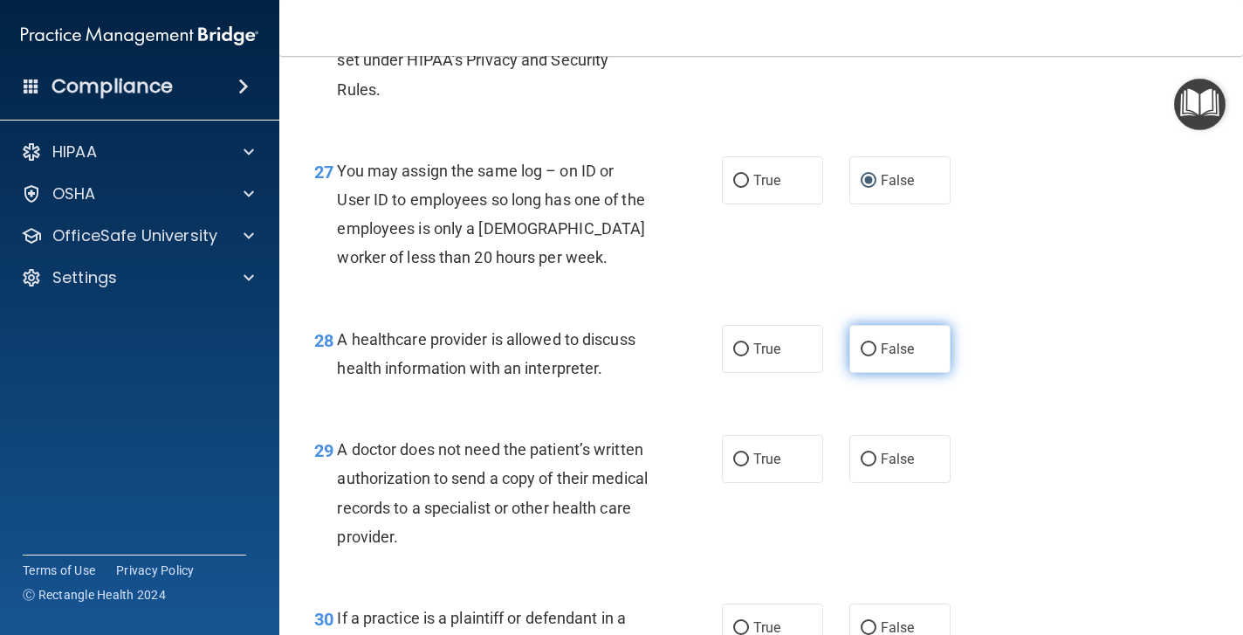
click at [873, 356] on input "False" at bounding box center [869, 349] width 16 height 13
radio input "true"
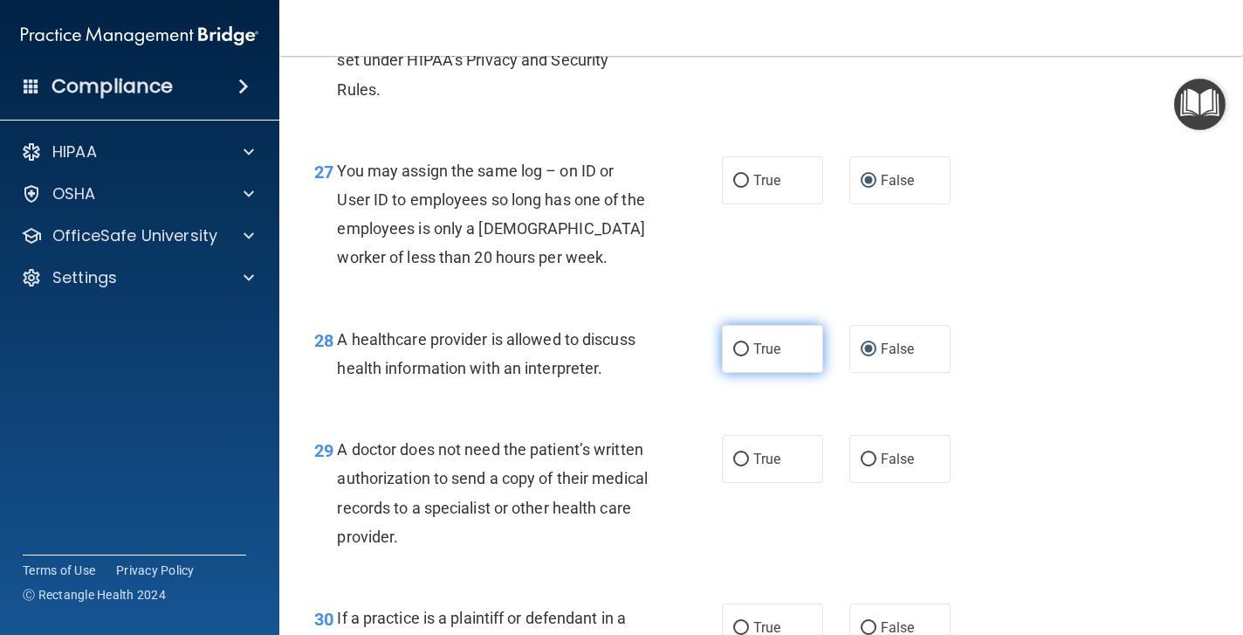
click at [737, 356] on input "True" at bounding box center [741, 349] width 16 height 13
radio input "true"
radio input "false"
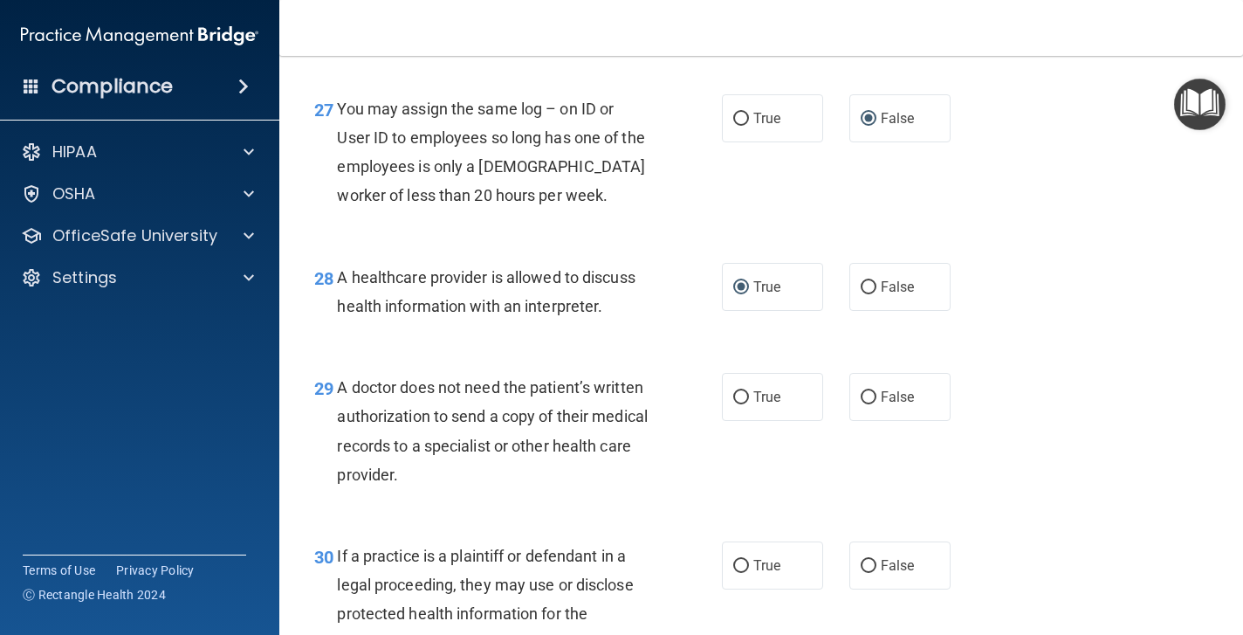
scroll to position [4252, 0]
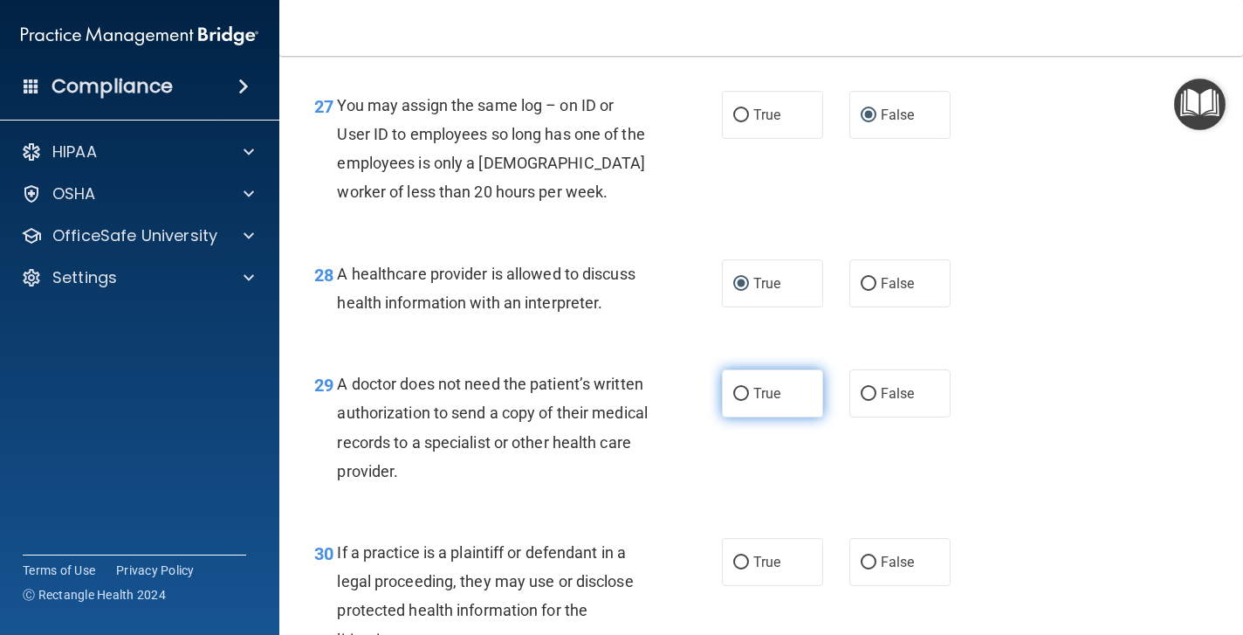
click at [740, 401] on input "True" at bounding box center [741, 394] width 16 height 13
radio input "true"
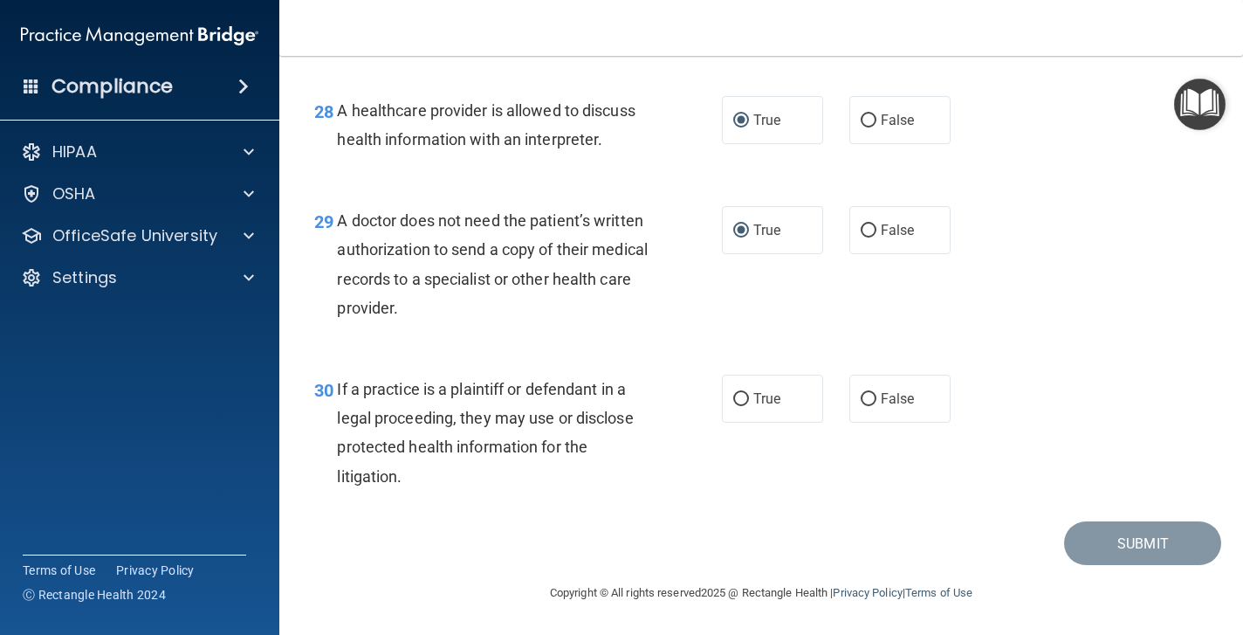
scroll to position [4451, 0]
click at [737, 400] on input "True" at bounding box center [741, 399] width 16 height 13
radio input "true"
click at [1113, 546] on button "Submit" at bounding box center [1142, 543] width 157 height 45
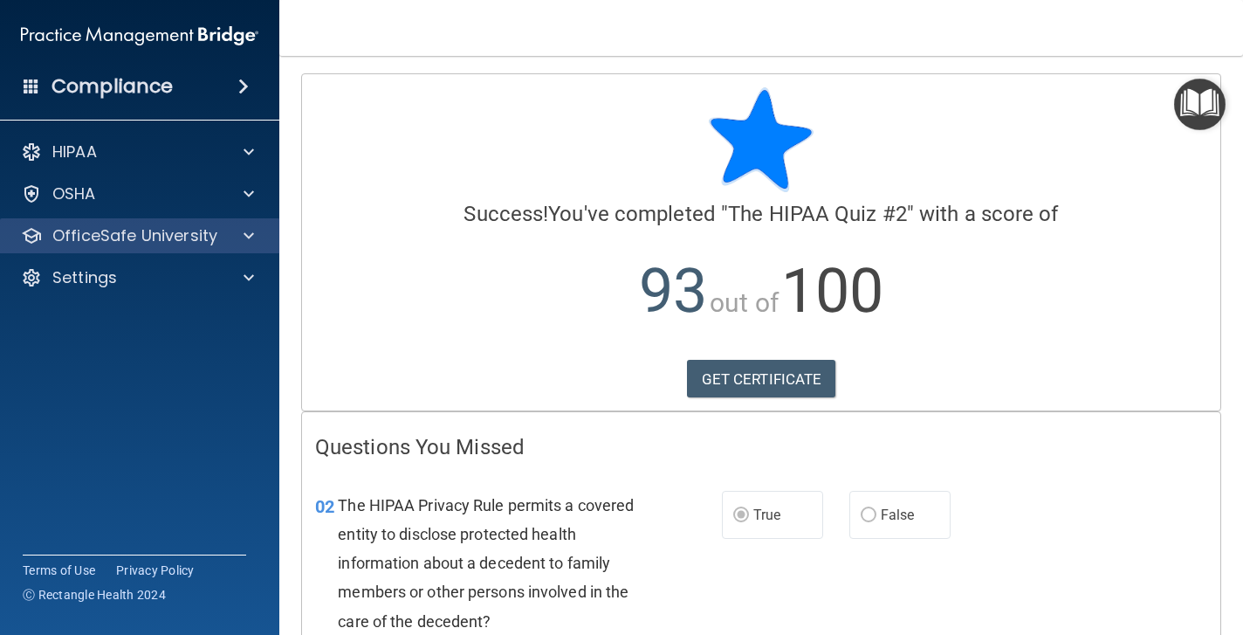
click at [122, 239] on p "OfficeSafe University" at bounding box center [134, 235] width 165 height 21
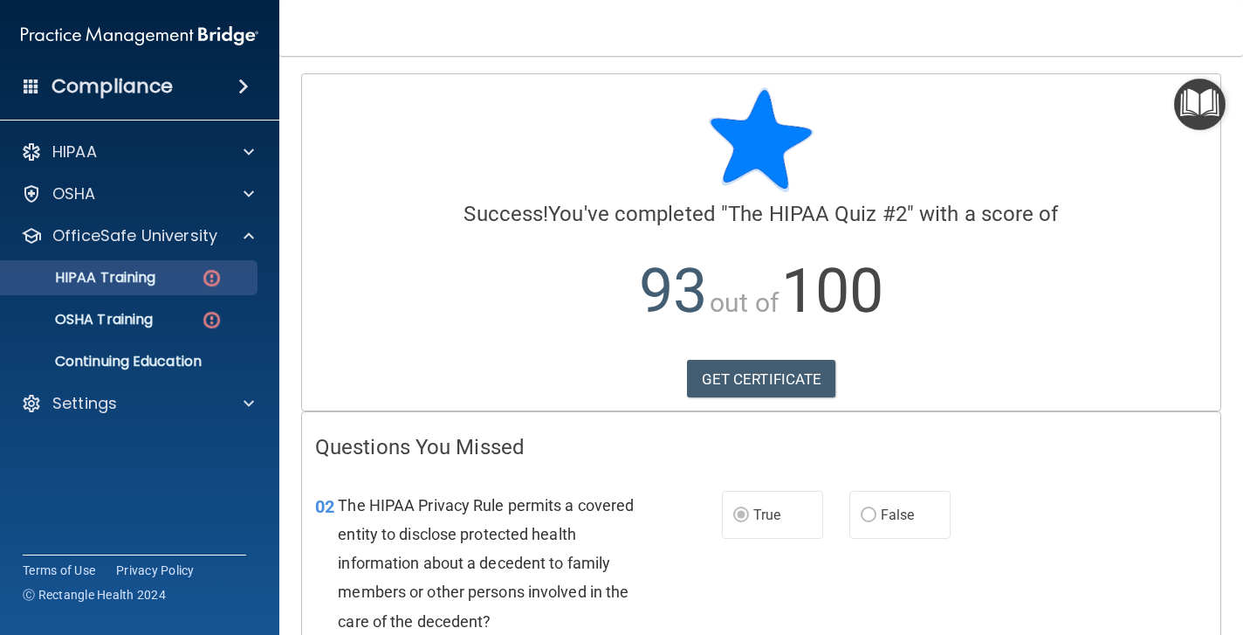
click at [123, 286] on p "HIPAA Training" at bounding box center [83, 277] width 144 height 17
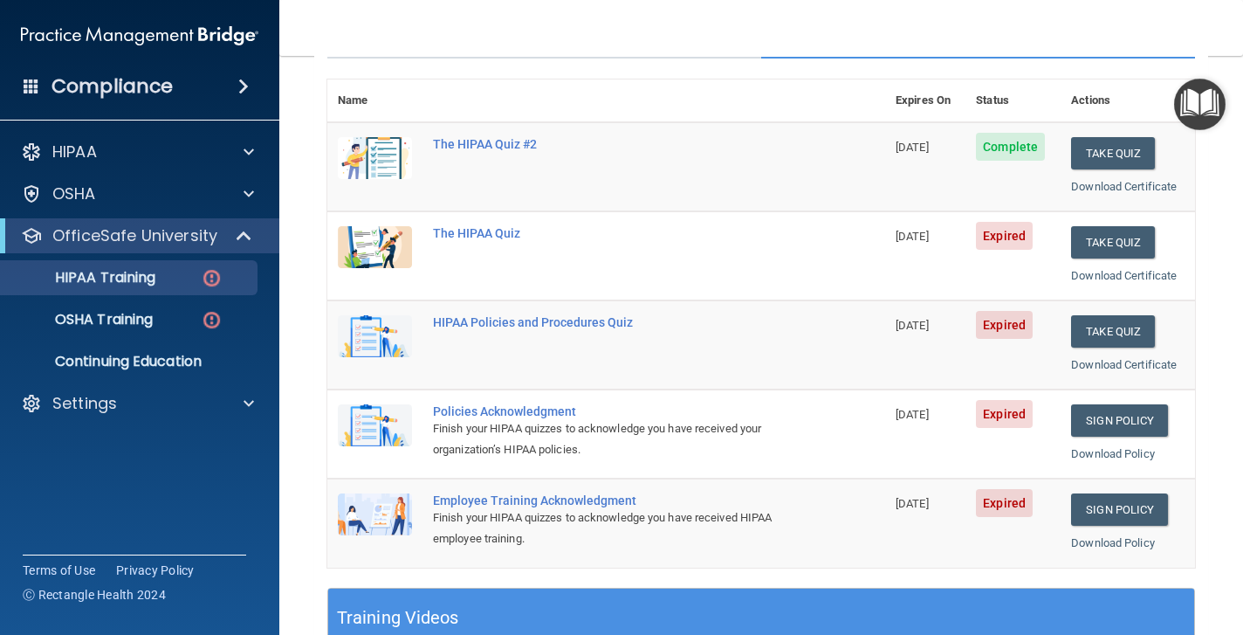
scroll to position [172, 0]
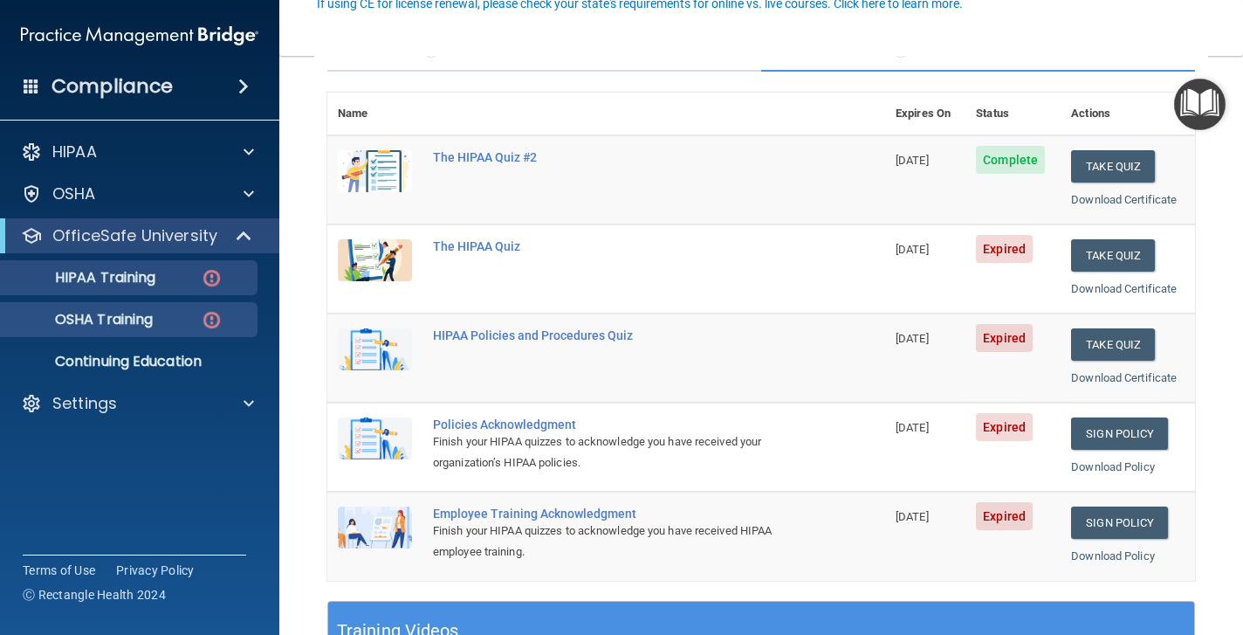
click at [152, 318] on p "OSHA Training" at bounding box center [81, 319] width 141 height 17
